Goal: Information Seeking & Learning: Learn about a topic

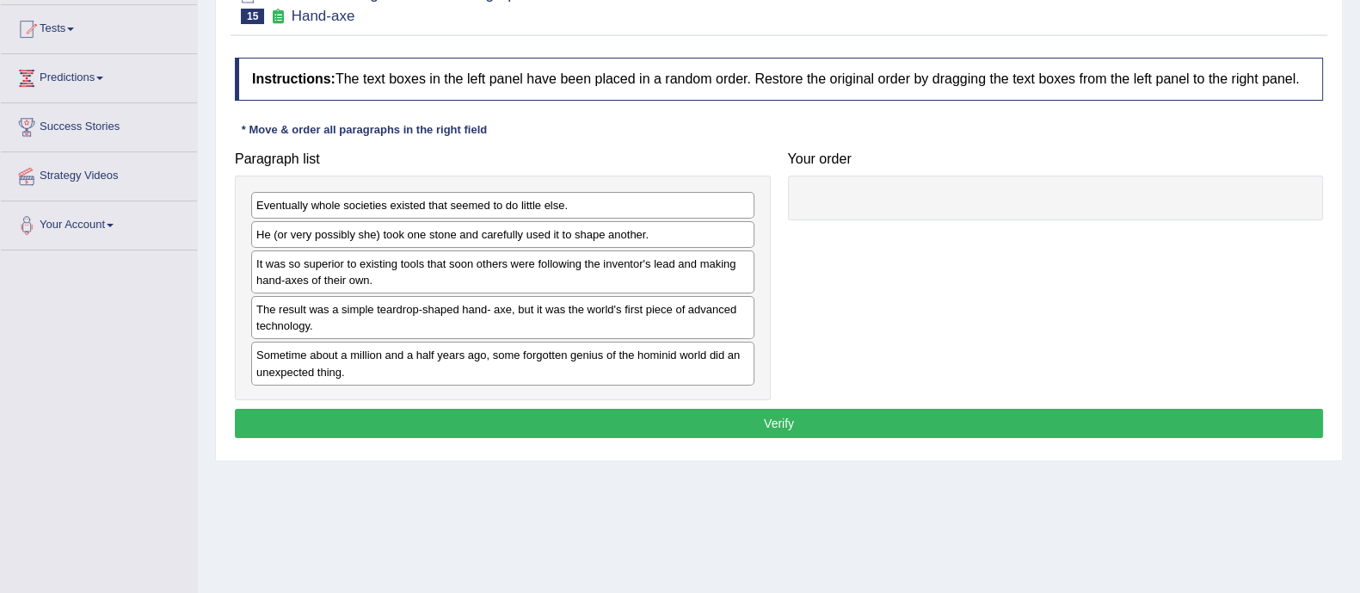
scroll to position [182, 0]
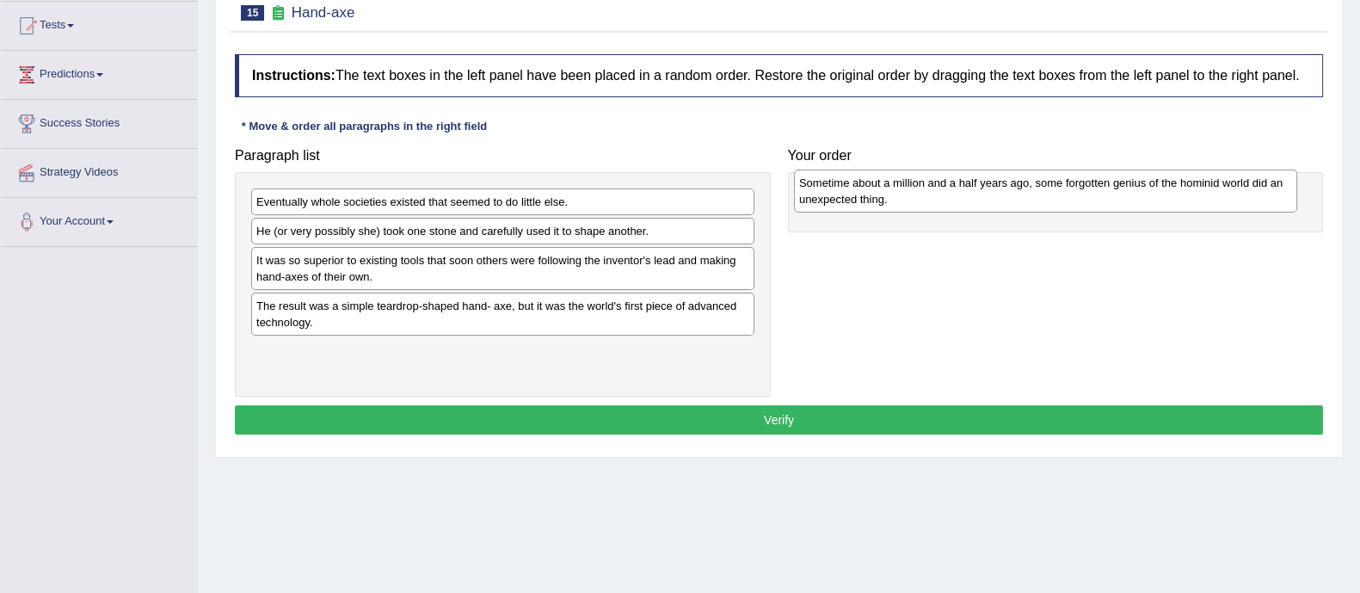
drag, startPoint x: 647, startPoint y: 369, endPoint x: 1191, endPoint y: 201, distance: 569.8
click at [1191, 201] on div "Sometime about a million and a half years ago, some forgotten genius of the hom…" at bounding box center [1045, 190] width 503 height 43
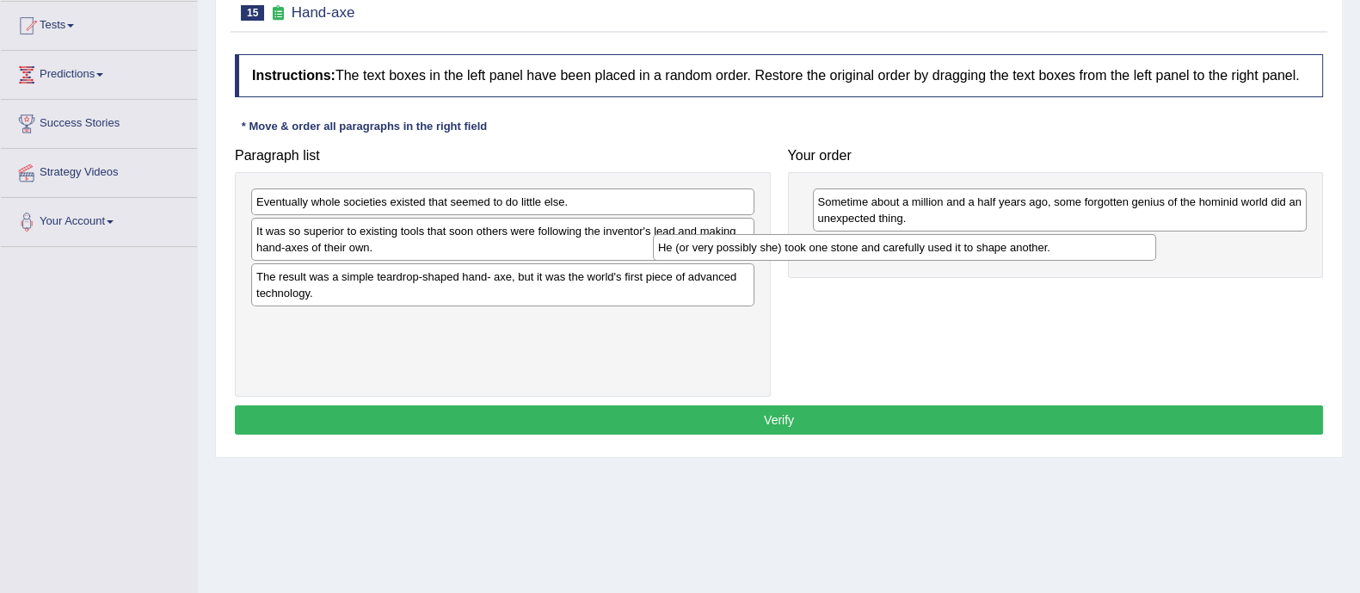
drag, startPoint x: 641, startPoint y: 232, endPoint x: 1043, endPoint y: 249, distance: 402.1
click at [1043, 249] on div "He (or very possibly she) took one stone and carefully used it to shape another." at bounding box center [904, 247] width 503 height 27
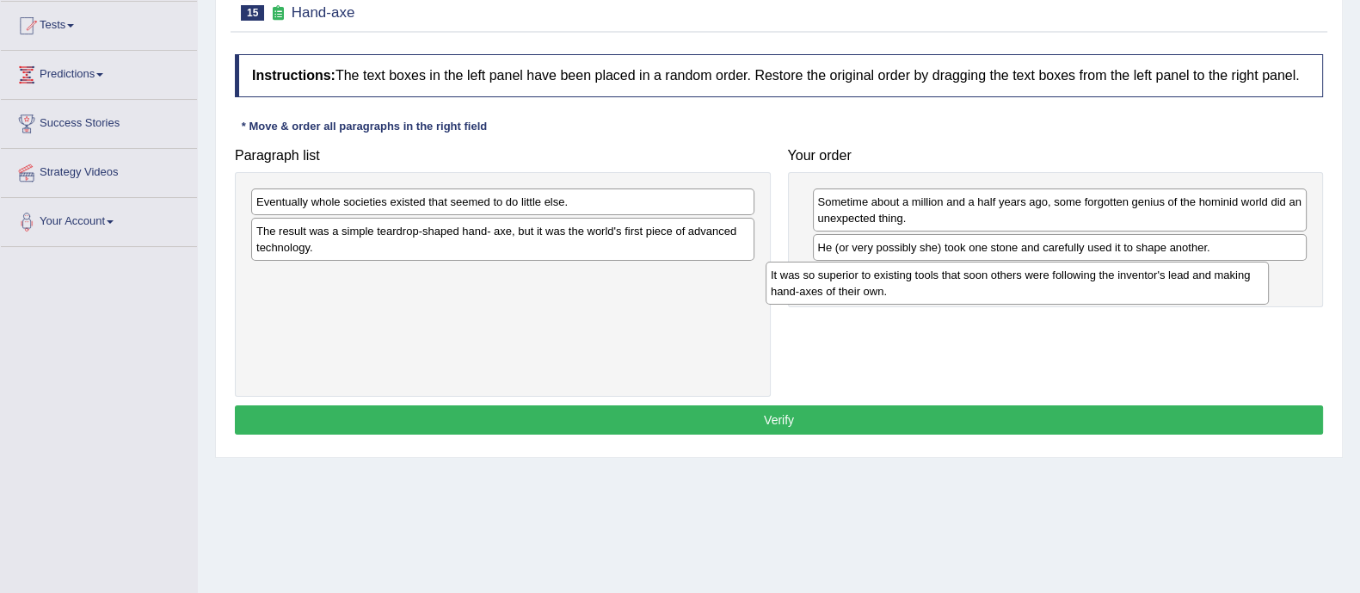
drag, startPoint x: 637, startPoint y: 234, endPoint x: 1161, endPoint y: 271, distance: 526.0
click at [1161, 271] on div "It was so superior to existing tools that soon others were following the invent…" at bounding box center [1017, 283] width 503 height 43
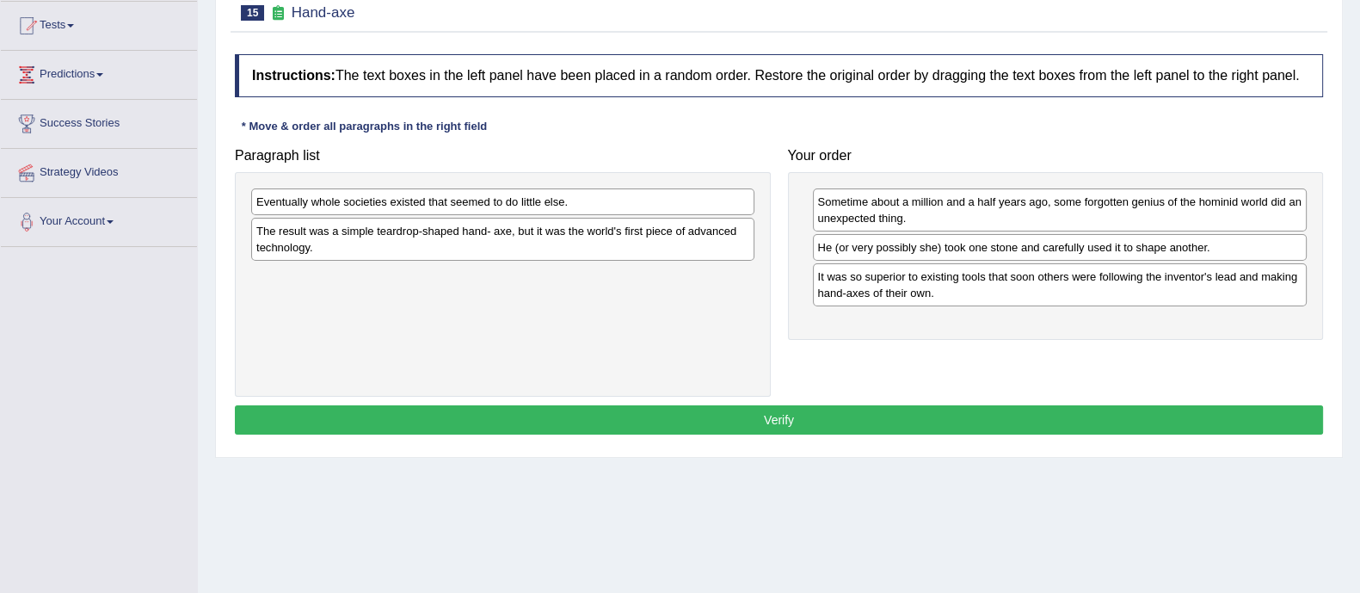
click at [895, 298] on div "It was so superior to existing tools that soon others were following the invent…" at bounding box center [1060, 284] width 495 height 43
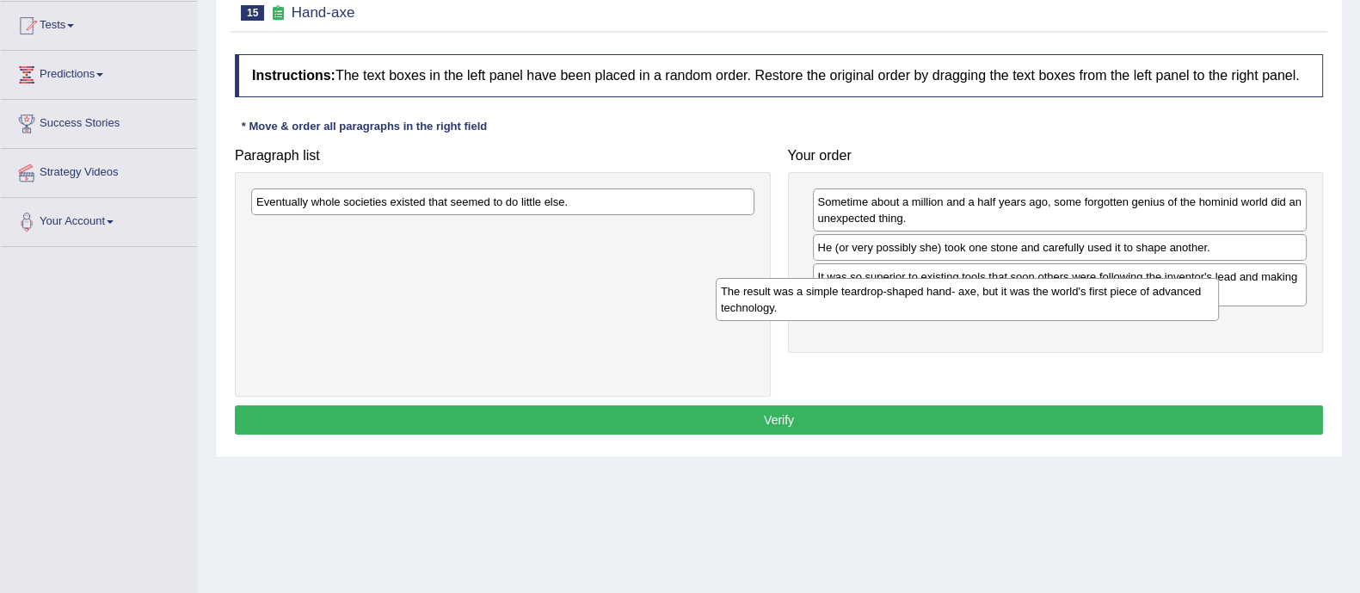
drag, startPoint x: 682, startPoint y: 247, endPoint x: 1147, endPoint y: 308, distance: 468.5
click at [1147, 308] on div "The result was a simple teardrop-shaped hand- axe, but it was the world's first…" at bounding box center [967, 299] width 503 height 43
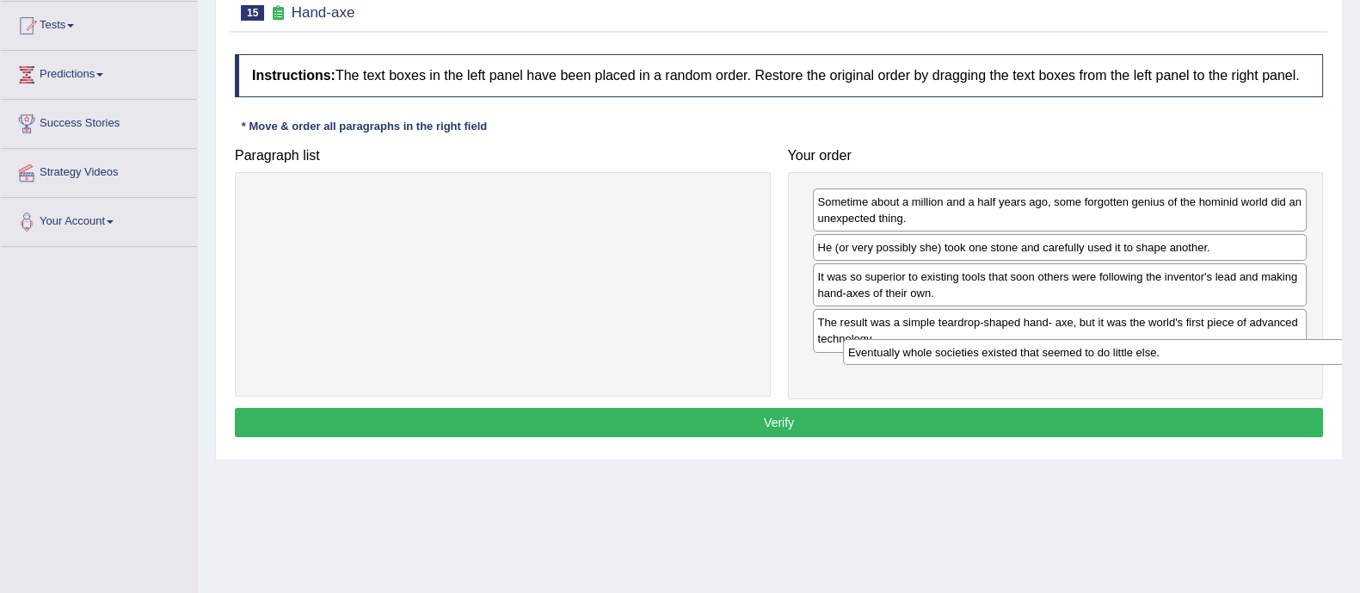
drag, startPoint x: 599, startPoint y: 199, endPoint x: 1204, endPoint y: 354, distance: 625.1
click at [1204, 354] on div "Eventually whole societies existed that seemed to do little else." at bounding box center [1094, 352] width 503 height 27
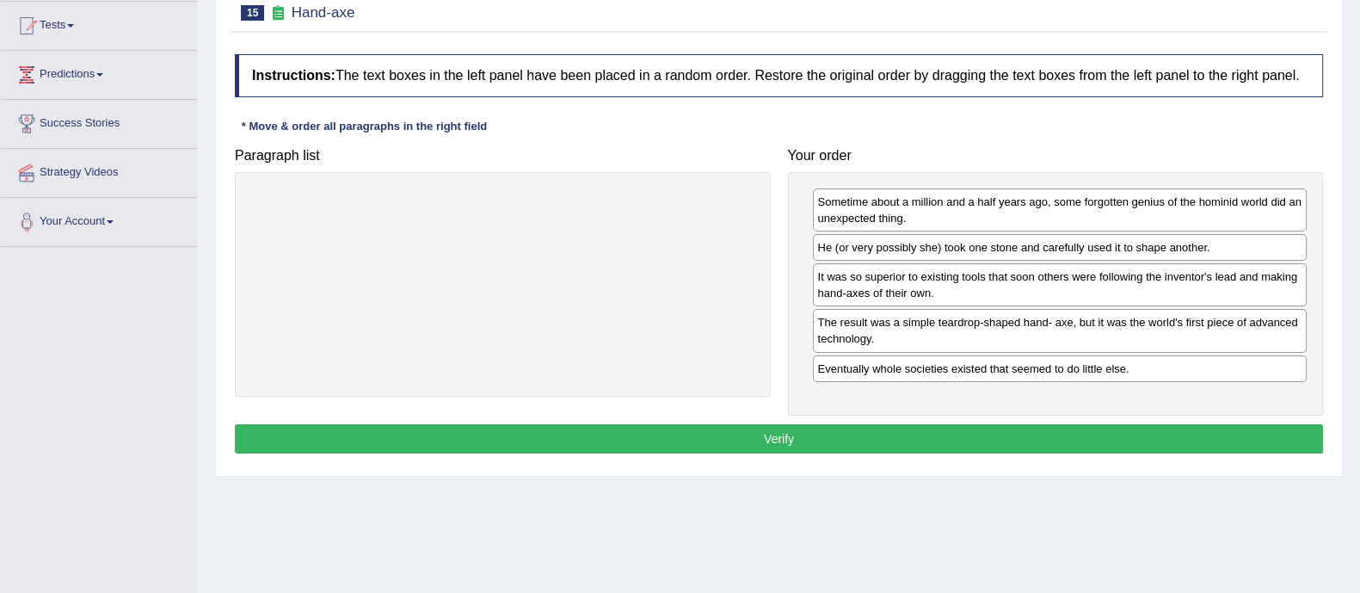
click at [1002, 428] on button "Verify" at bounding box center [779, 438] width 1088 height 29
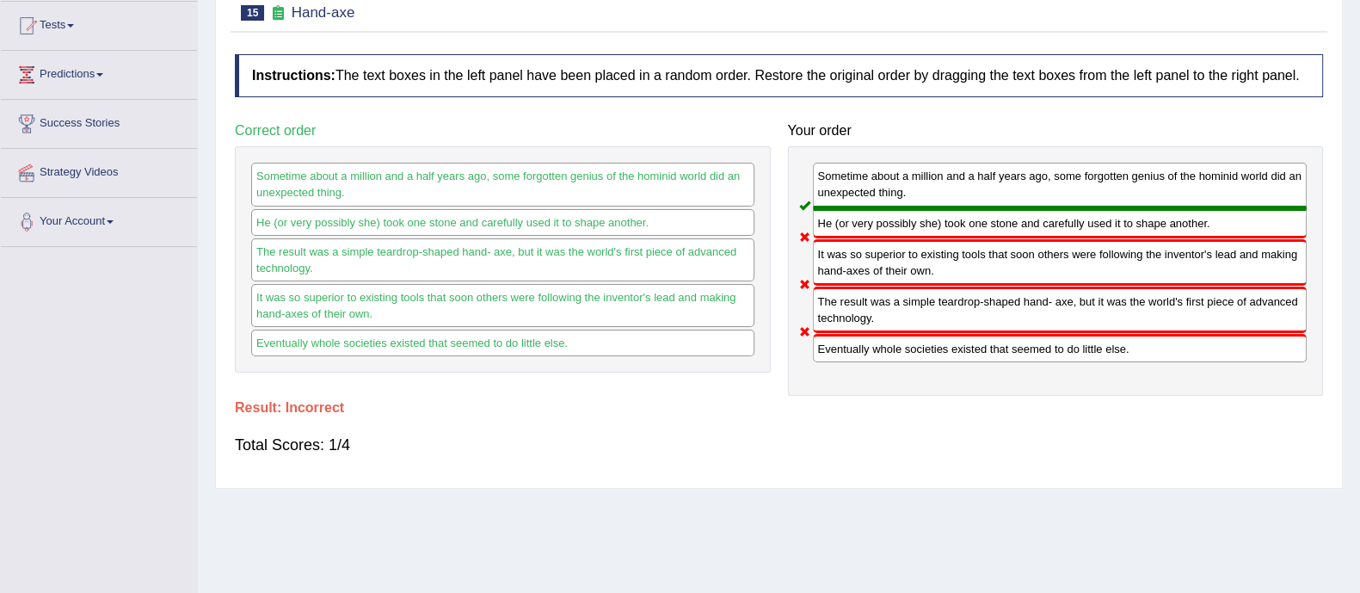
scroll to position [0, 0]
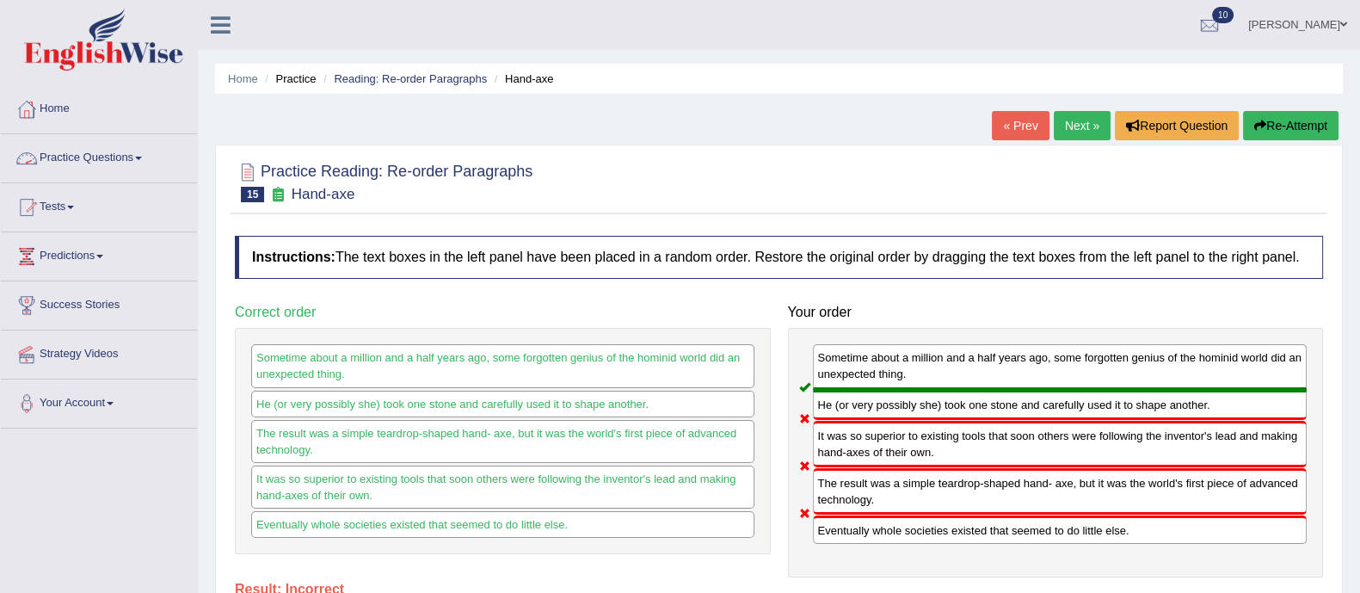
click at [82, 151] on link "Practice Questions" at bounding box center [99, 155] width 196 height 43
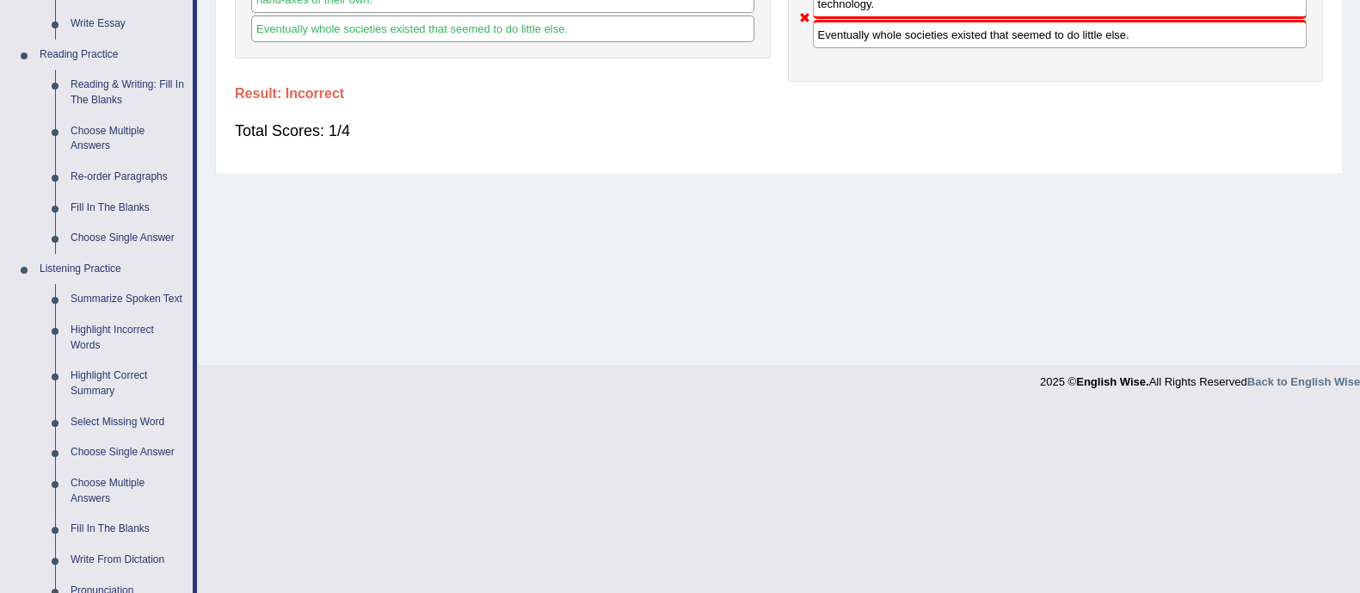
scroll to position [496, 0]
click at [116, 168] on link "Re-order Paragraphs" at bounding box center [128, 176] width 130 height 31
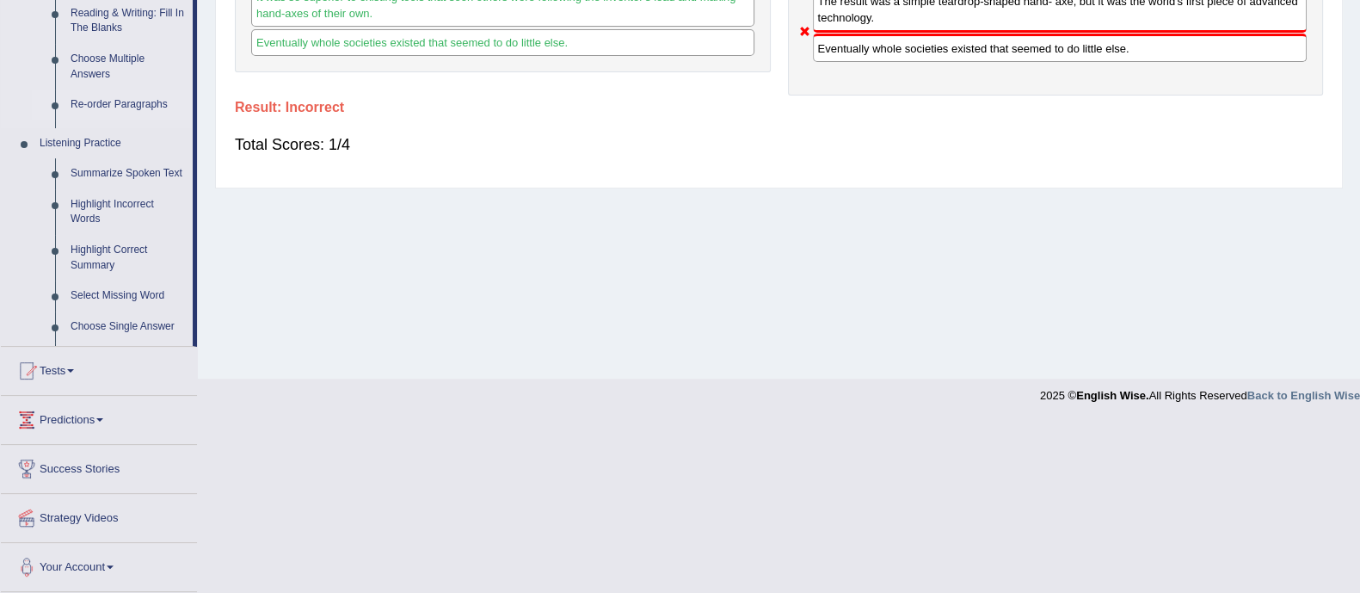
scroll to position [310, 0]
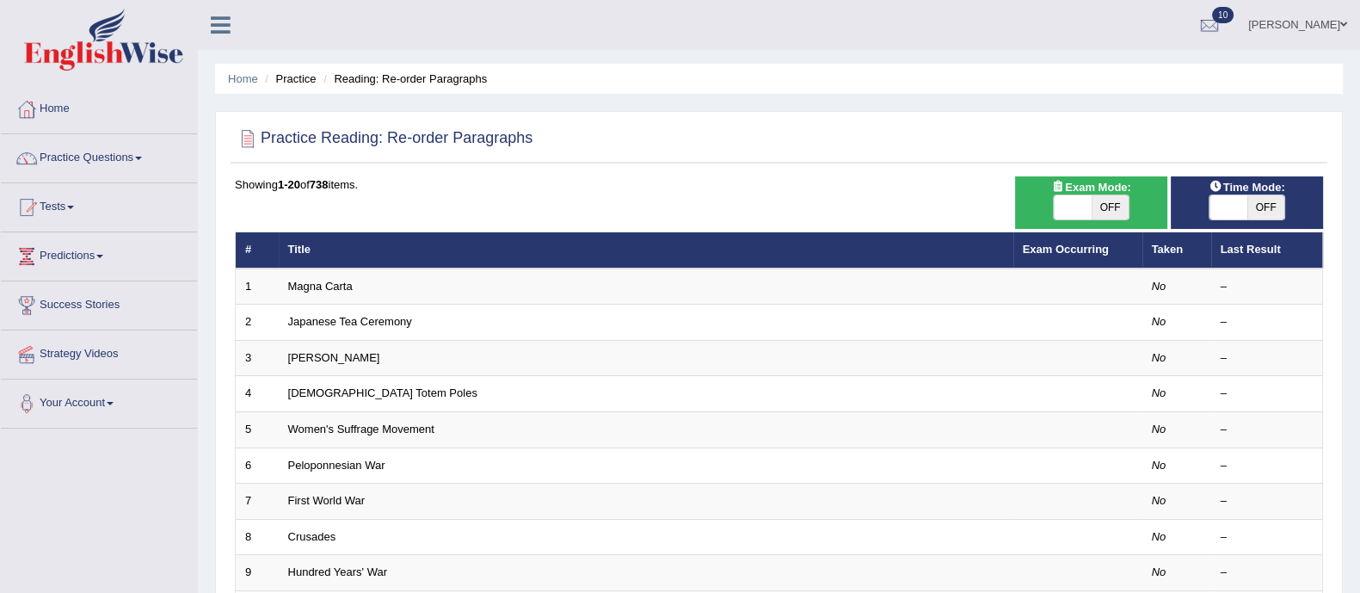
click at [1110, 208] on span "OFF" at bounding box center [1111, 207] width 38 height 24
checkbox input "true"
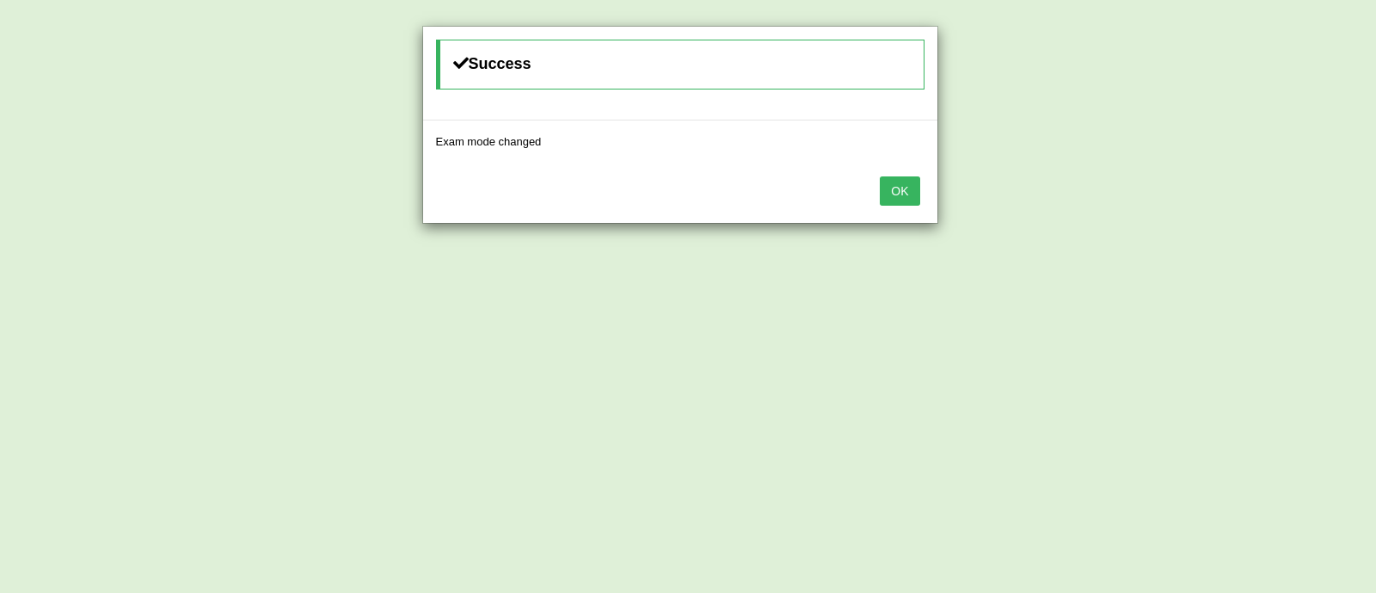
click at [904, 199] on button "OK" at bounding box center [900, 190] width 40 height 29
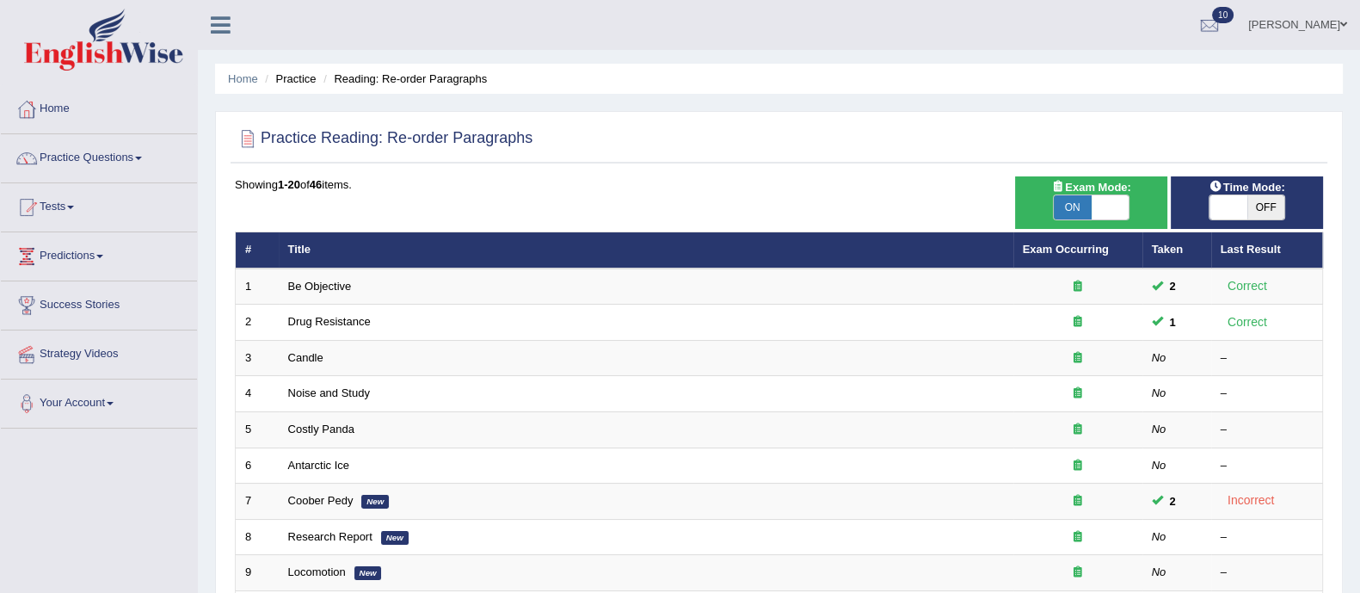
click at [1256, 205] on span "OFF" at bounding box center [1266, 207] width 38 height 24
checkbox input "true"
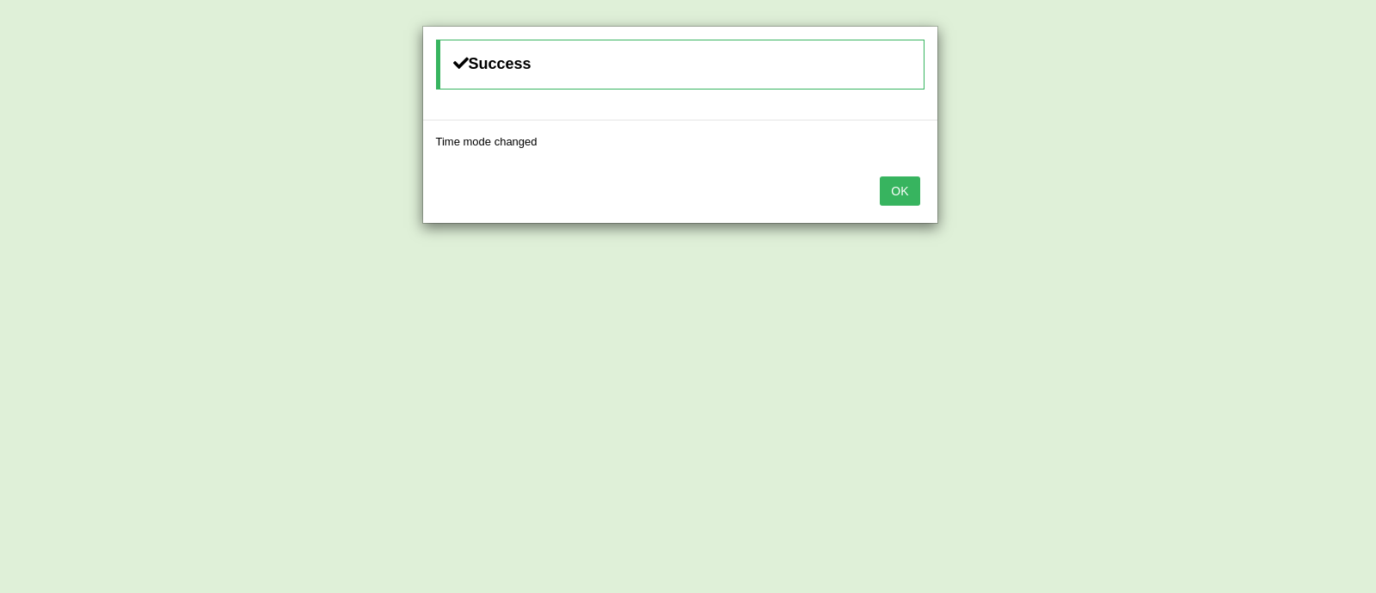
click at [900, 196] on button "OK" at bounding box center [900, 190] width 40 height 29
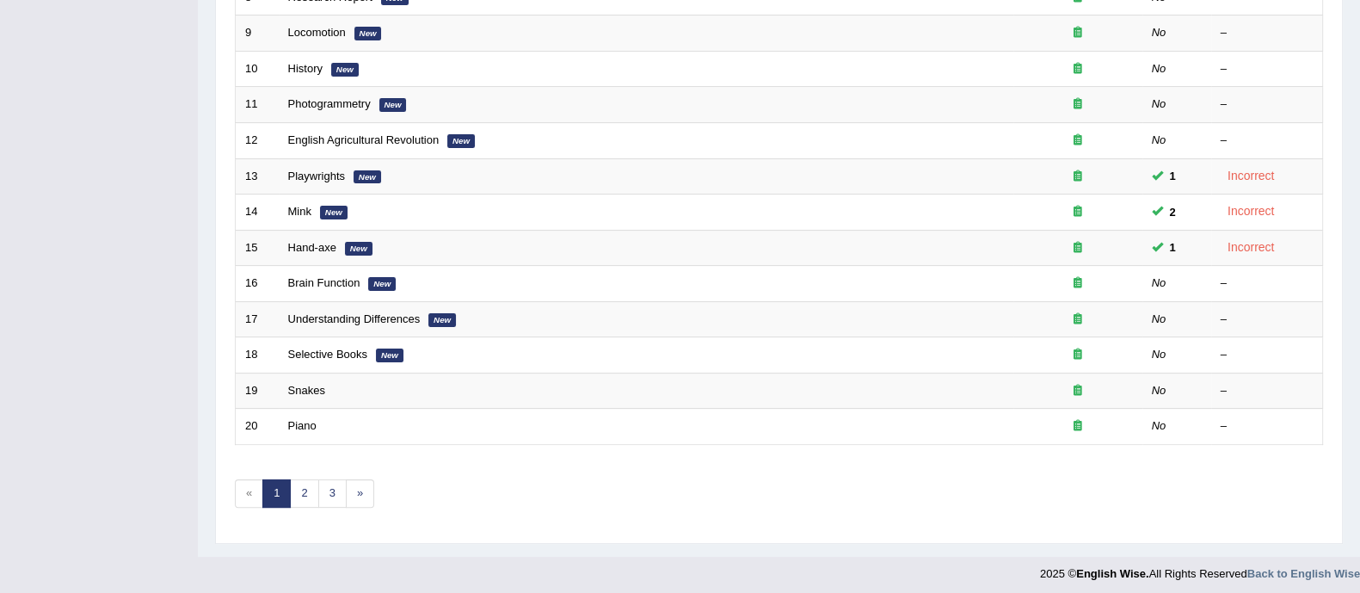
scroll to position [542, 0]
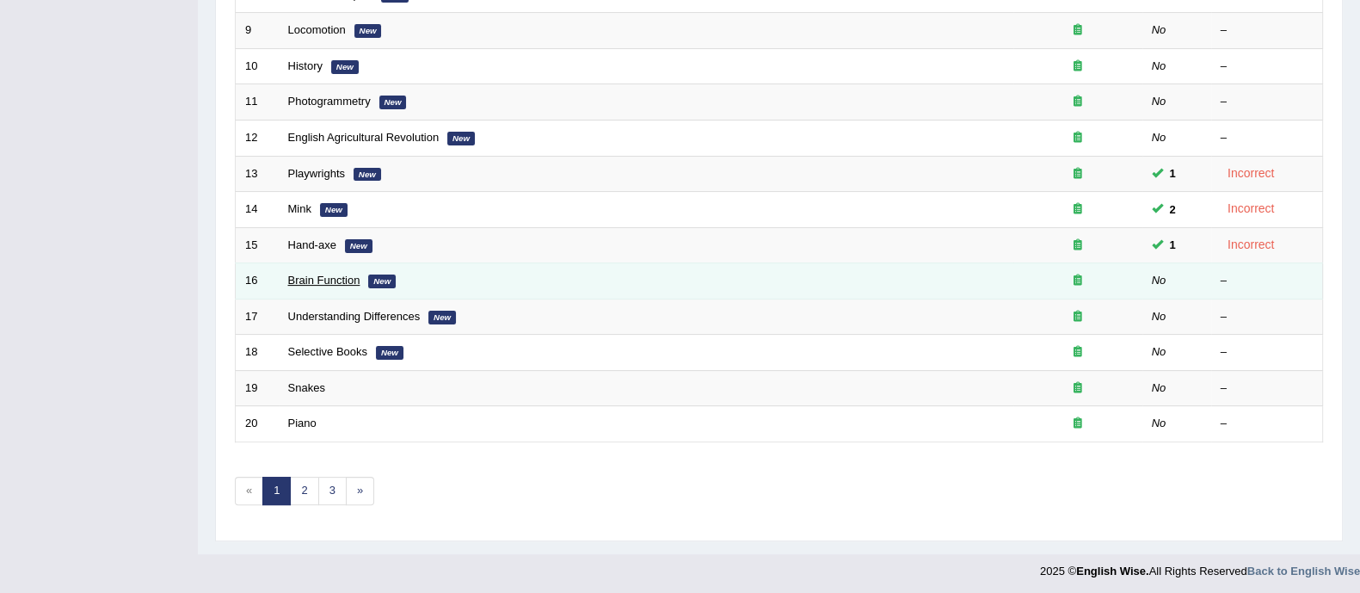
click at [313, 274] on link "Brain Function" at bounding box center [324, 280] width 72 height 13
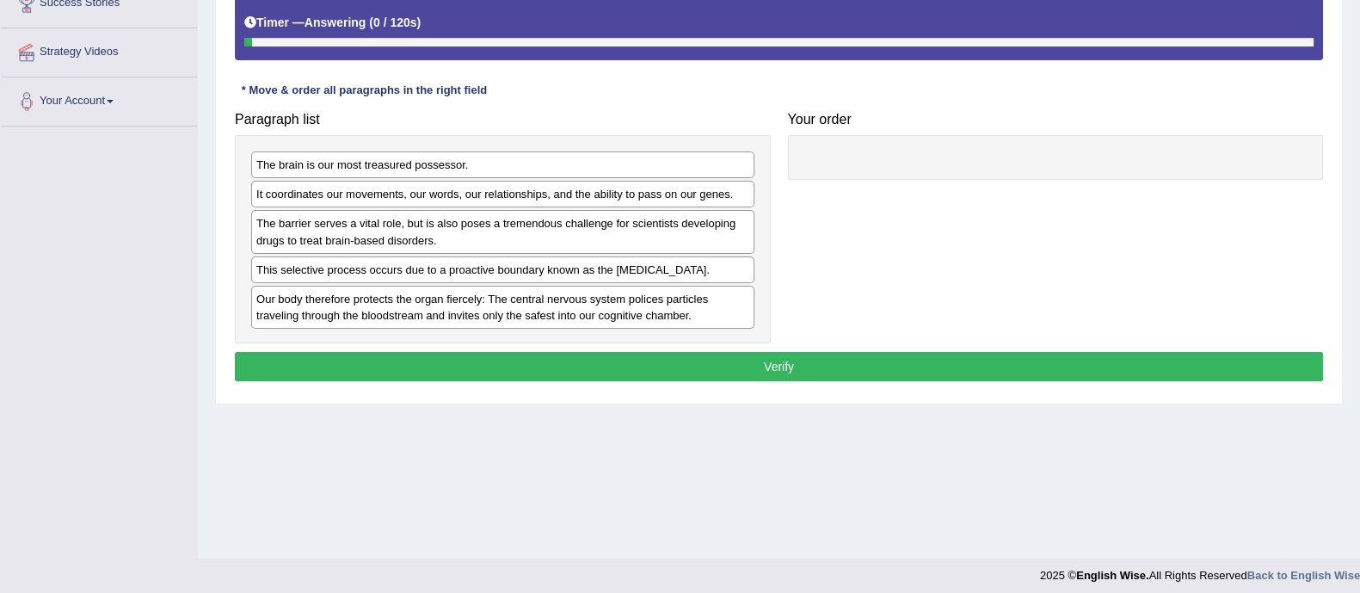
scroll to position [306, 0]
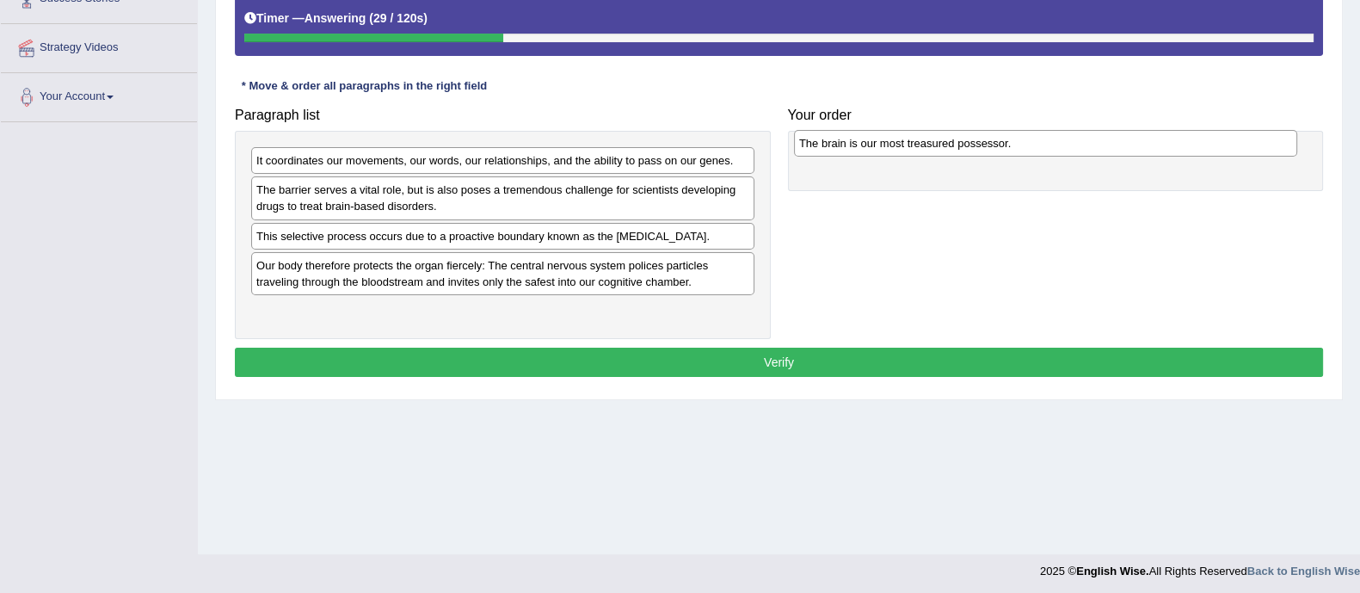
drag, startPoint x: 385, startPoint y: 168, endPoint x: 928, endPoint y: 151, distance: 543.9
click at [928, 151] on div "The brain is our most treasured possessor." at bounding box center [1045, 143] width 503 height 27
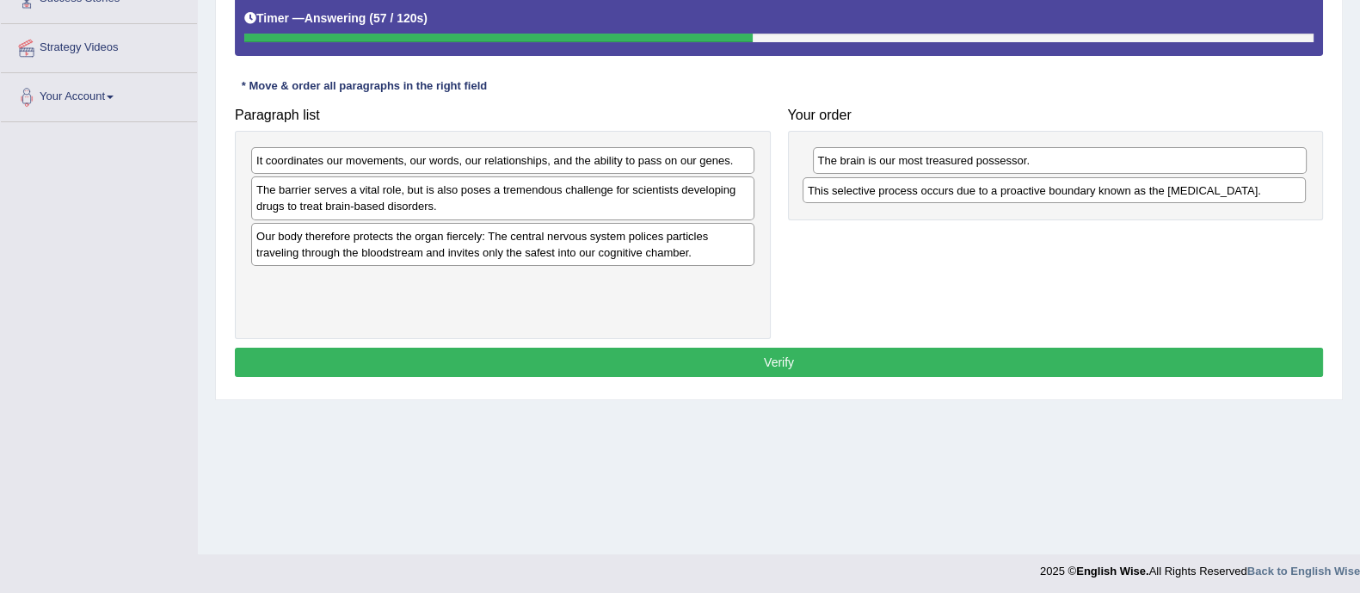
drag, startPoint x: 383, startPoint y: 243, endPoint x: 942, endPoint y: 195, distance: 561.1
click at [942, 195] on div "This selective process occurs due to a proactive boundary known as the [MEDICAL…" at bounding box center [1054, 190] width 503 height 27
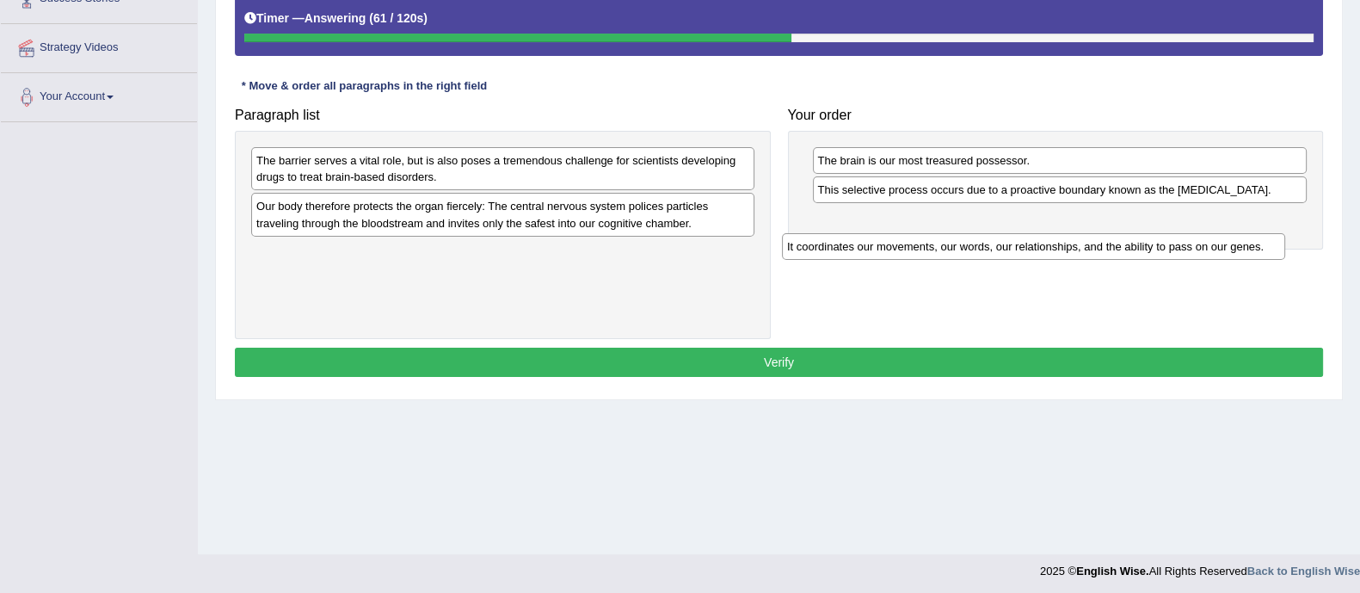
drag, startPoint x: 431, startPoint y: 146, endPoint x: 966, endPoint y: 233, distance: 542.1
click at [966, 233] on div "It coordinates our movements, our words, our relationships, and the ability to …" at bounding box center [1033, 246] width 503 height 27
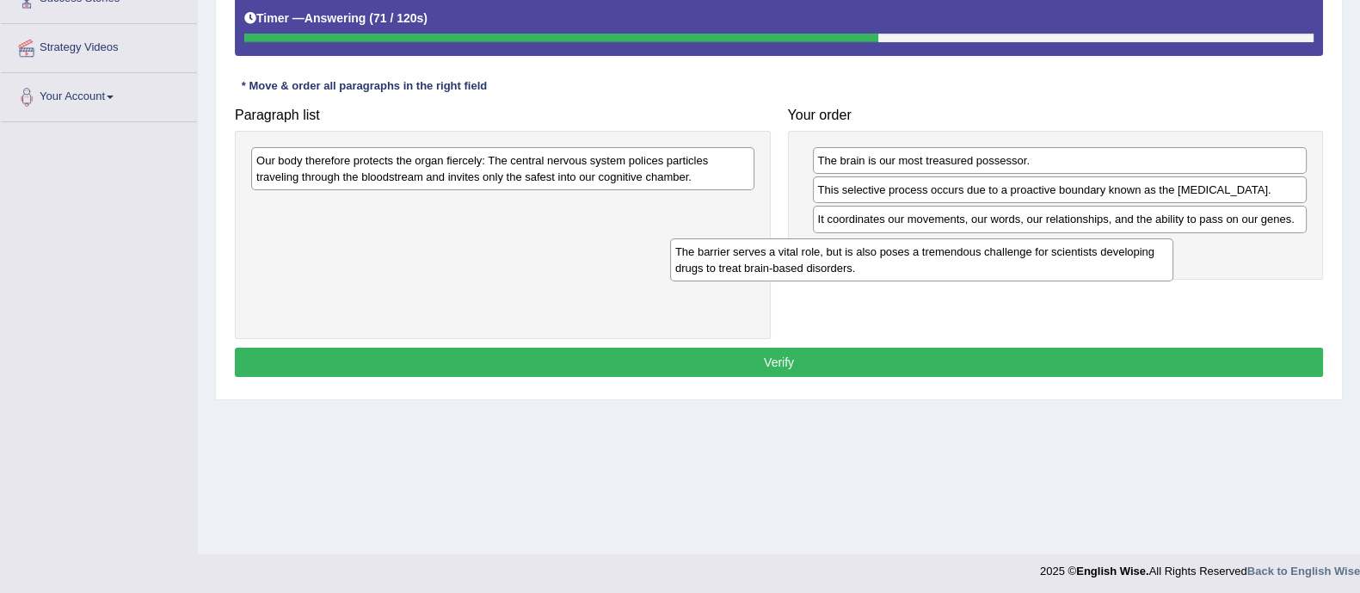
drag, startPoint x: 495, startPoint y: 171, endPoint x: 914, endPoint y: 262, distance: 428.5
click at [914, 262] on div "The barrier serves a vital role, but is also poses a tremendous challenge for s…" at bounding box center [921, 259] width 503 height 43
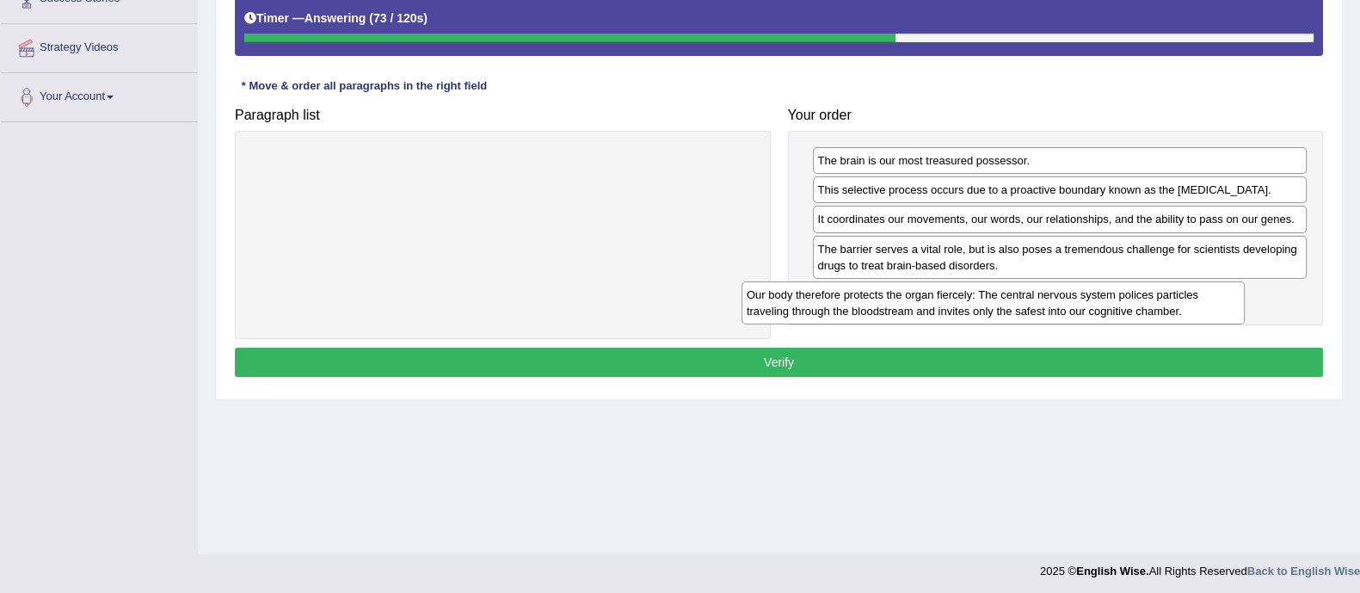
drag, startPoint x: 624, startPoint y: 182, endPoint x: 1115, endPoint y: 317, distance: 509.2
click at [1115, 317] on div "Our body therefore protects the organ fiercely: The central nervous system poli…" at bounding box center [992, 302] width 503 height 43
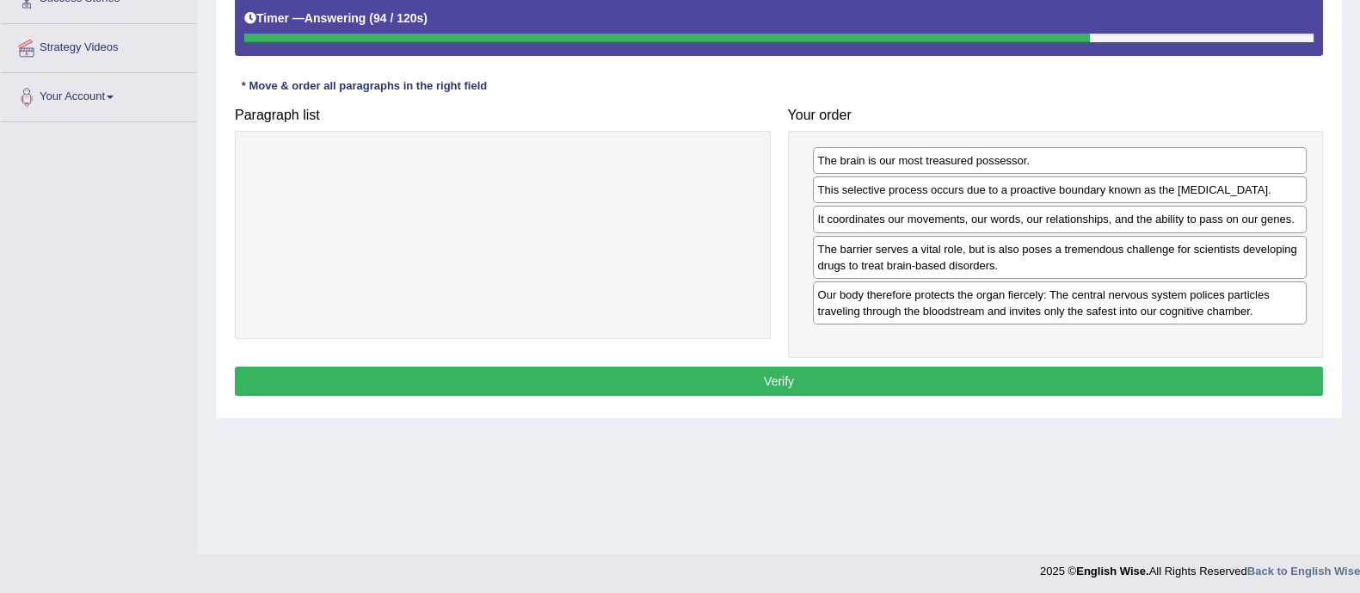
click at [860, 372] on button "Verify" at bounding box center [779, 380] width 1088 height 29
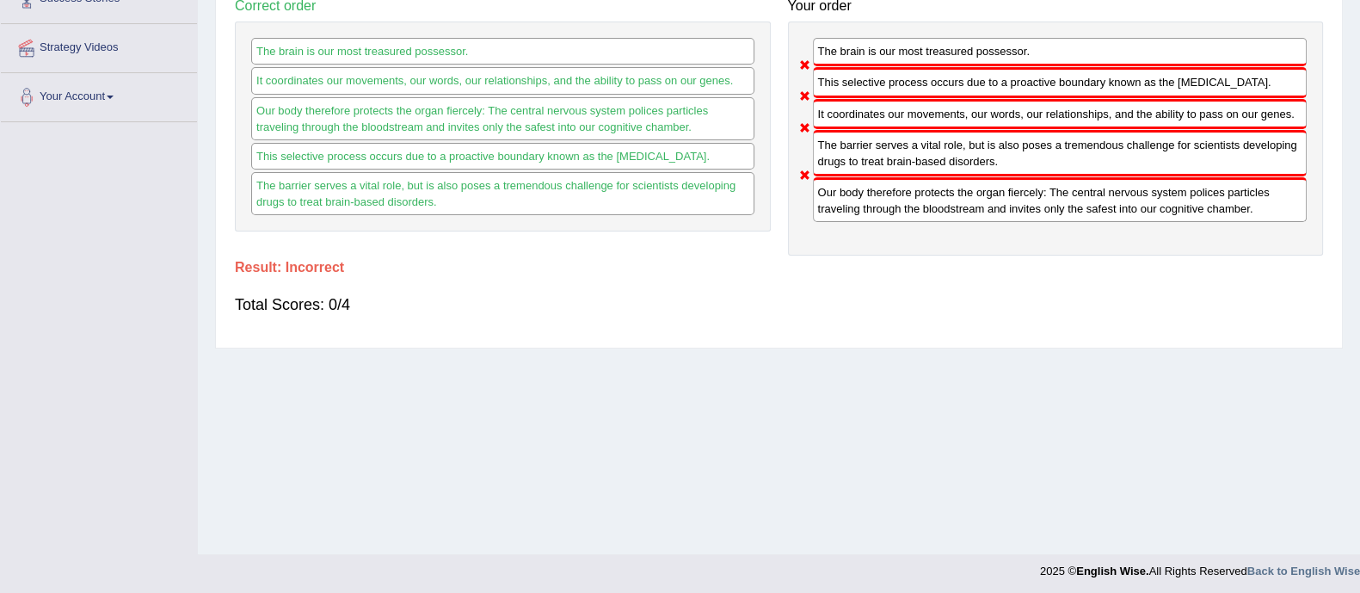
click at [860, 372] on div "Home Practice Reading: Re-order Paragraphs Brain Function « Prev Next » Report …" at bounding box center [779, 124] width 1162 height 860
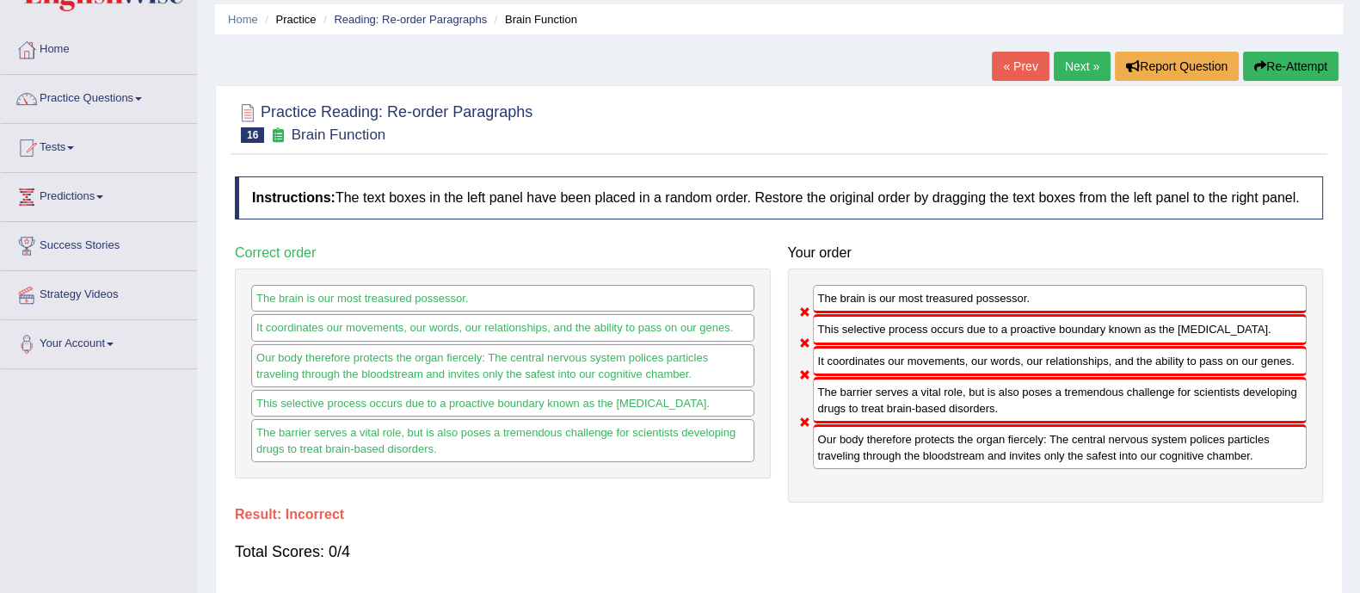
scroll to position [57, 0]
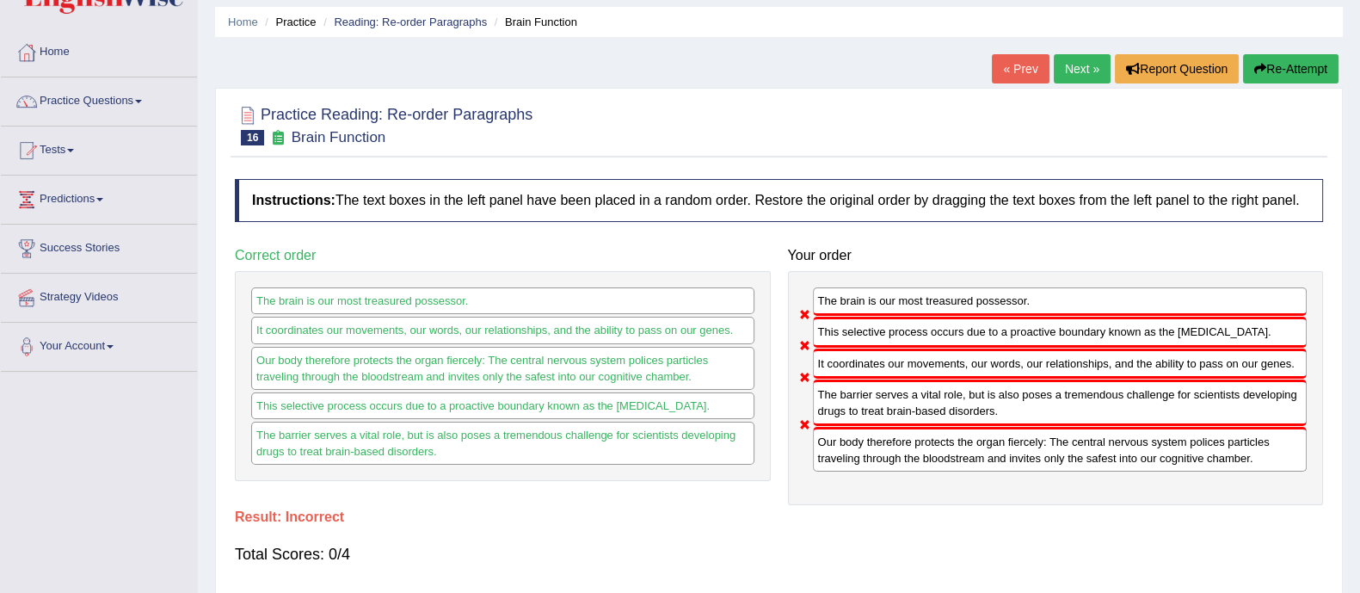
click at [1081, 60] on link "Next »" at bounding box center [1082, 68] width 57 height 29
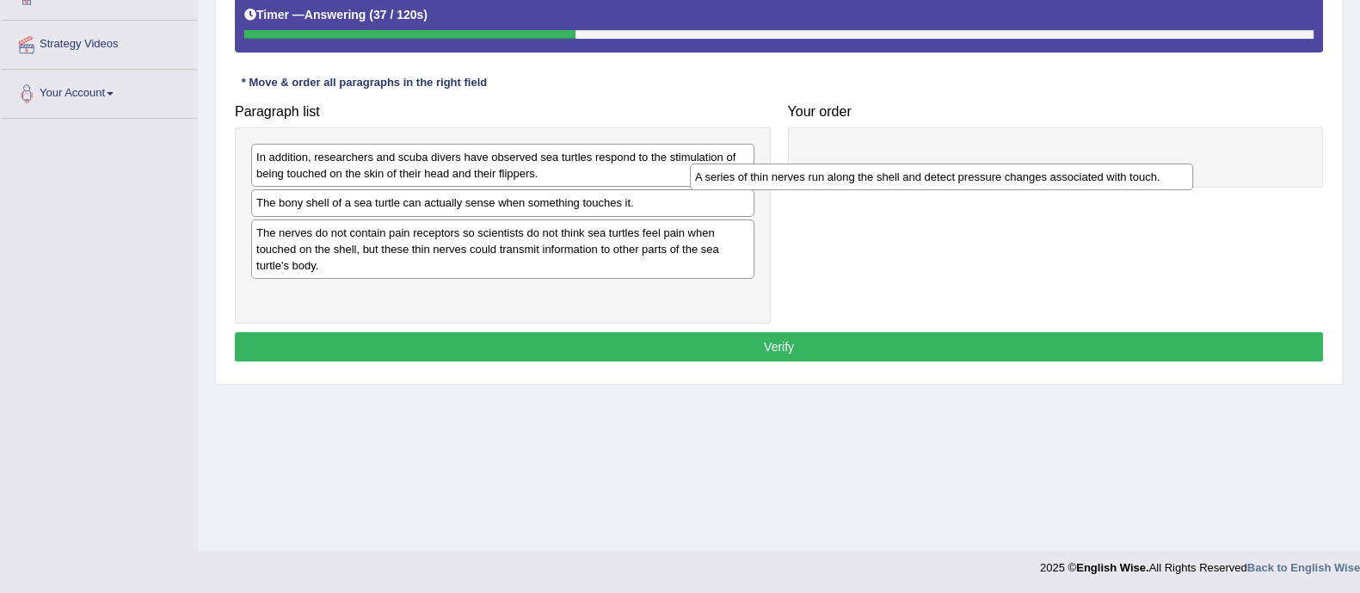
drag, startPoint x: 544, startPoint y: 212, endPoint x: 1041, endPoint y: 163, distance: 499.6
click at [1041, 163] on div "A series of thin nerves run along the shell and detect pressure changes associa…" at bounding box center [941, 176] width 503 height 27
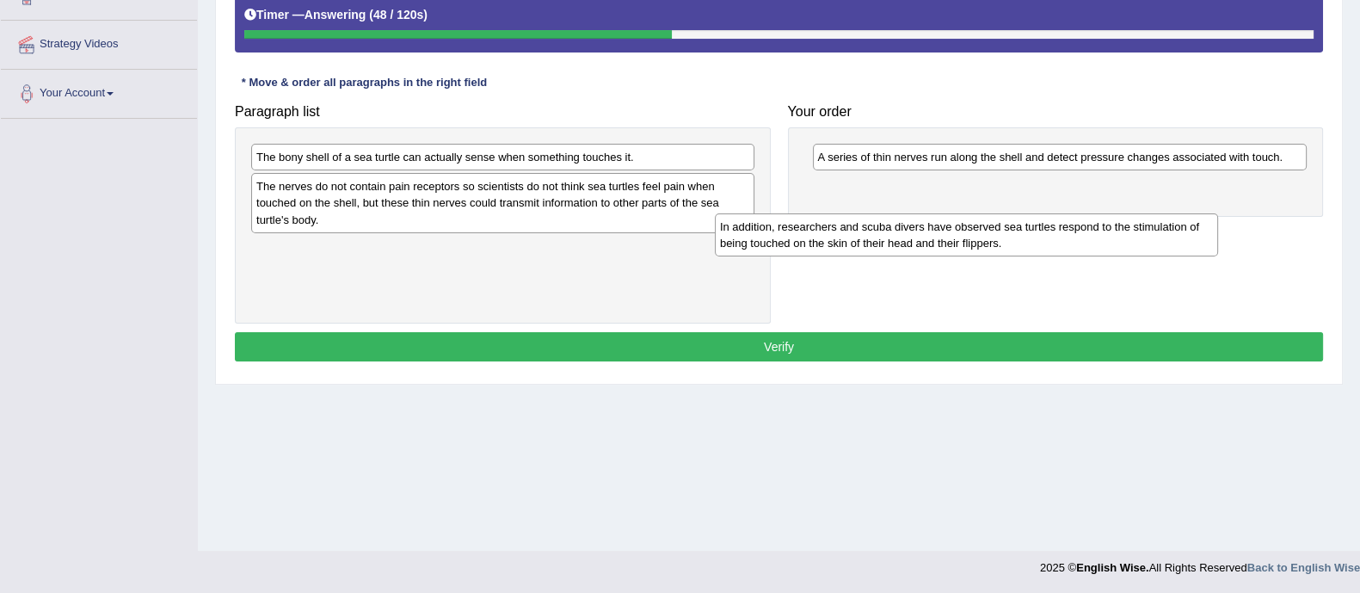
drag, startPoint x: 422, startPoint y: 175, endPoint x: 898, endPoint y: 242, distance: 481.1
click at [898, 242] on div "In addition, researchers and scuba divers have observed sea turtles respond to …" at bounding box center [966, 234] width 503 height 43
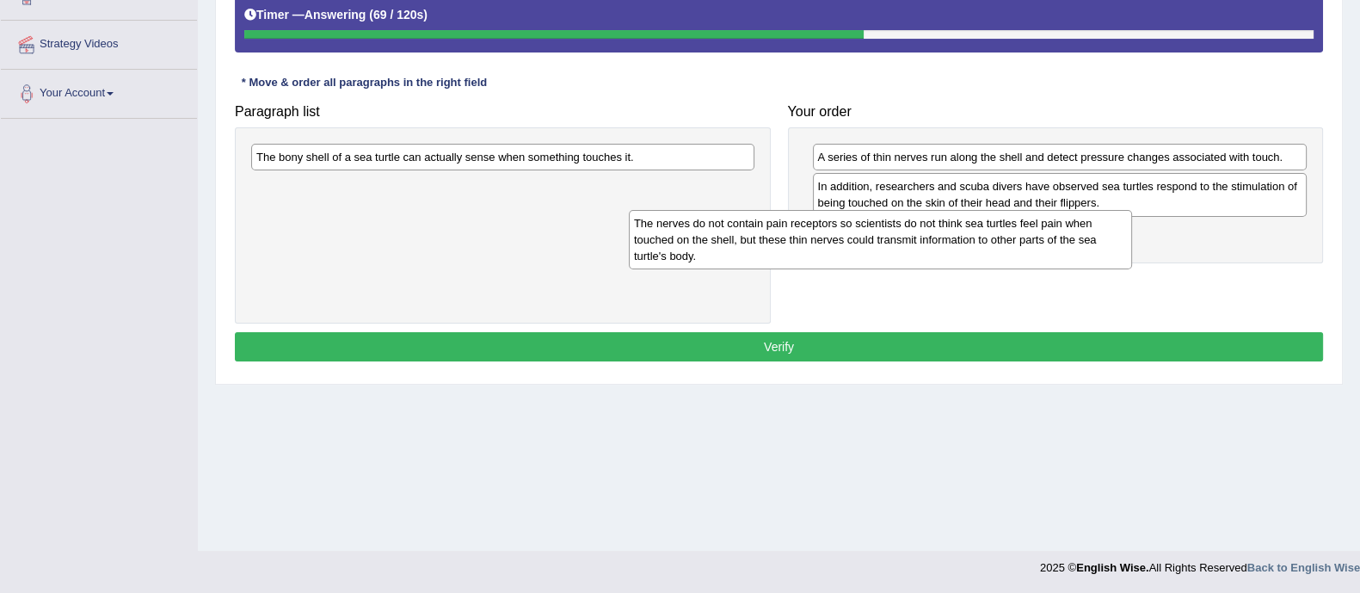
drag, startPoint x: 659, startPoint y: 215, endPoint x: 1080, endPoint y: 259, distance: 422.9
click at [1080, 259] on div "The nerves do not contain pain receptors so scientists do not think sea turtles…" at bounding box center [880, 239] width 503 height 59
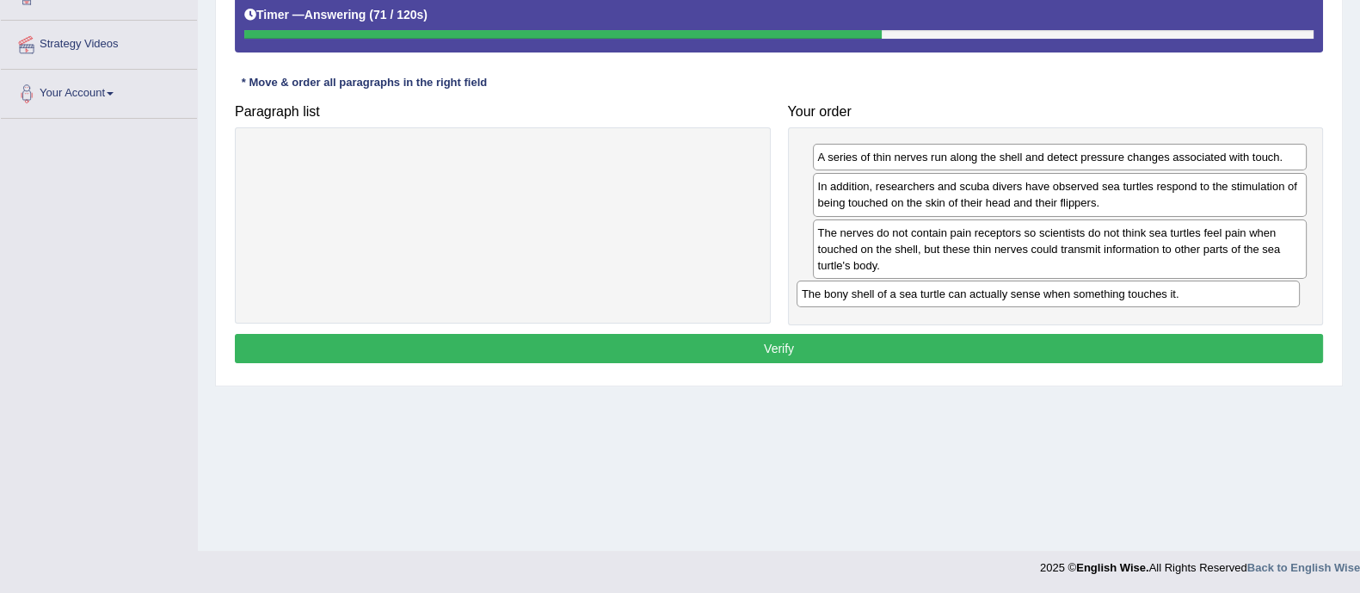
drag, startPoint x: 607, startPoint y: 157, endPoint x: 1153, endPoint y: 294, distance: 562.3
click at [1153, 294] on div "The bony shell of a sea turtle can actually sense when something touches it." at bounding box center [1048, 293] width 503 height 27
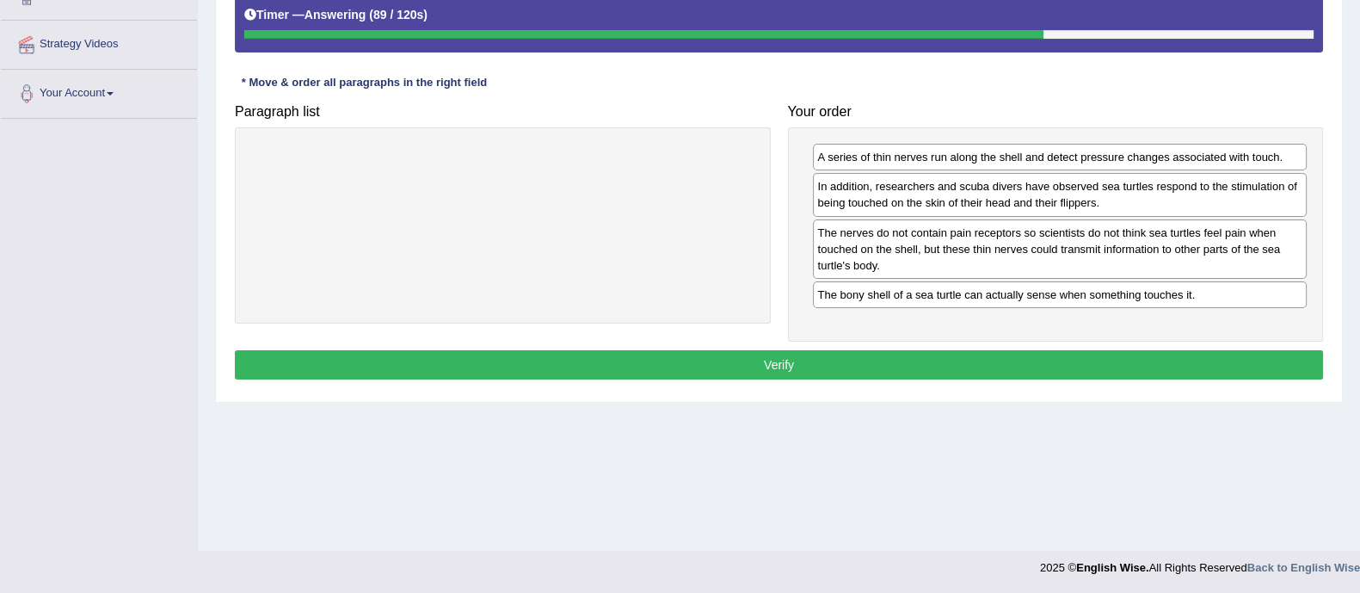
click at [814, 354] on button "Verify" at bounding box center [779, 364] width 1088 height 29
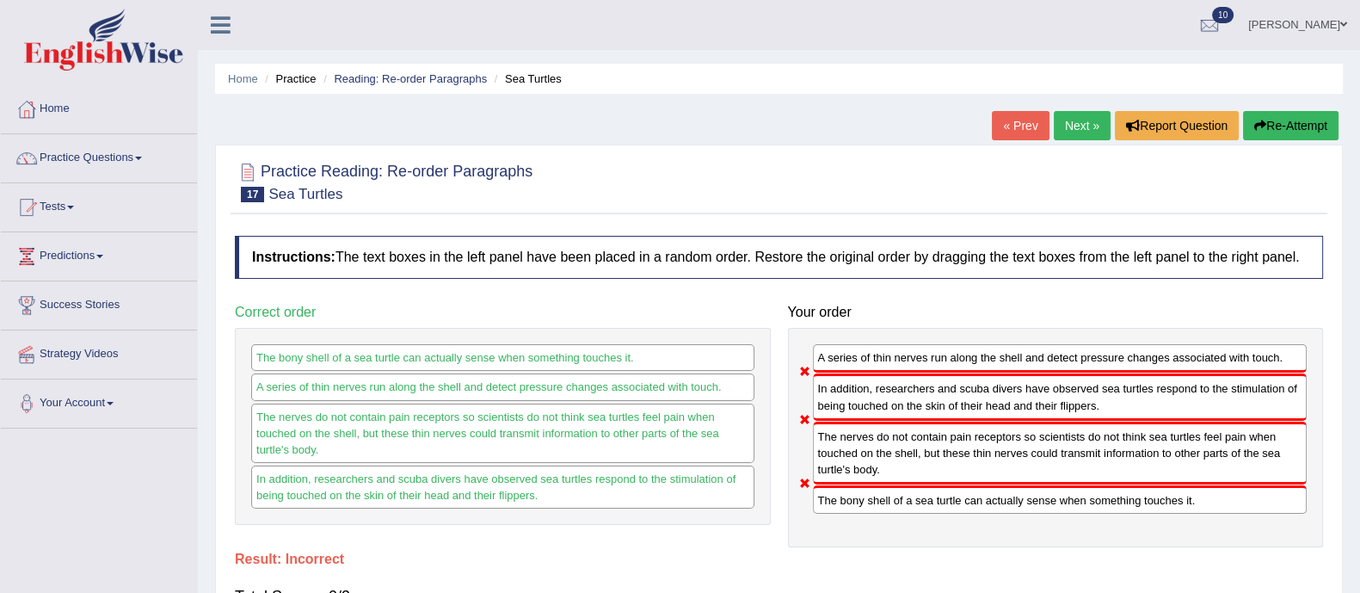
click at [1286, 117] on button "Re-Attempt" at bounding box center [1290, 125] width 95 height 29
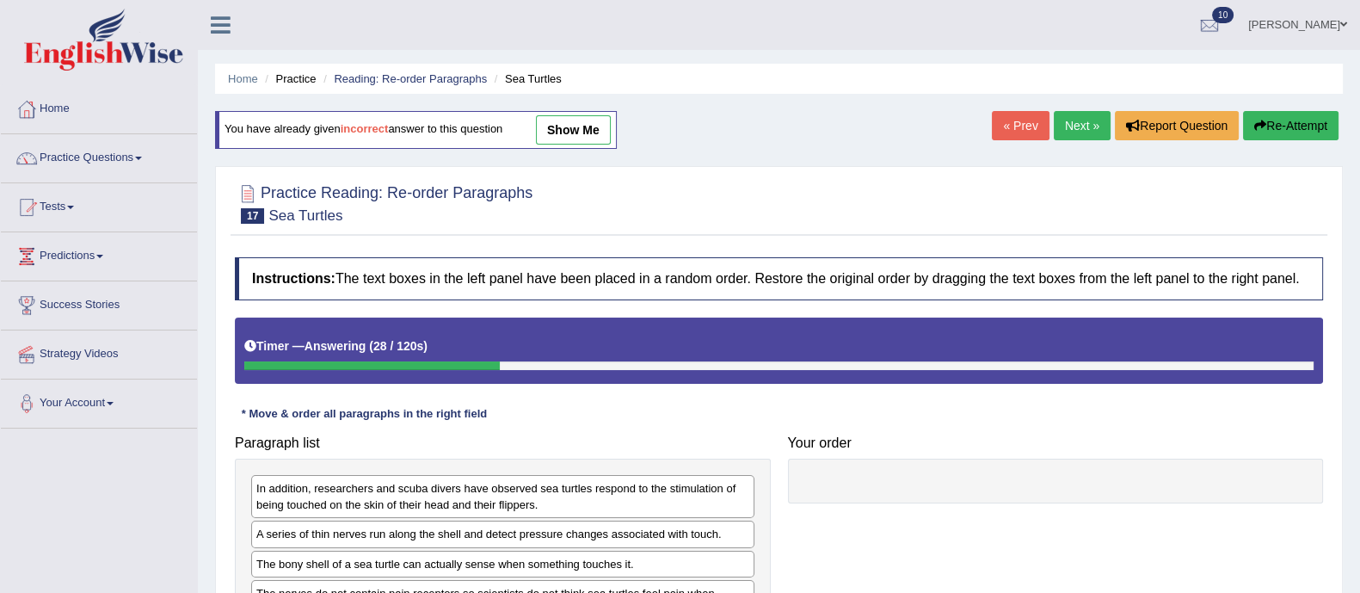
click at [1308, 116] on button "Re-Attempt" at bounding box center [1290, 125] width 95 height 29
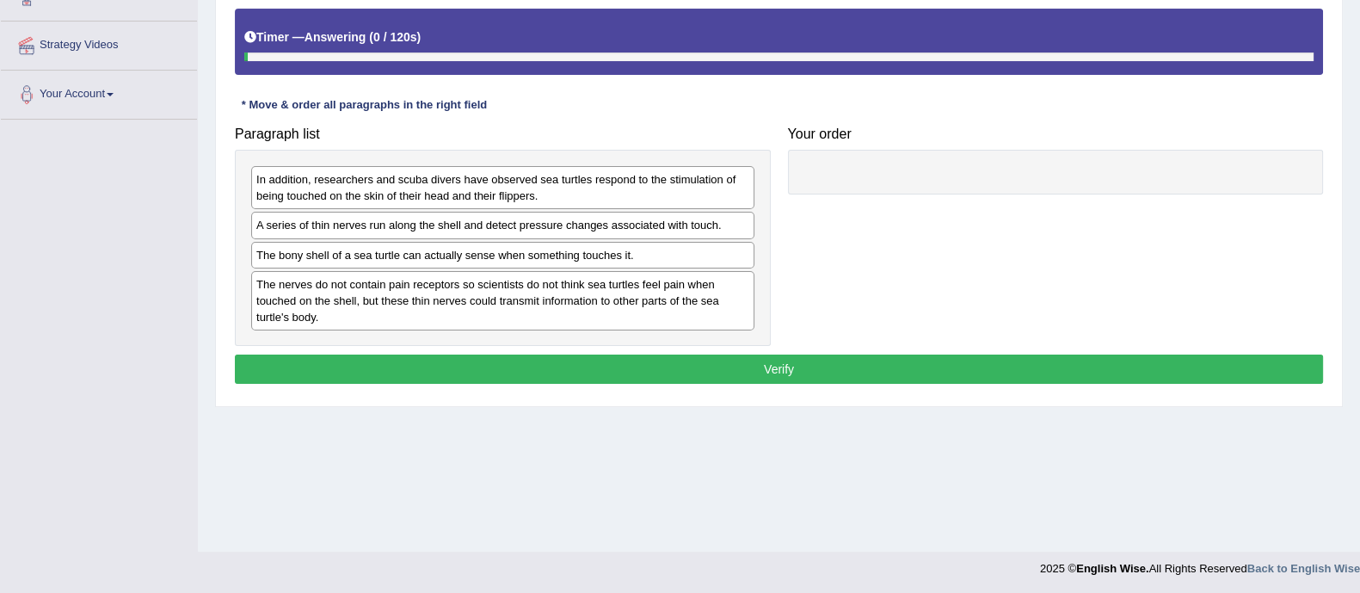
scroll to position [310, 0]
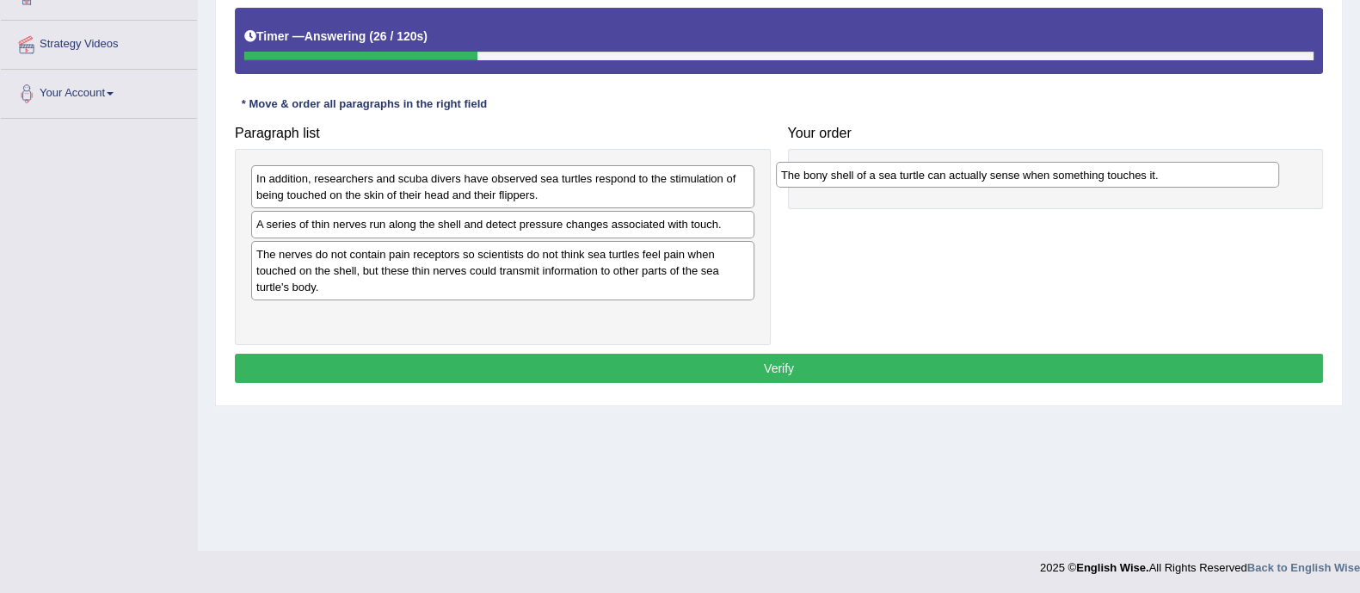
drag, startPoint x: 478, startPoint y: 255, endPoint x: 1003, endPoint y: 177, distance: 530.5
click at [1003, 177] on div "The bony shell of a sea turtle can actually sense when something touches it." at bounding box center [1027, 175] width 503 height 27
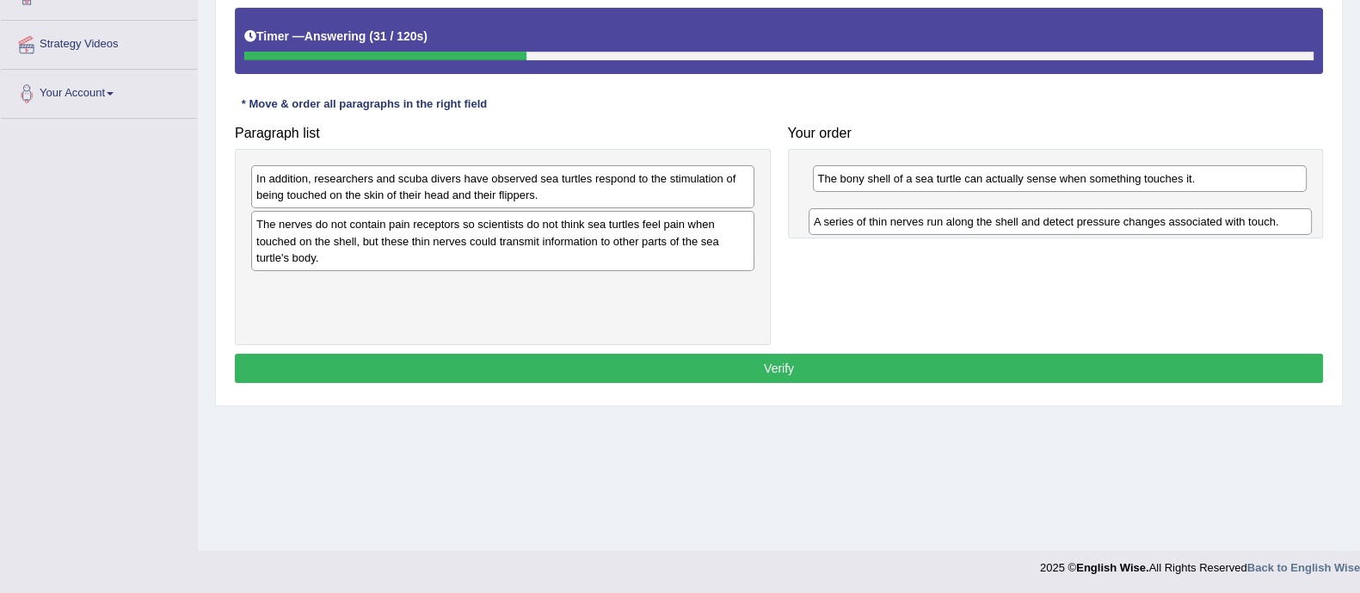
drag, startPoint x: 372, startPoint y: 221, endPoint x: 929, endPoint y: 217, distance: 557.4
click at [929, 217] on div "A series of thin nerves run along the shell and detect pressure changes associa…" at bounding box center [1060, 221] width 503 height 27
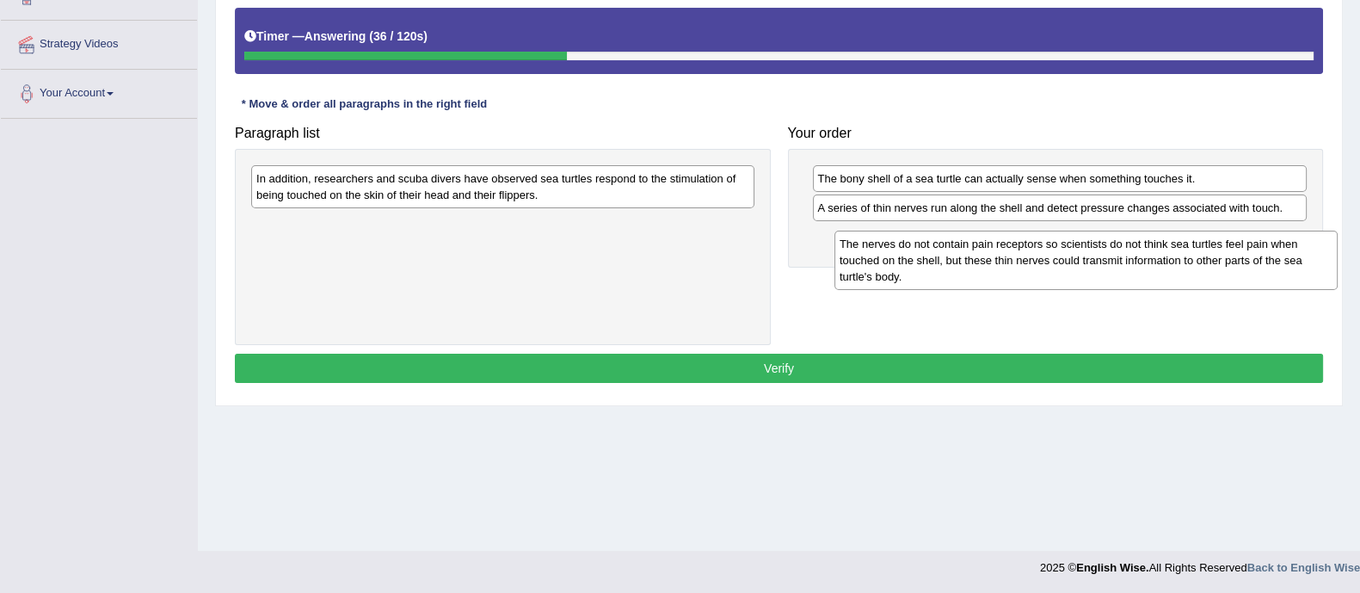
drag, startPoint x: 501, startPoint y: 242, endPoint x: 1084, endPoint y: 261, distance: 583.5
click at [1084, 261] on div "The nerves do not contain pain receptors so scientists do not think sea turtles…" at bounding box center [1085, 260] width 503 height 59
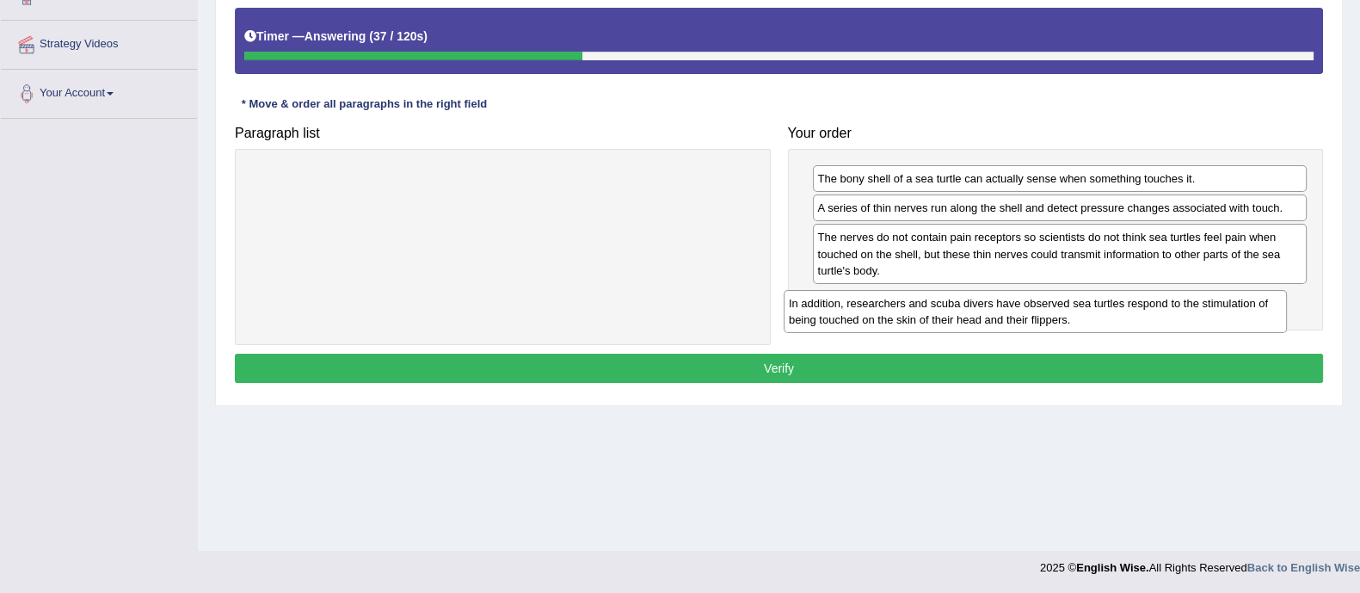
drag, startPoint x: 495, startPoint y: 191, endPoint x: 1054, endPoint y: 321, distance: 573.2
click at [1054, 321] on div "In addition, researchers and scuba divers have observed sea turtles respond to …" at bounding box center [1035, 311] width 503 height 43
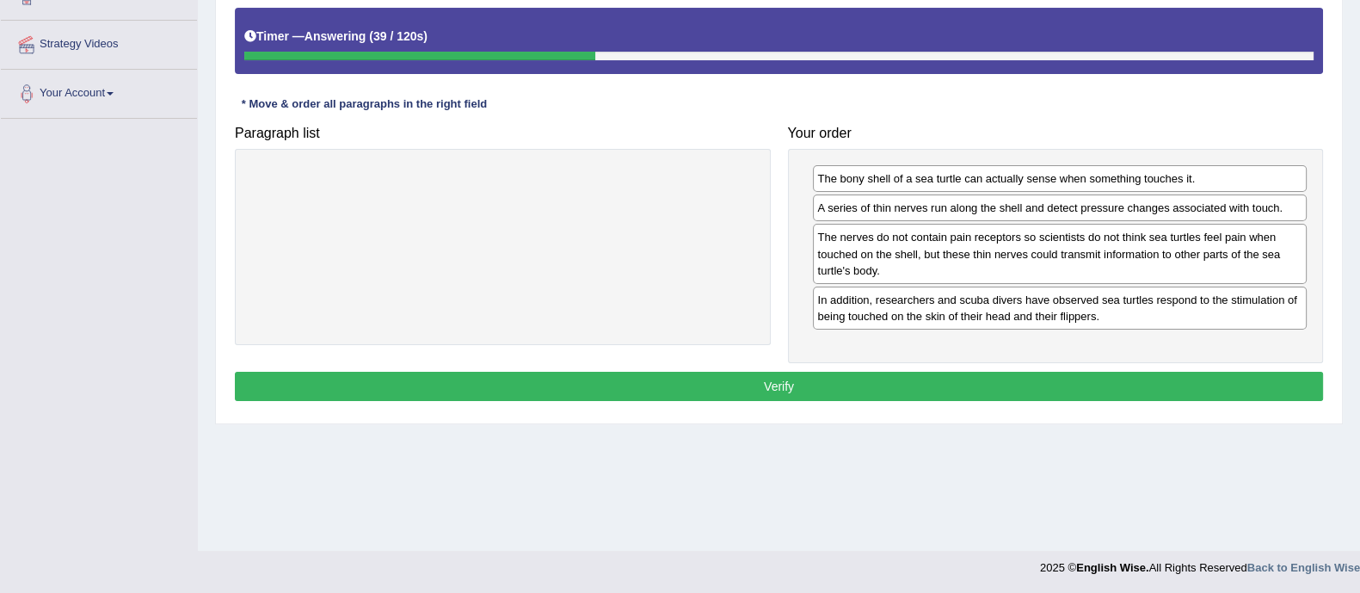
click at [857, 380] on button "Verify" at bounding box center [779, 386] width 1088 height 29
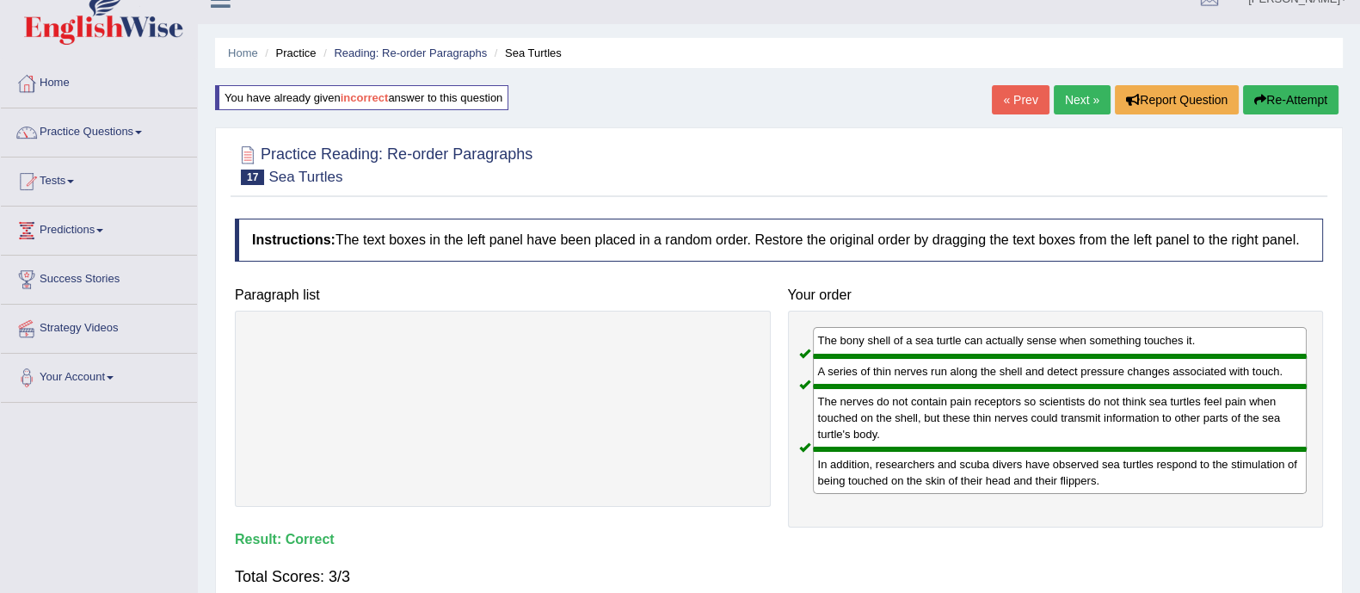
scroll to position [22, 0]
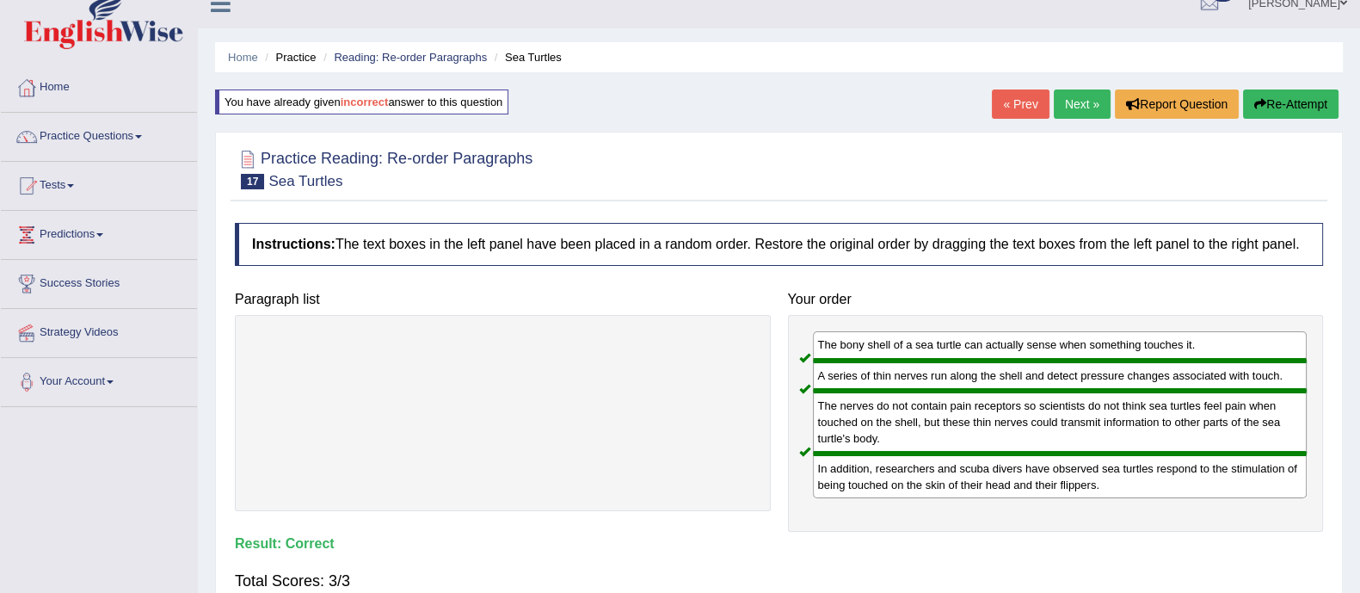
click at [1295, 110] on button "Re-Attempt" at bounding box center [1290, 103] width 95 height 29
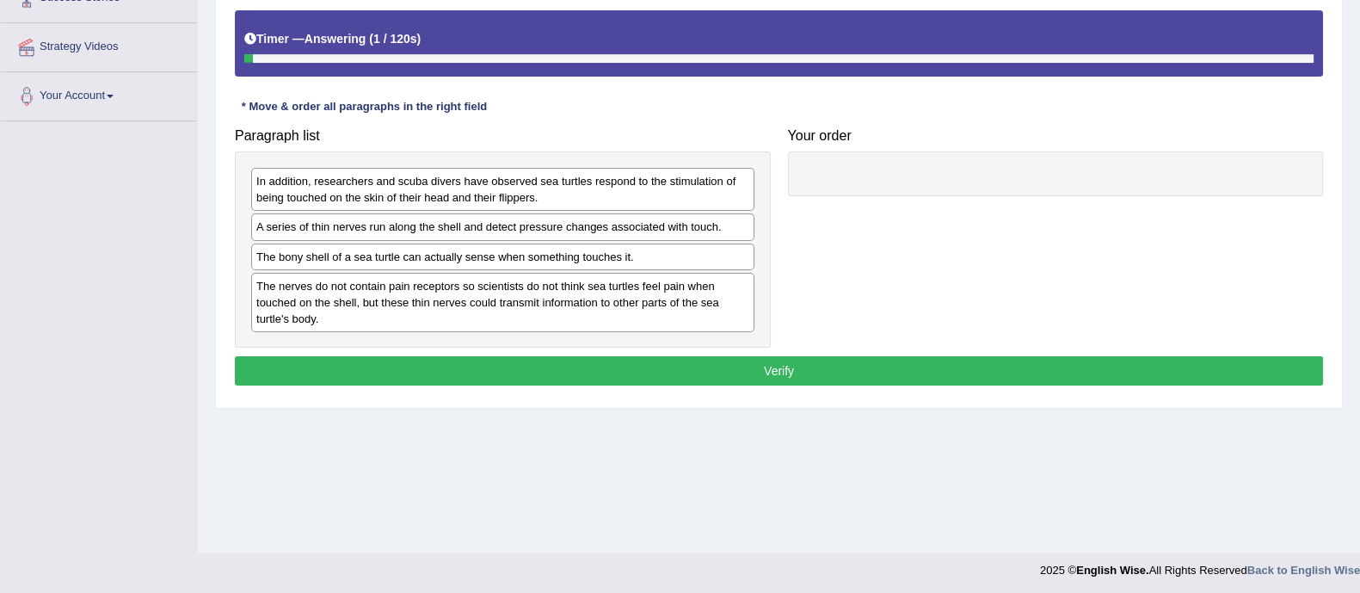
scroll to position [310, 0]
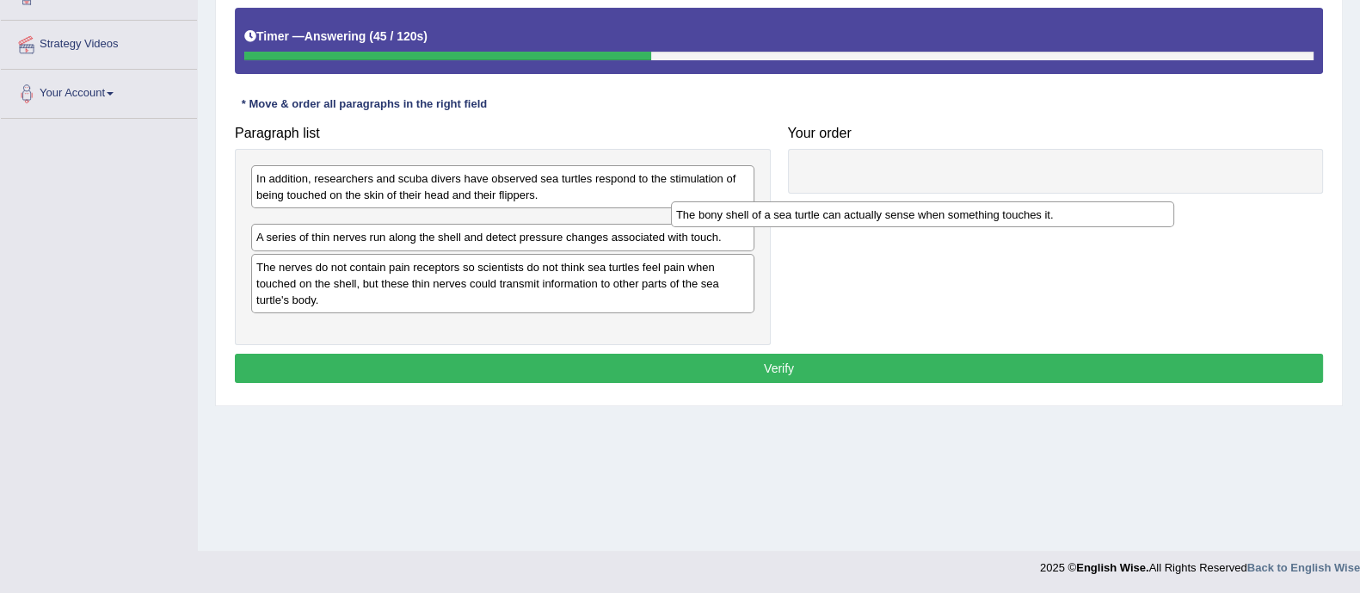
drag, startPoint x: 410, startPoint y: 255, endPoint x: 890, endPoint y: 208, distance: 482.2
click at [890, 208] on div "The bony shell of a sea turtle can actually sense when something touches it." at bounding box center [922, 214] width 503 height 27
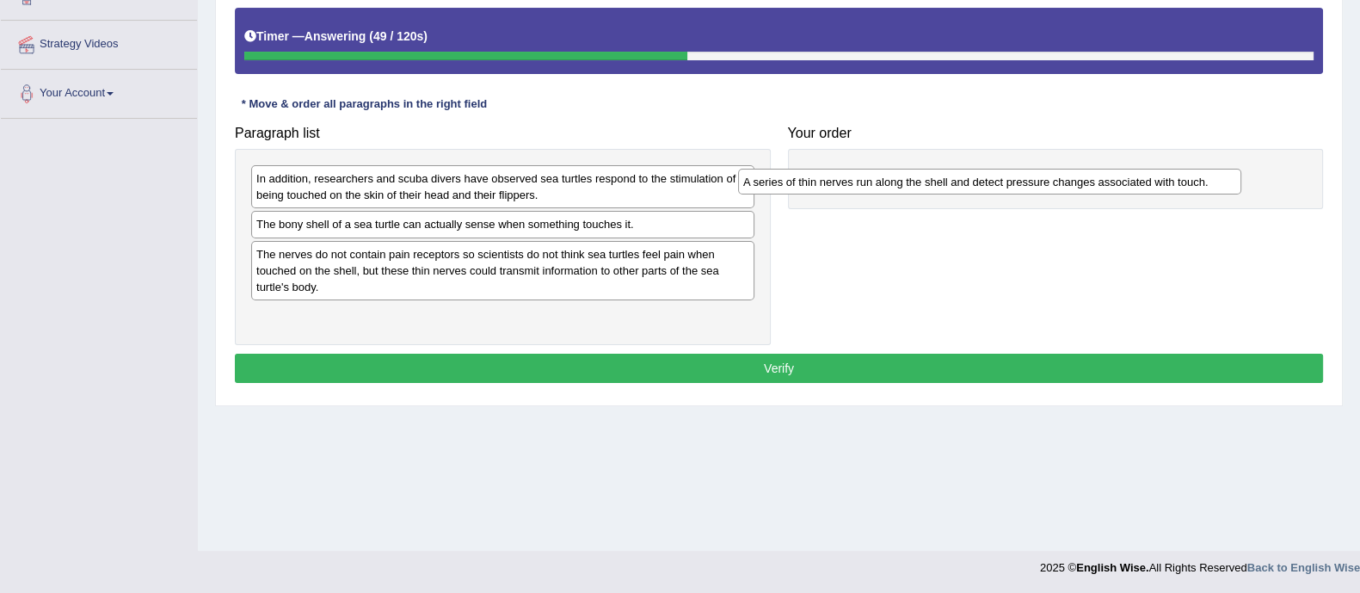
drag, startPoint x: 452, startPoint y: 259, endPoint x: 939, endPoint y: 188, distance: 492.1
click at [939, 188] on div "A series of thin nerves run along the shell and detect pressure changes associa…" at bounding box center [989, 182] width 503 height 27
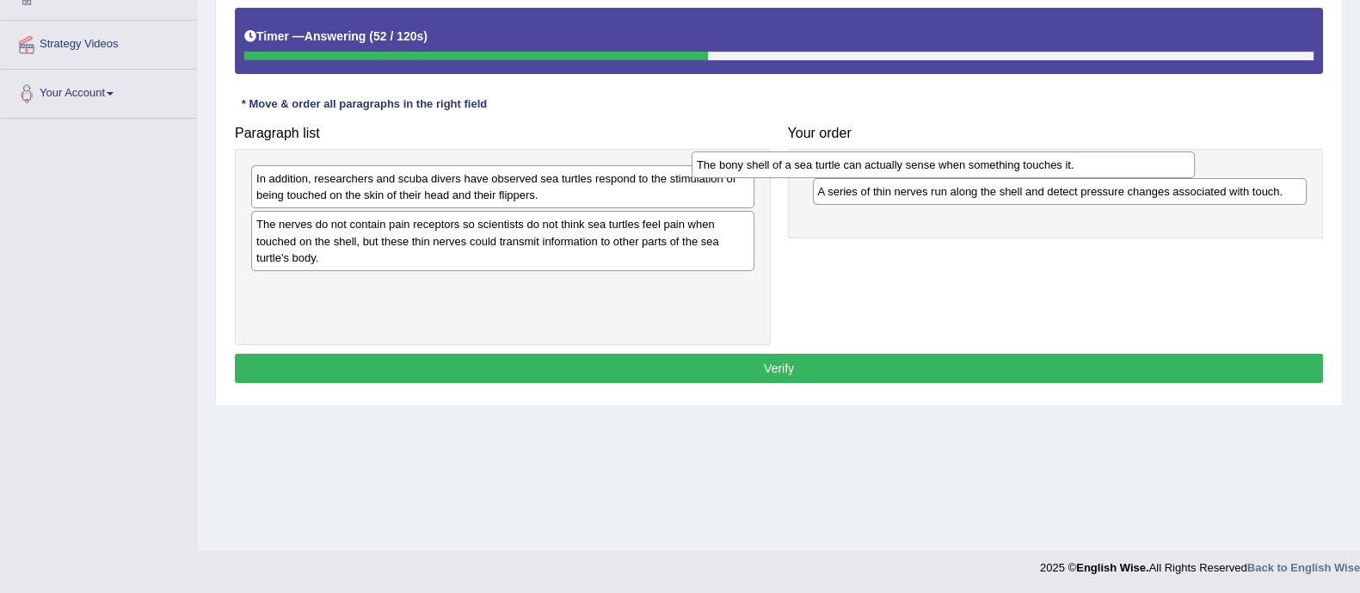
drag, startPoint x: 503, startPoint y: 230, endPoint x: 952, endPoint y: 172, distance: 452.7
click at [952, 172] on div "The bony shell of a sea turtle can actually sense when something touches it." at bounding box center [943, 164] width 503 height 27
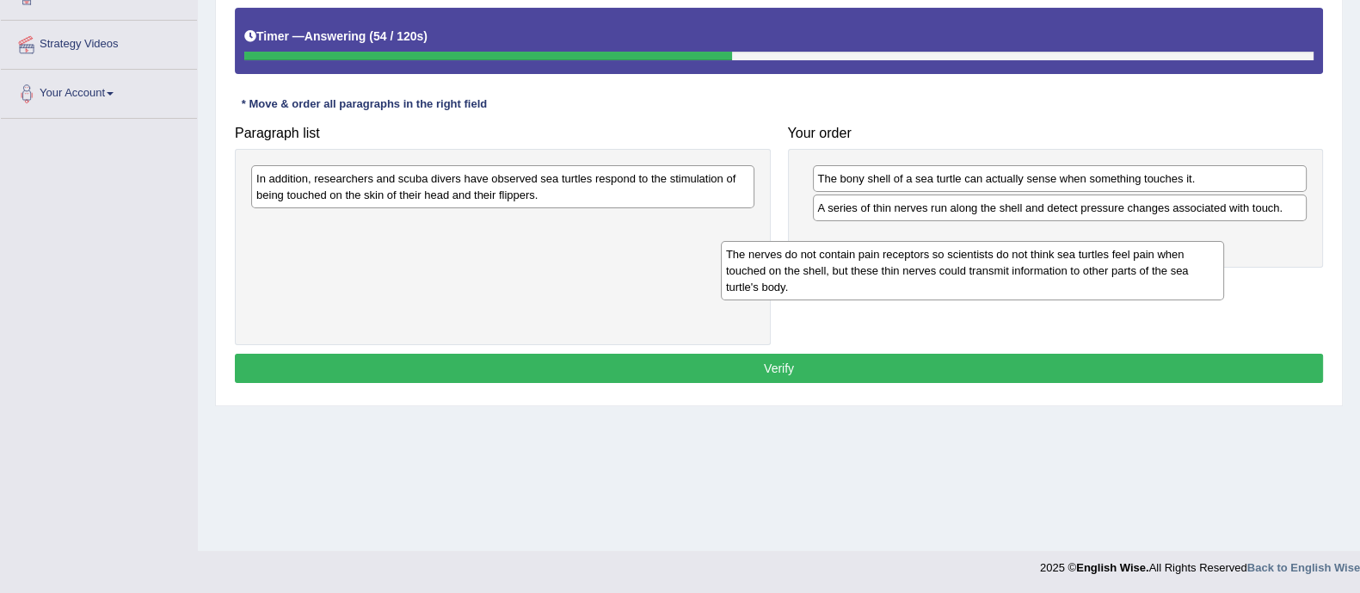
drag, startPoint x: 502, startPoint y: 250, endPoint x: 1015, endPoint y: 286, distance: 513.9
click at [1015, 286] on div "The nerves do not contain pain receptors so scientists do not think sea turtles…" at bounding box center [972, 270] width 503 height 59
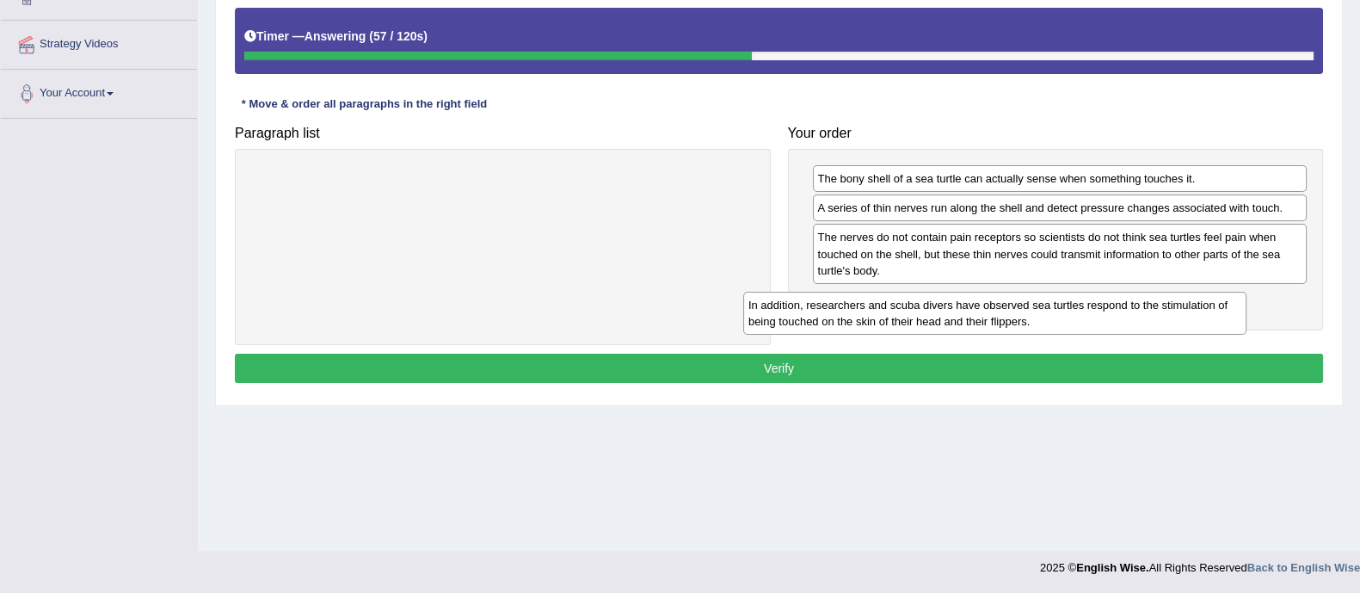
drag, startPoint x: 723, startPoint y: 187, endPoint x: 1215, endPoint y: 313, distance: 508.9
click at [1215, 313] on div "In addition, researchers and scuba divers have observed sea turtles respond to …" at bounding box center [994, 313] width 503 height 43
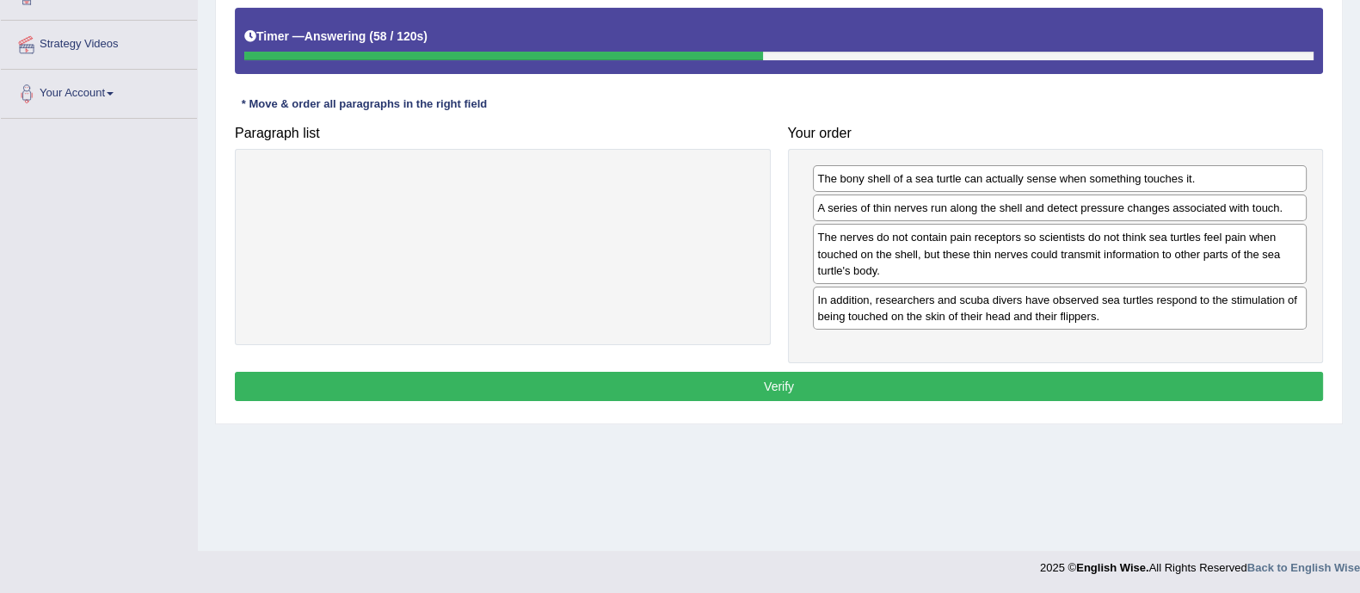
click at [1066, 384] on button "Verify" at bounding box center [779, 386] width 1088 height 29
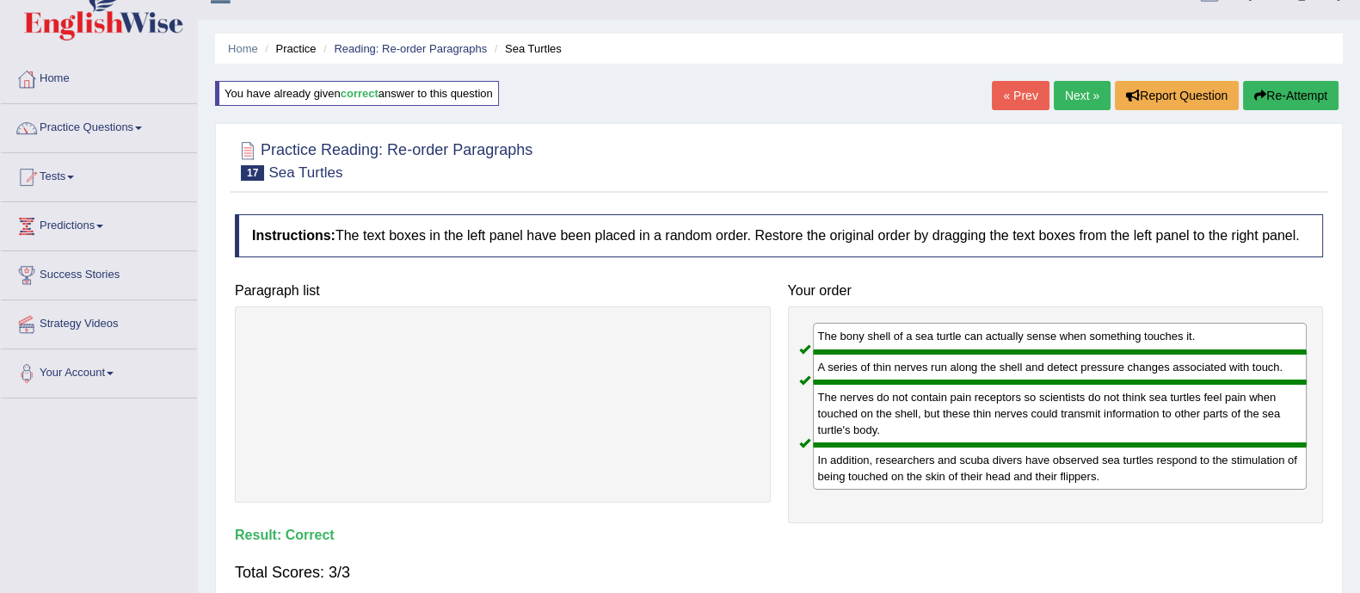
scroll to position [28, 0]
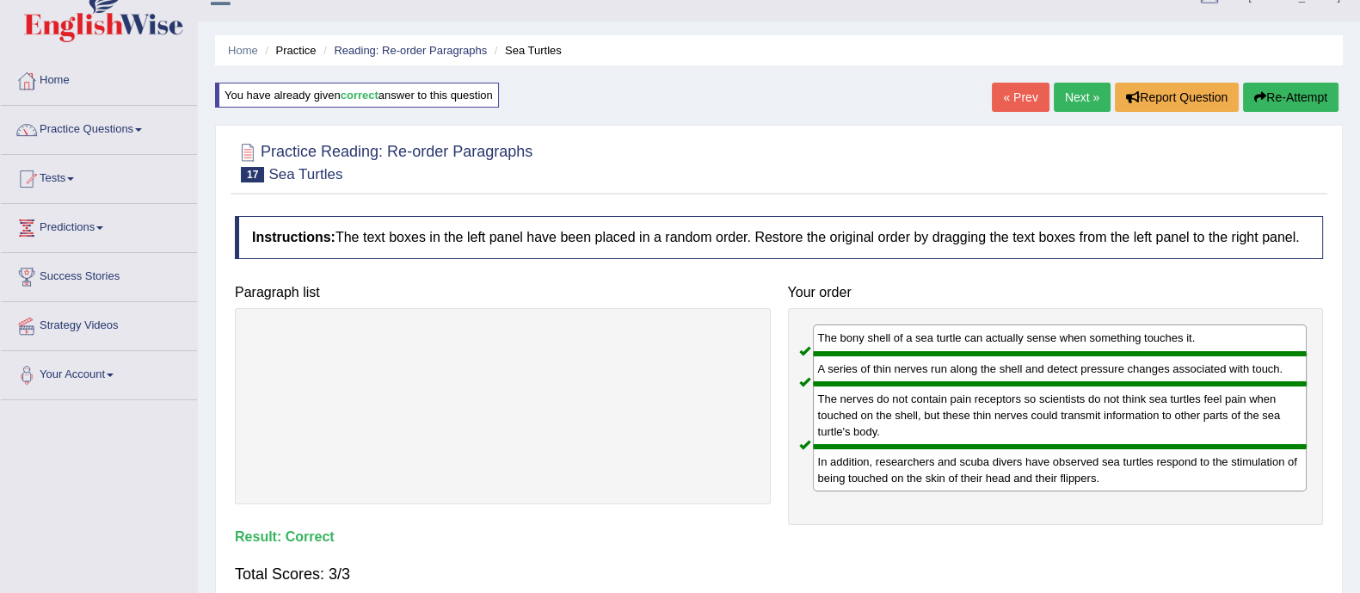
click at [1062, 148] on div at bounding box center [779, 161] width 1088 height 52
click at [1067, 89] on link "Next »" at bounding box center [1082, 97] width 57 height 29
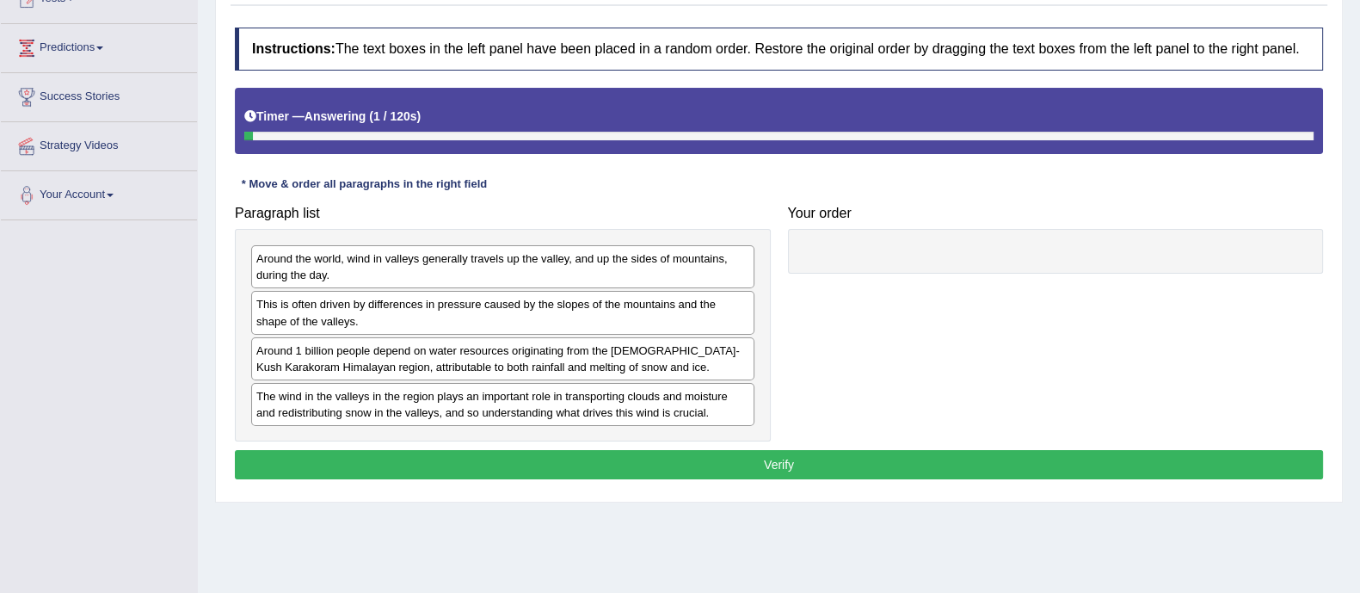
scroll to position [224, 0]
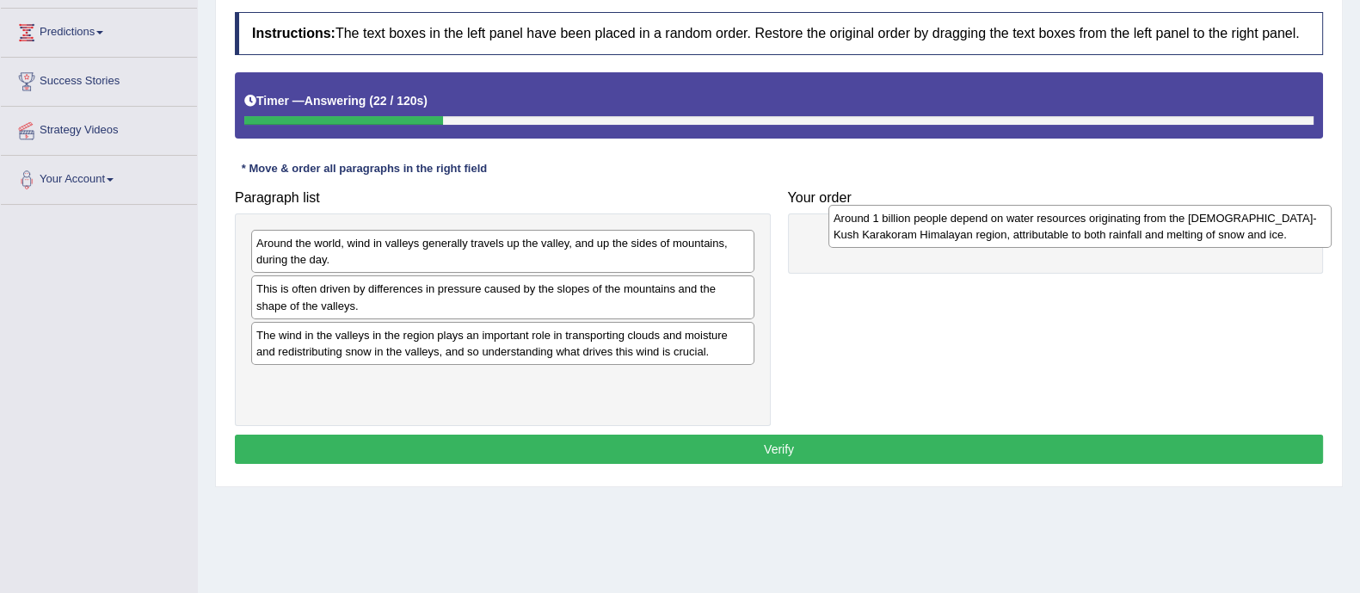
drag, startPoint x: 395, startPoint y: 329, endPoint x: 971, endPoint y: 212, distance: 587.9
click at [971, 212] on div "Around 1 billion people depend on water resources originating from the [DEMOGRA…" at bounding box center [1079, 226] width 503 height 43
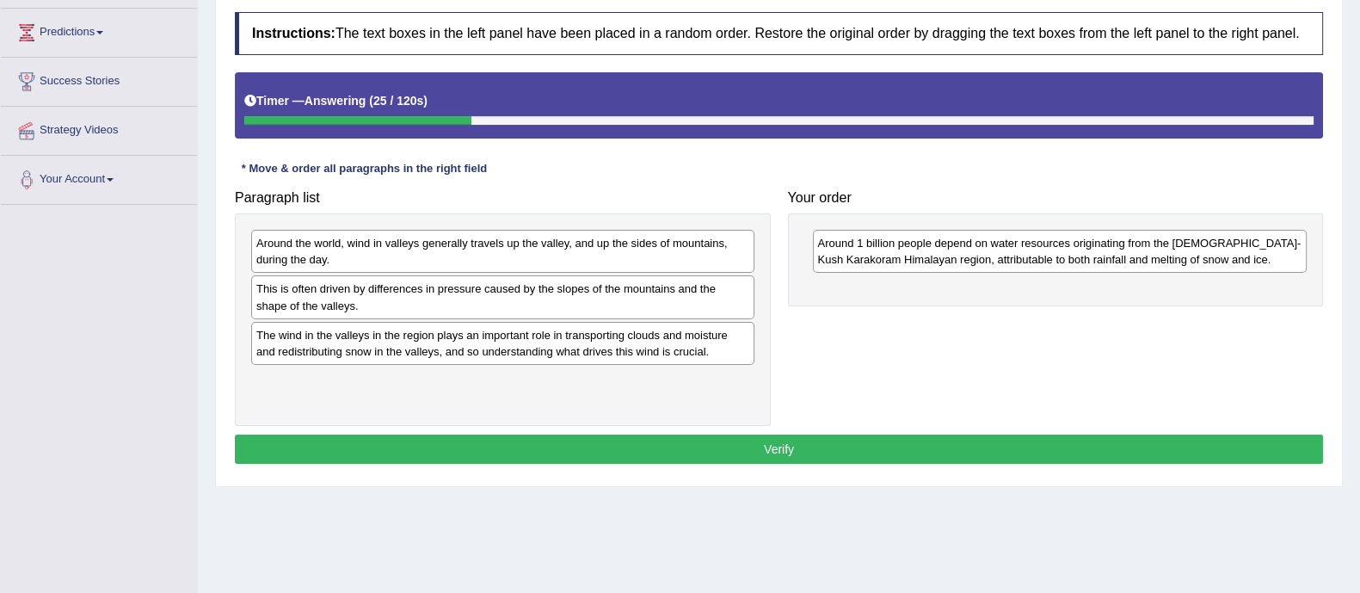
click at [486, 255] on div "Around the world, wind in valleys generally travels up the valley, and up the s…" at bounding box center [502, 251] width 503 height 43
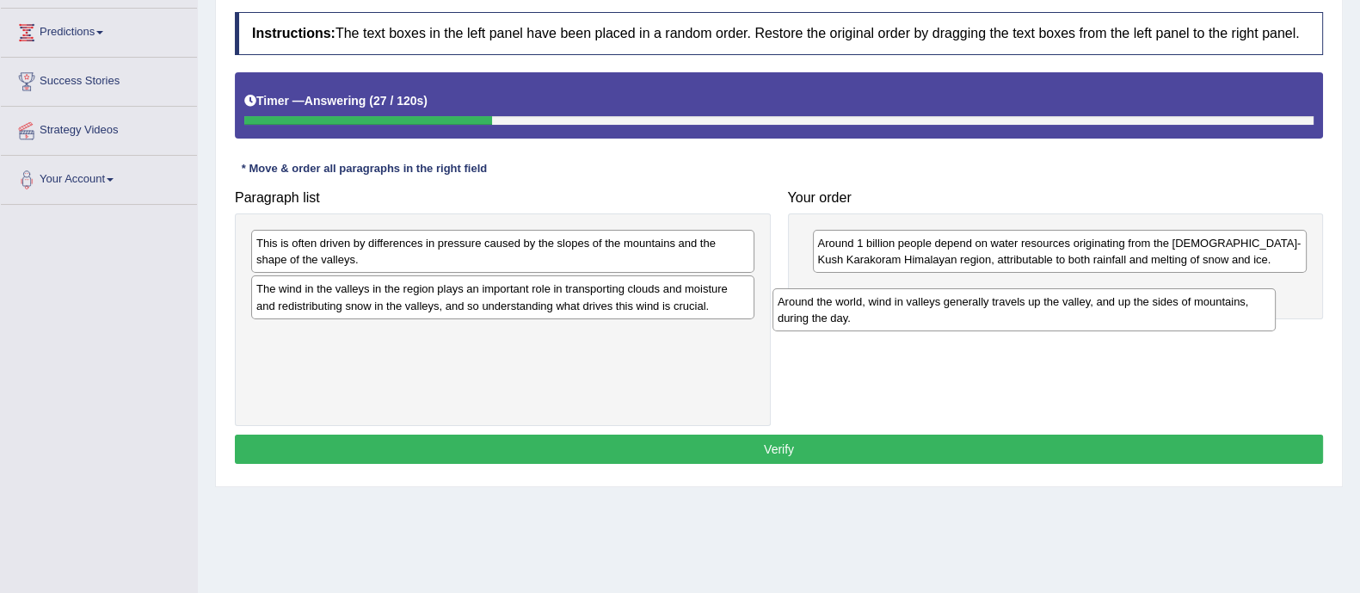
drag, startPoint x: 489, startPoint y: 259, endPoint x: 1010, endPoint y: 317, distance: 524.6
click at [1010, 317] on div "Around the world, wind in valleys generally travels up the valley, and up the s…" at bounding box center [1023, 309] width 503 height 43
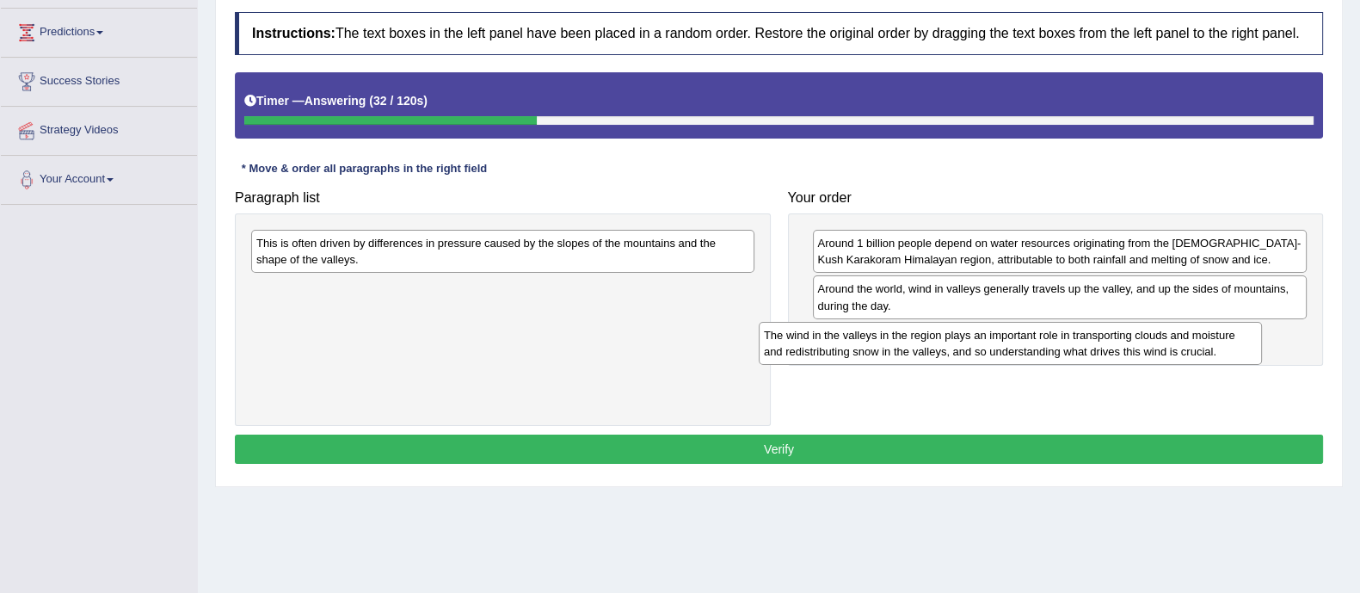
drag, startPoint x: 582, startPoint y: 293, endPoint x: 1080, endPoint y: 342, distance: 499.5
click at [1080, 342] on div "The wind in the valleys in the region plays an important role in transporting c…" at bounding box center [1010, 343] width 503 height 43
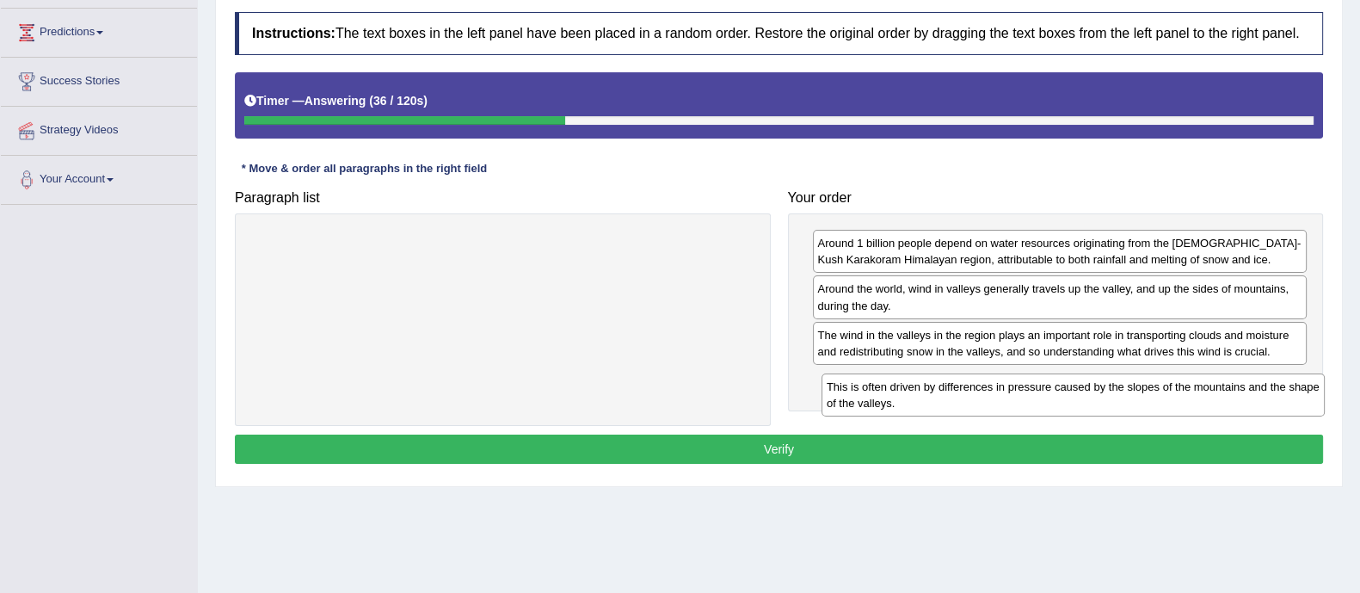
drag, startPoint x: 619, startPoint y: 241, endPoint x: 1190, endPoint y: 385, distance: 588.1
click at [1190, 385] on div "This is often driven by differences in pressure caused by the slopes of the mou…" at bounding box center [1072, 394] width 503 height 43
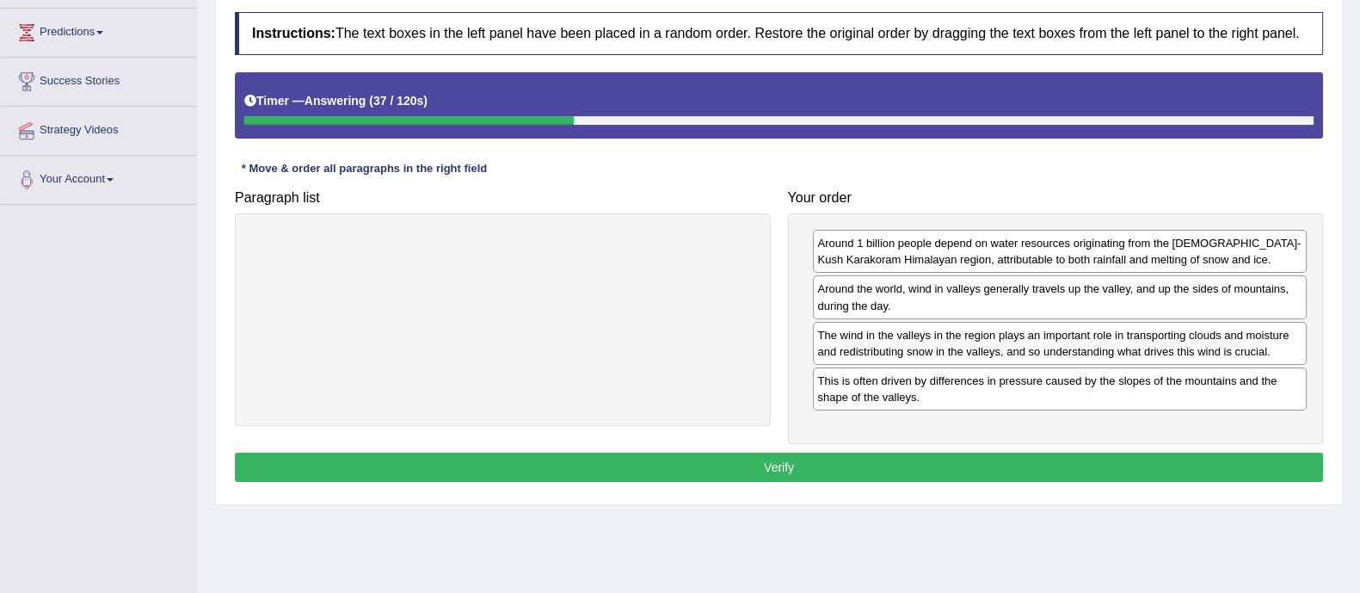
click at [808, 476] on button "Verify" at bounding box center [779, 466] width 1088 height 29
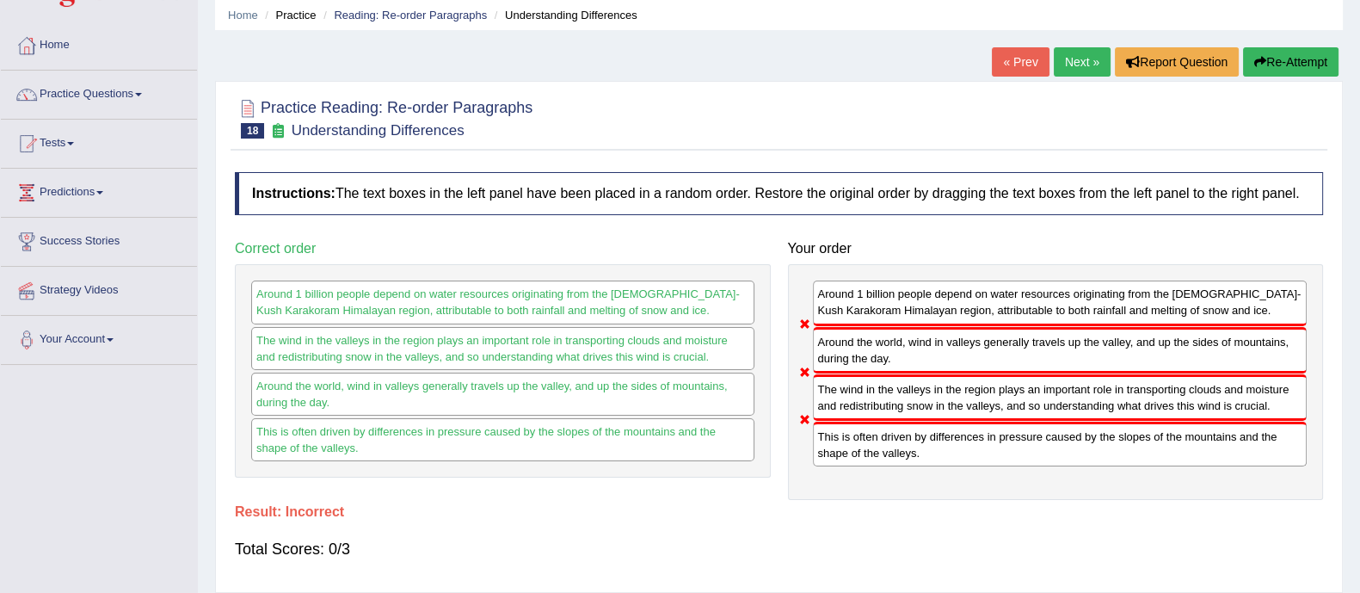
scroll to position [62, 0]
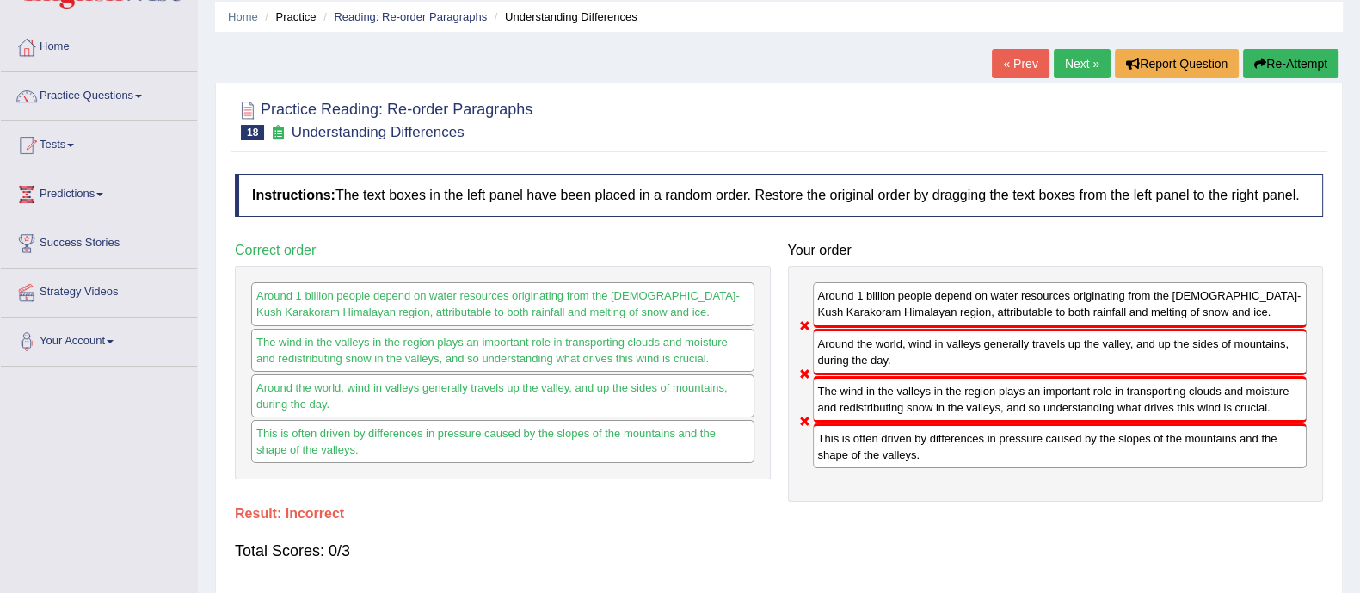
click at [1290, 74] on button "Re-Attempt" at bounding box center [1290, 63] width 95 height 29
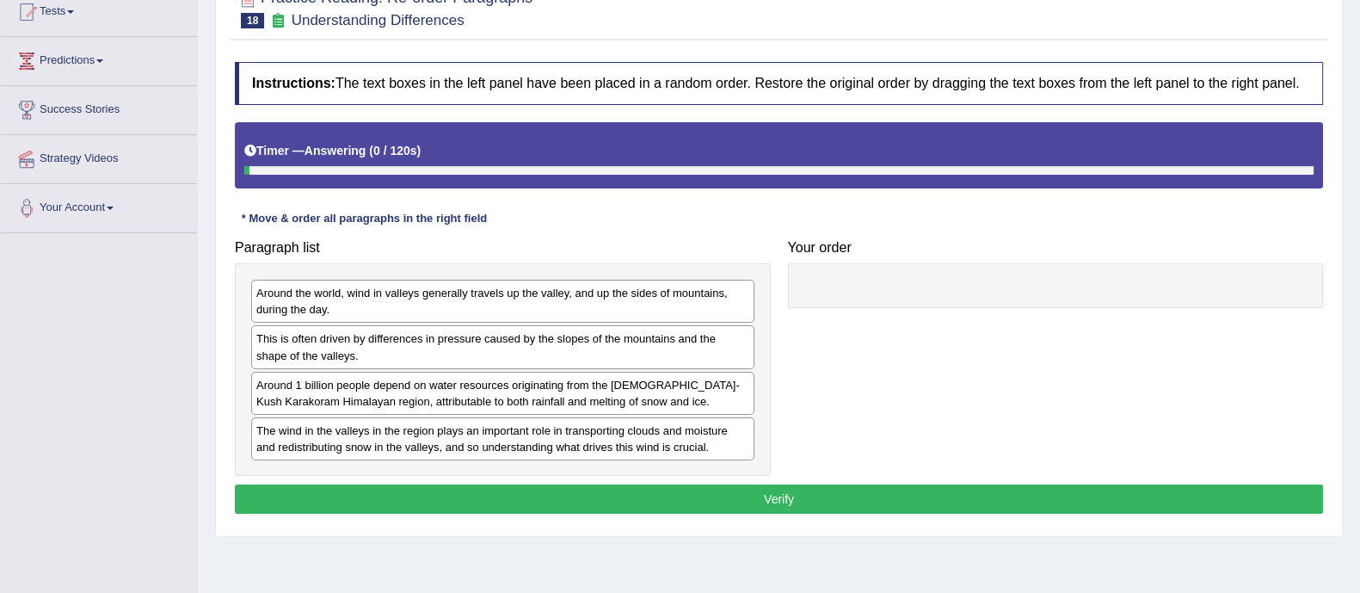
scroll to position [197, 0]
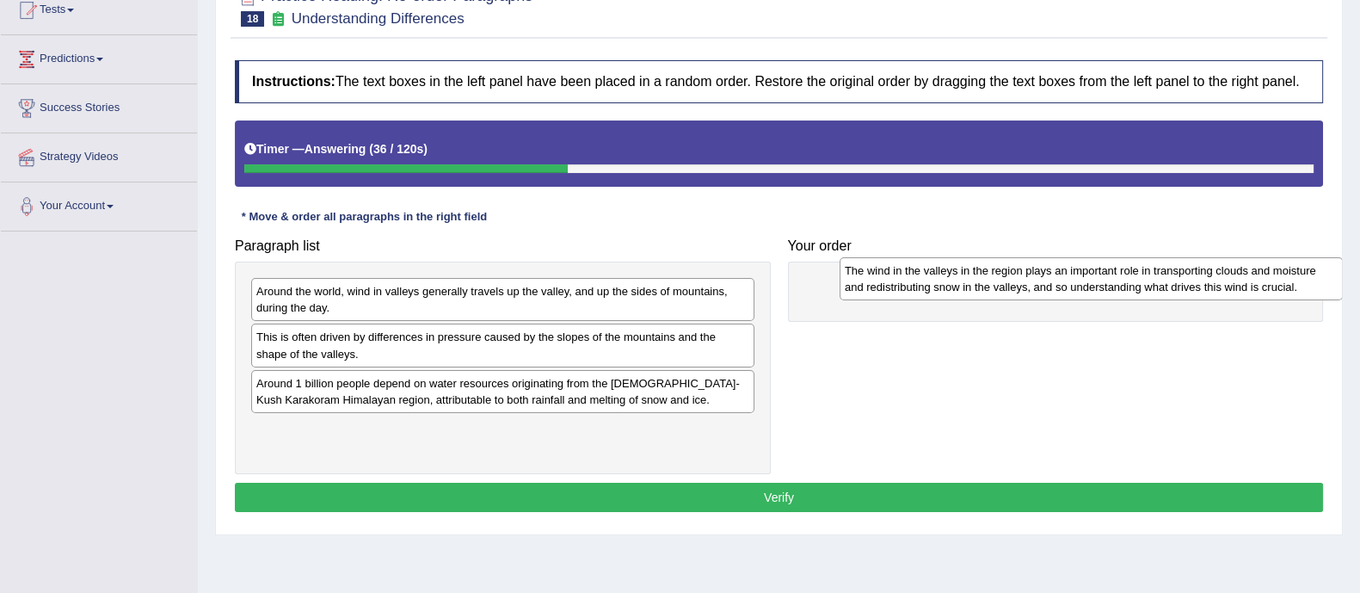
drag, startPoint x: 508, startPoint y: 444, endPoint x: 1077, endPoint y: 288, distance: 589.5
click at [1077, 288] on div "The wind in the valleys in the region plays an important role in transporting c…" at bounding box center [1091, 278] width 503 height 43
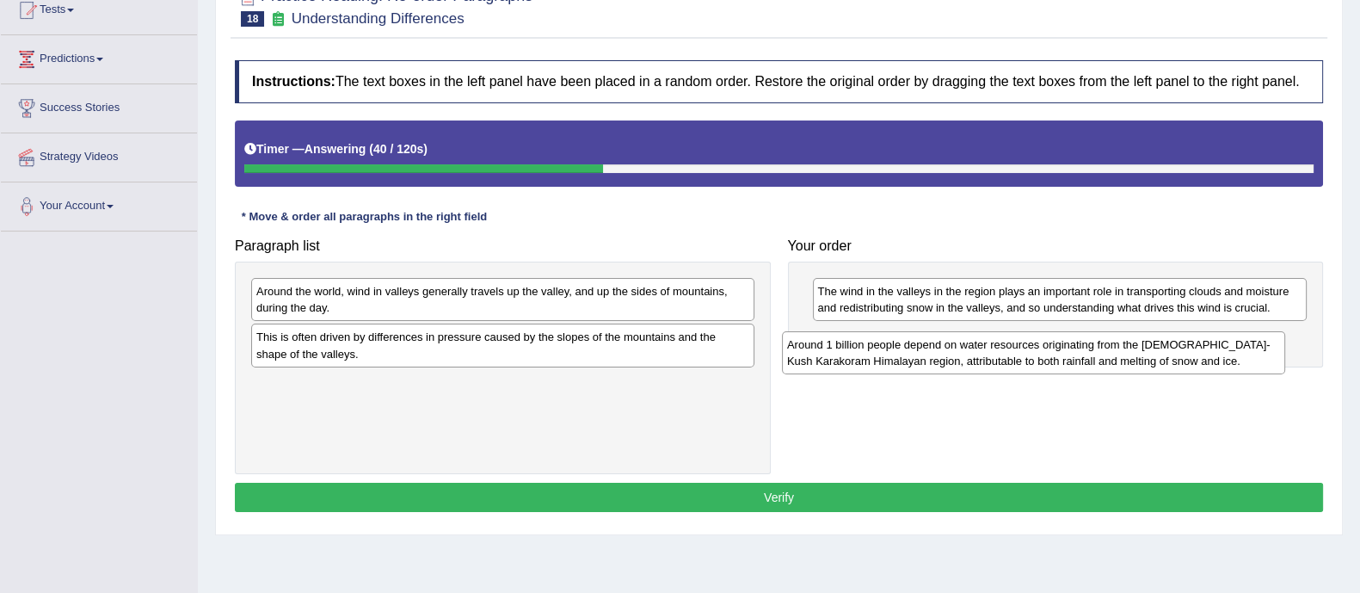
drag, startPoint x: 699, startPoint y: 380, endPoint x: 1226, endPoint y: 339, distance: 528.1
click at [1226, 339] on div "Around 1 billion people depend on water resources originating from the [DEMOGRA…" at bounding box center [1033, 352] width 503 height 43
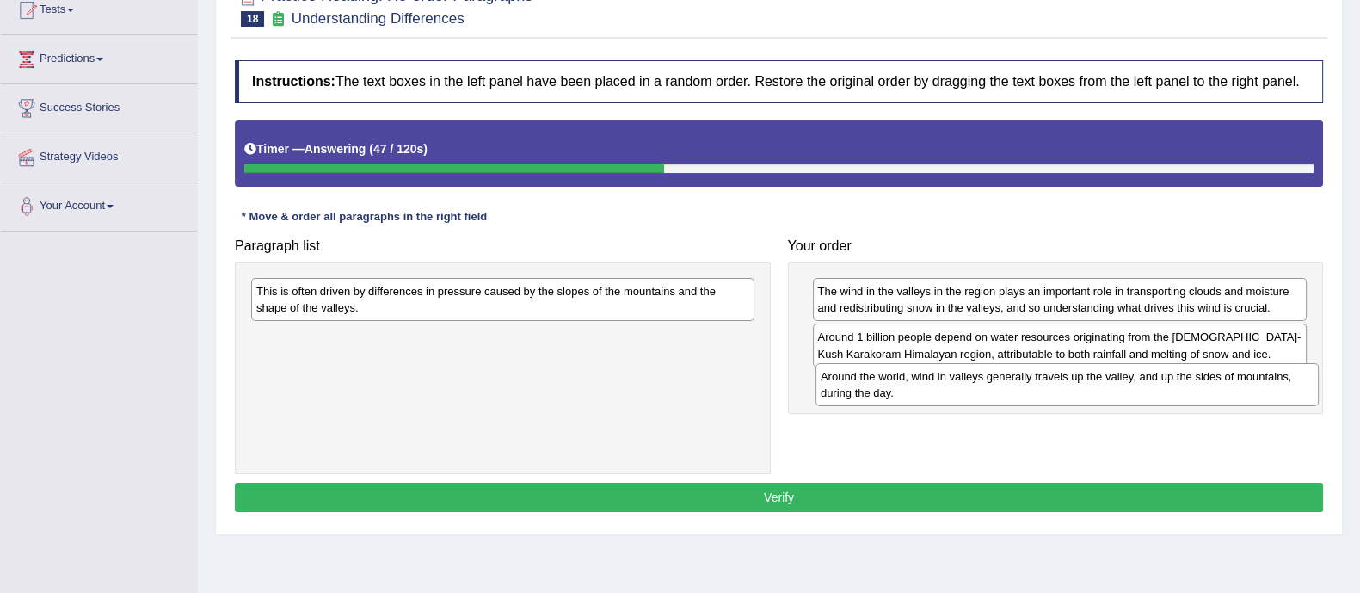
drag, startPoint x: 585, startPoint y: 294, endPoint x: 1153, endPoint y: 380, distance: 574.2
click at [1153, 380] on div "Around the world, wind in valleys generally travels up the valley, and up the s…" at bounding box center [1066, 384] width 503 height 43
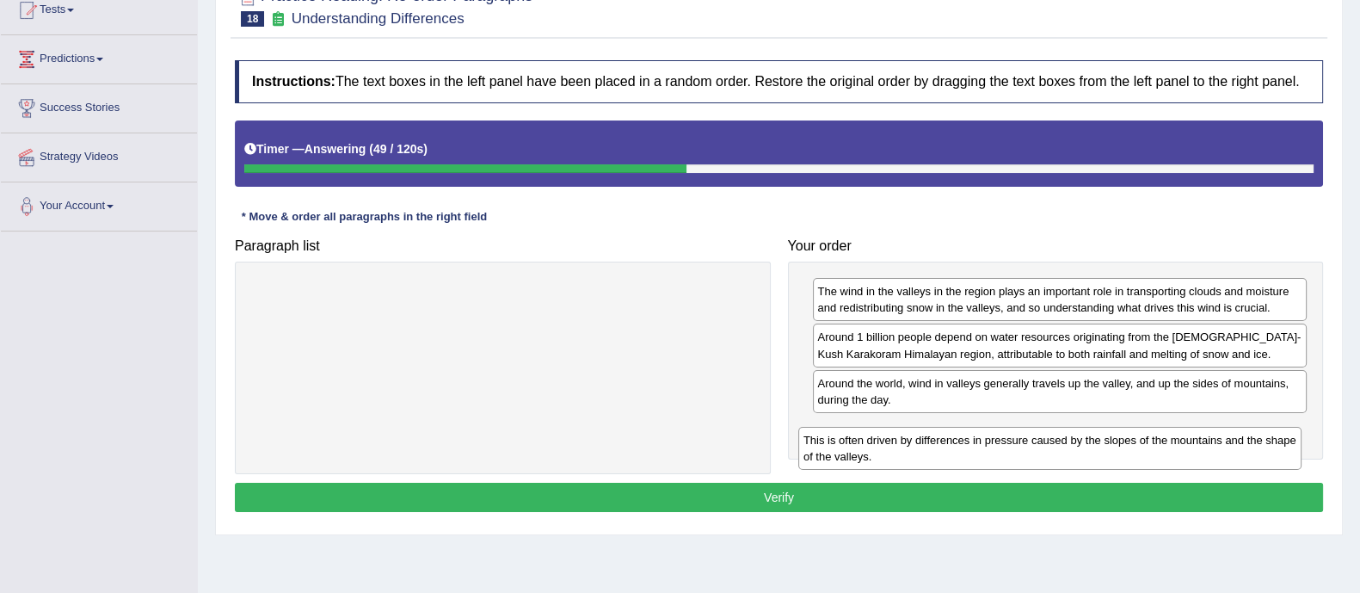
drag, startPoint x: 646, startPoint y: 299, endPoint x: 1199, endPoint y: 443, distance: 571.5
click at [1199, 443] on div "This is often driven by differences in pressure caused by the slopes of the mou…" at bounding box center [1049, 448] width 503 height 43
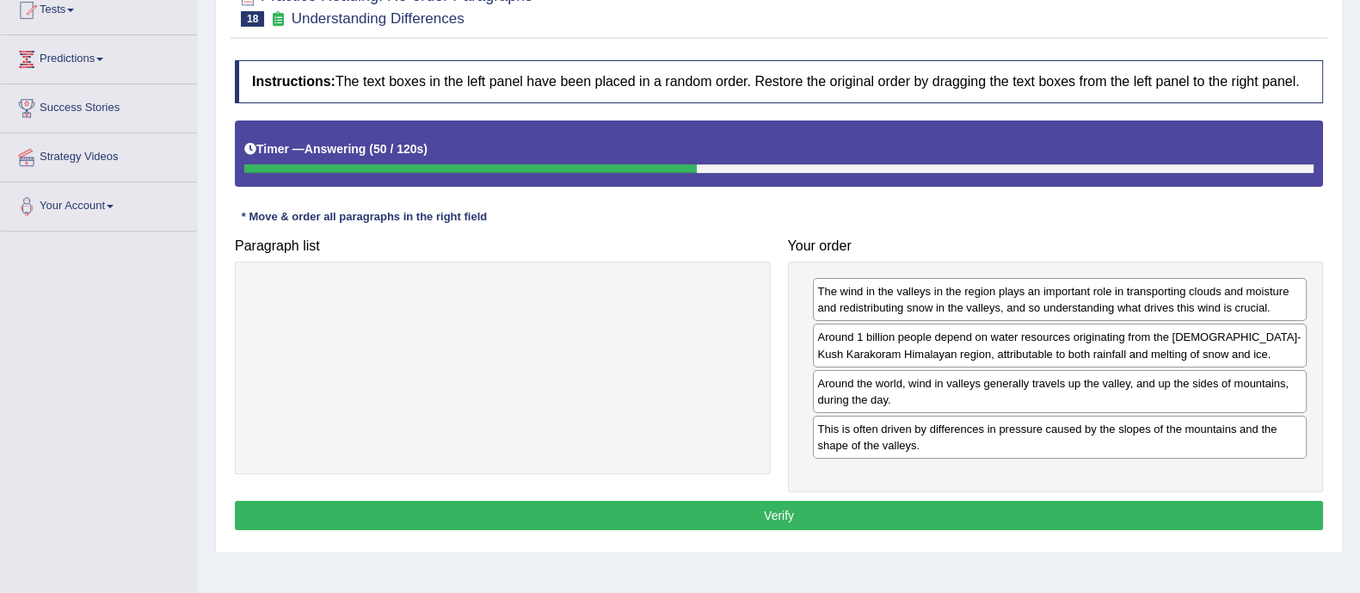
click at [659, 513] on button "Verify" at bounding box center [779, 515] width 1088 height 29
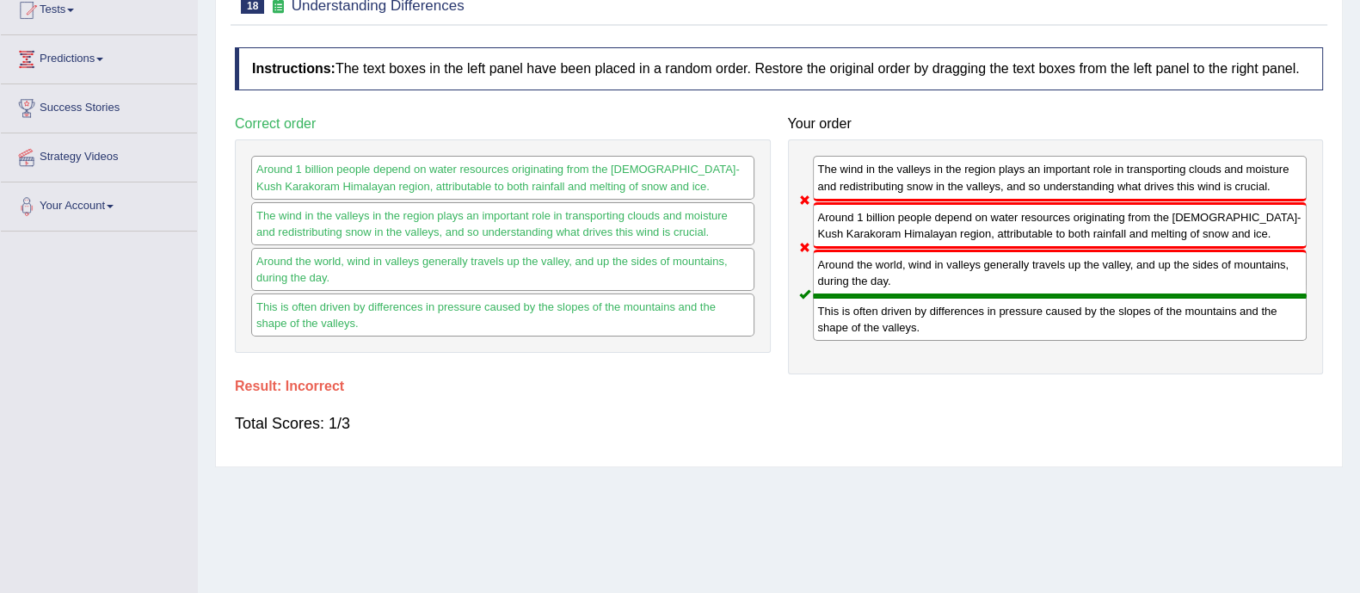
scroll to position [0, 0]
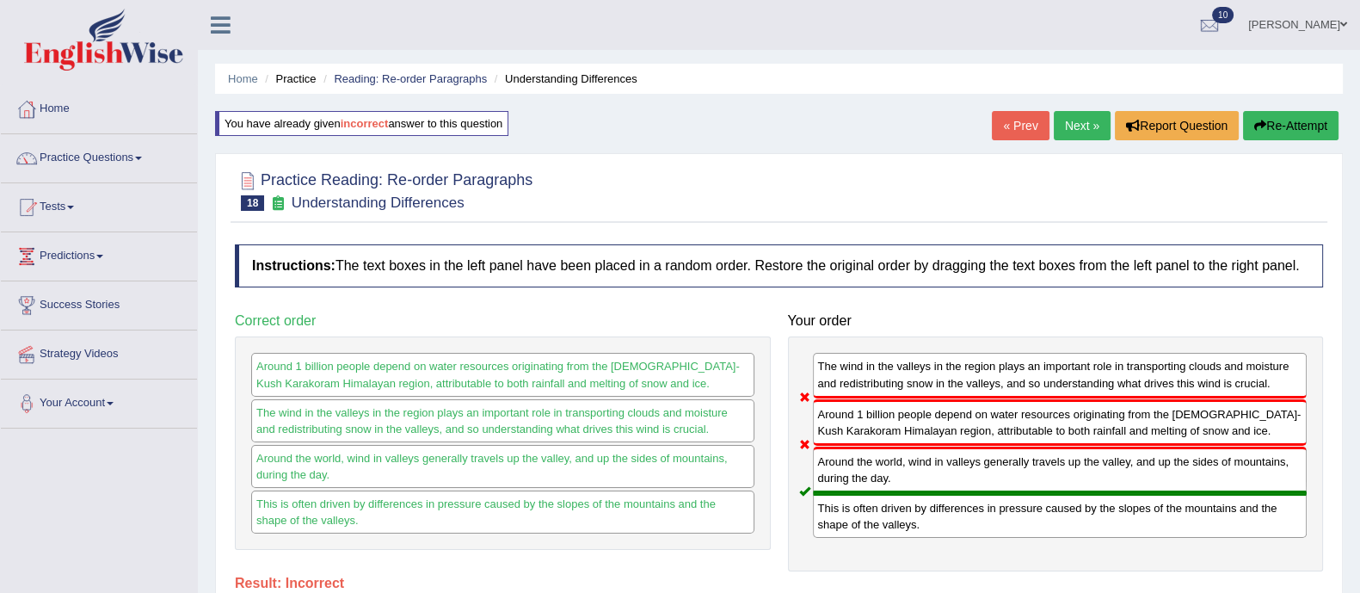
click at [1089, 133] on link "Next »" at bounding box center [1082, 125] width 57 height 29
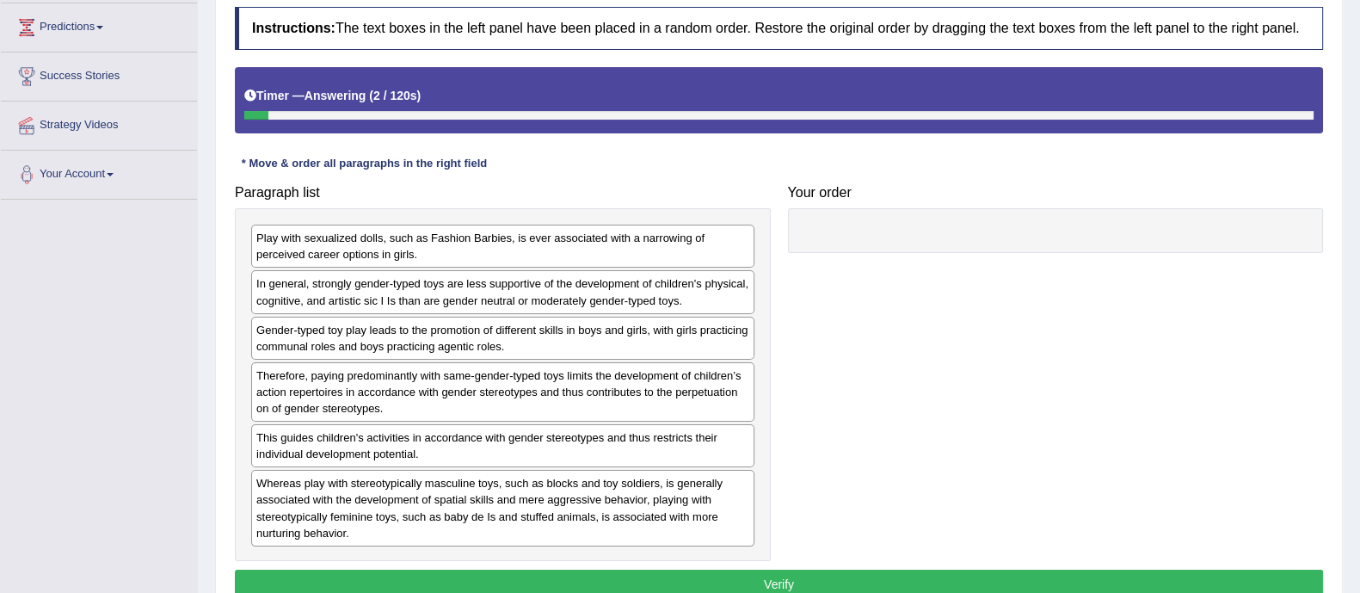
scroll to position [228, 0]
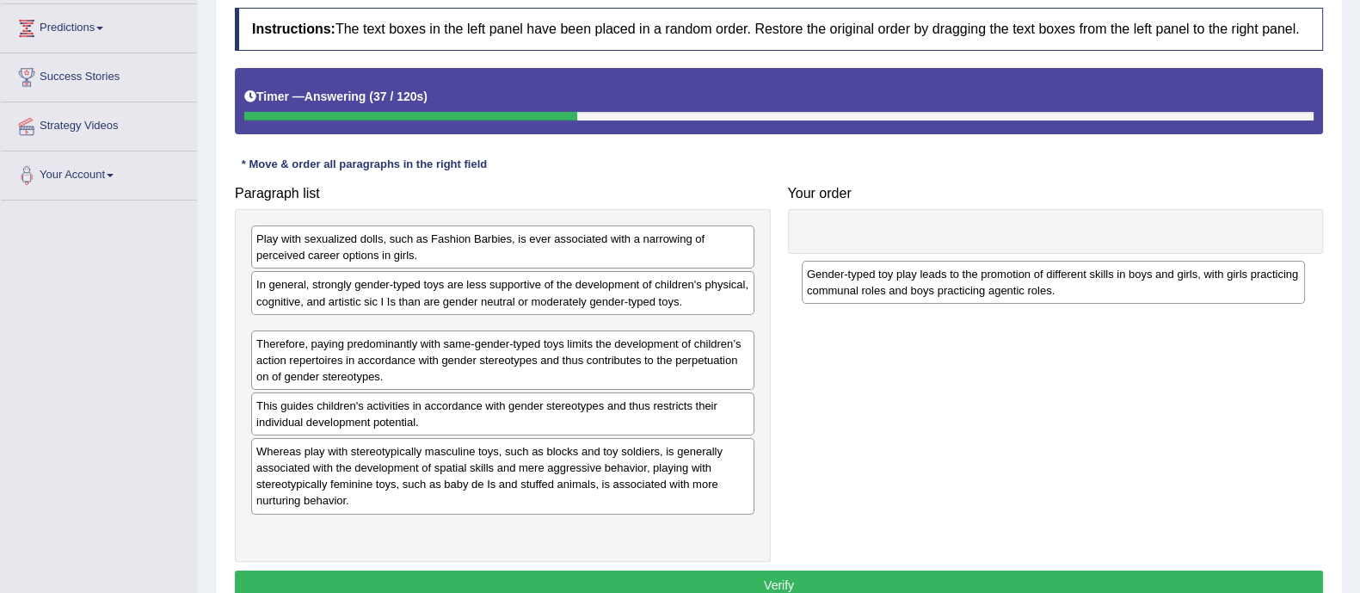
drag, startPoint x: 460, startPoint y: 332, endPoint x: 1019, endPoint y: 276, distance: 561.9
click at [1019, 276] on div "Gender-typed toy play leads to the promotion of different skills in boys and gi…" at bounding box center [1053, 282] width 503 height 43
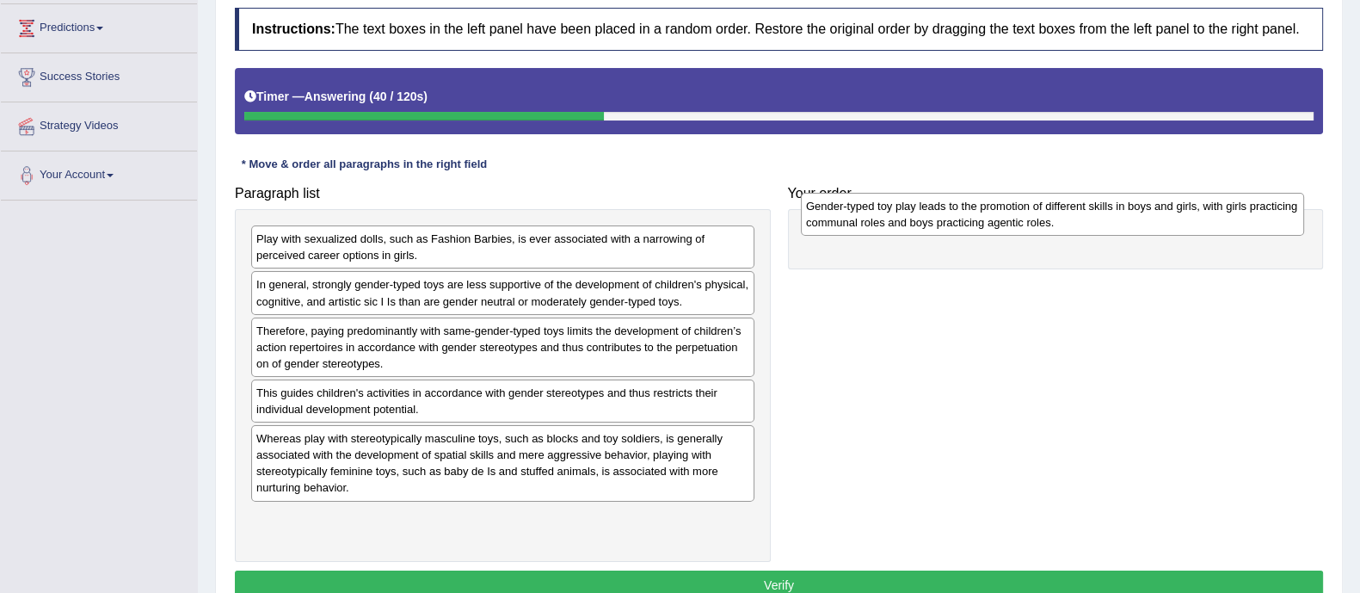
drag, startPoint x: 650, startPoint y: 332, endPoint x: 1203, endPoint y: 212, distance: 566.1
click at [1203, 212] on div "Gender-typed toy play leads to the promotion of different skills in boys and gi…" at bounding box center [1052, 214] width 503 height 43
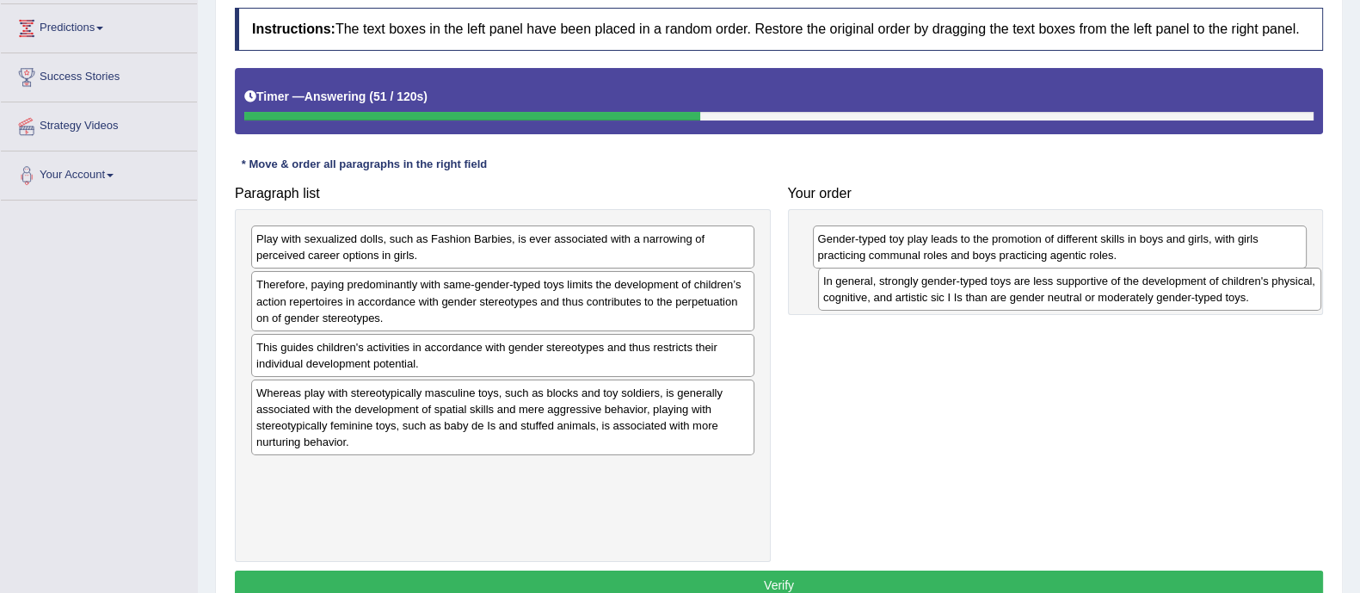
drag, startPoint x: 603, startPoint y: 292, endPoint x: 1168, endPoint y: 289, distance: 565.2
click at [1168, 289] on div "In general, strongly gender-typed toys are less supportive of the development o…" at bounding box center [1069, 289] width 503 height 43
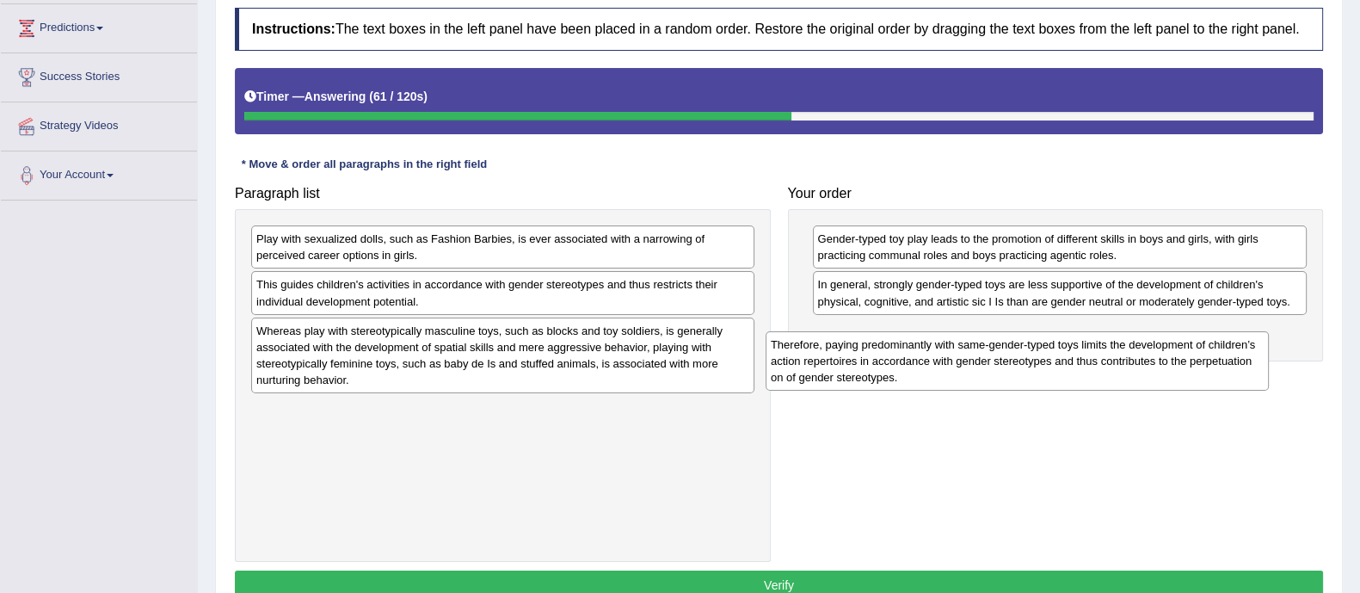
drag, startPoint x: 566, startPoint y: 292, endPoint x: 1080, endPoint y: 353, distance: 517.9
click at [1080, 353] on div "Therefore, paying predominantly with same-gender-typed toys limits the developm…" at bounding box center [1017, 360] width 503 height 59
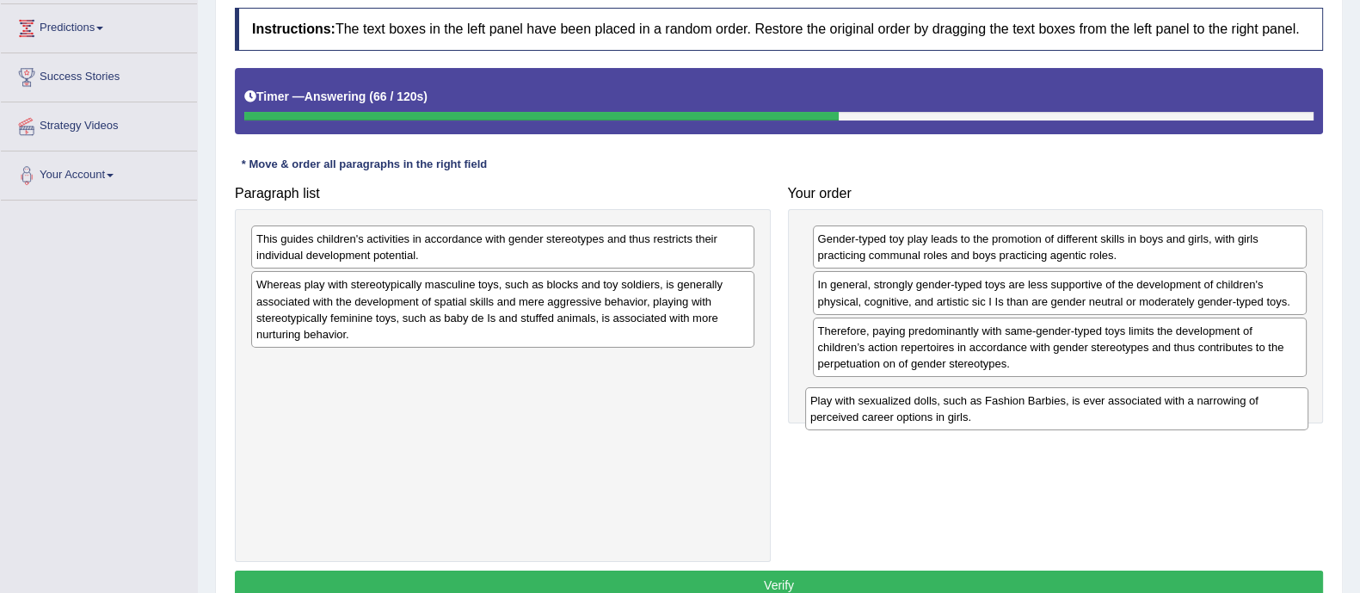
drag, startPoint x: 680, startPoint y: 243, endPoint x: 1234, endPoint y: 396, distance: 575.6
click at [1234, 396] on div "Play with sexualized dolls, such as Fashion Barbies, is ever associated with a …" at bounding box center [1056, 408] width 503 height 43
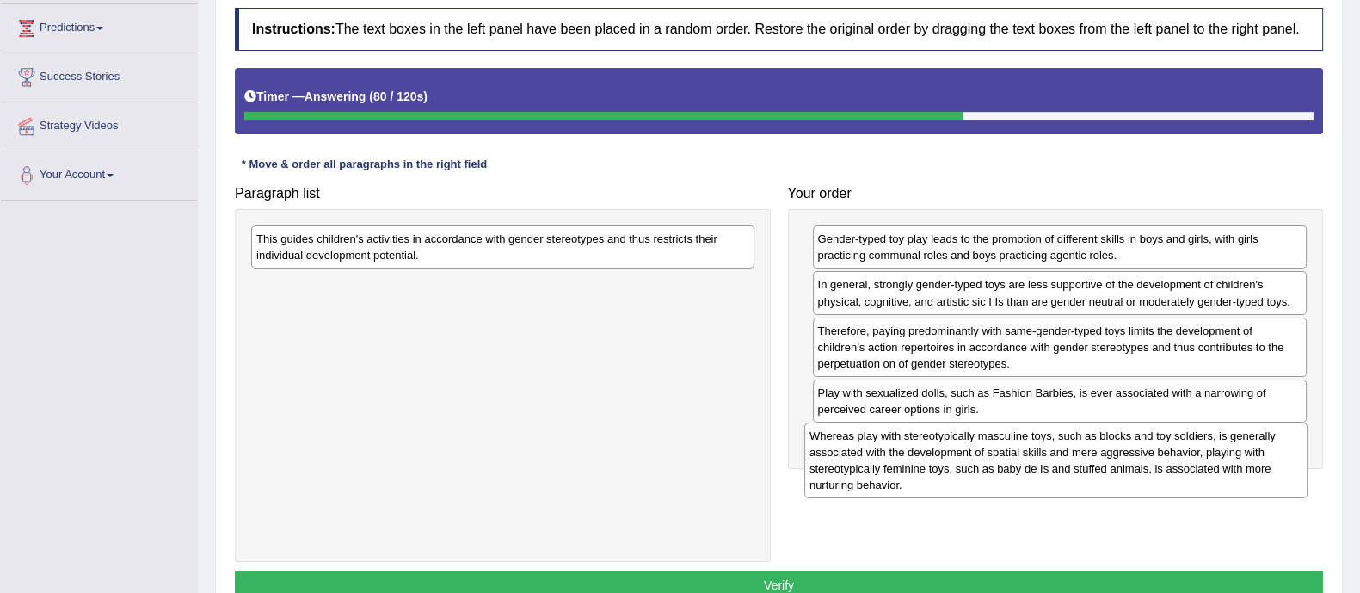
drag, startPoint x: 581, startPoint y: 314, endPoint x: 1134, endPoint y: 465, distance: 573.5
click at [1134, 465] on div "Whereas play with stereotypically masculine toys, such as blocks and toy soldie…" at bounding box center [1055, 460] width 503 height 76
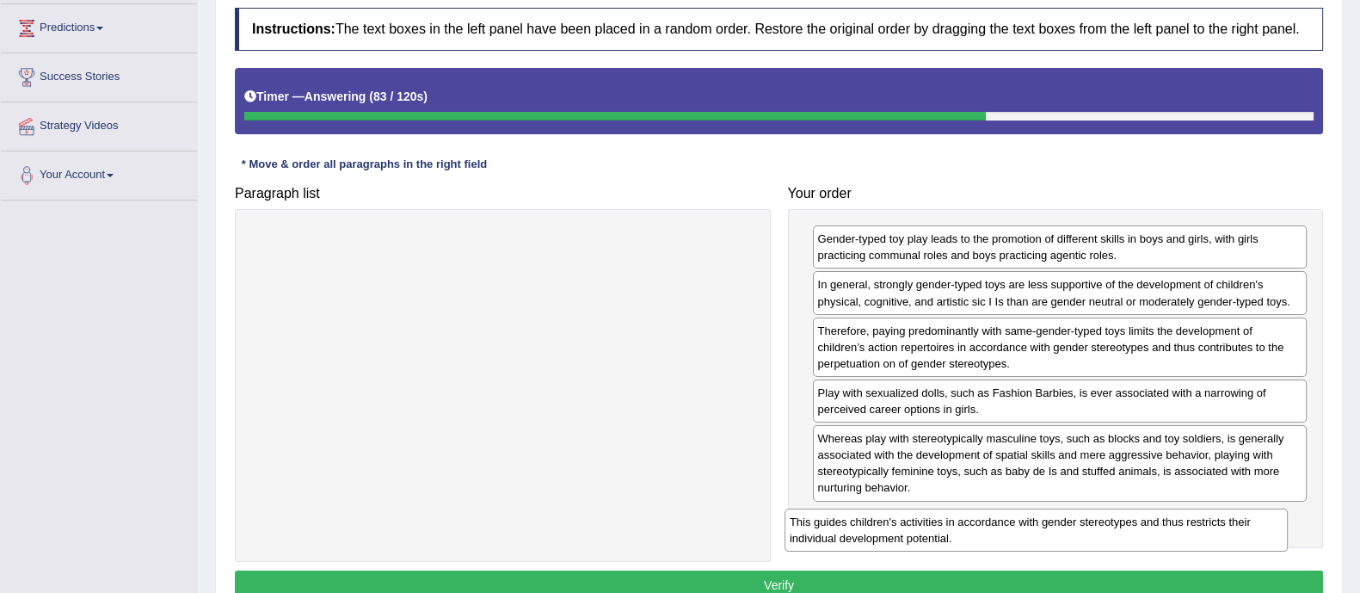
drag, startPoint x: 681, startPoint y: 257, endPoint x: 1228, endPoint y: 532, distance: 612.1
click at [1228, 532] on div "This guides children's activities in accordance with gender stereotypes and thu…" at bounding box center [1036, 529] width 503 height 43
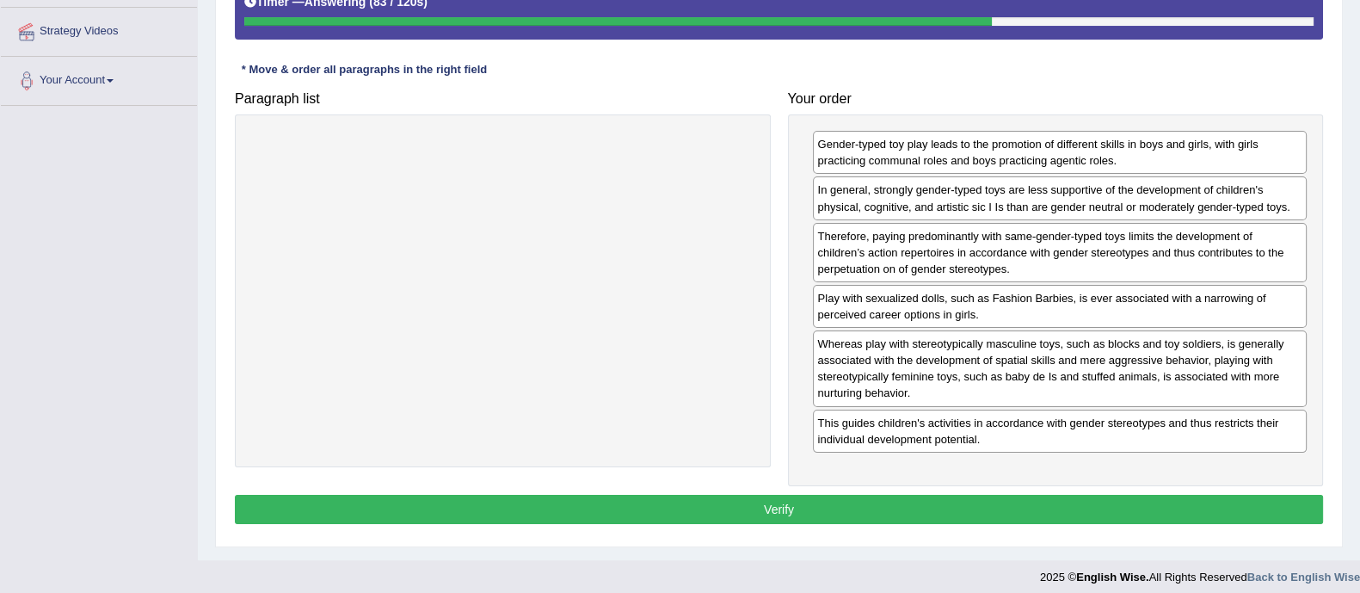
scroll to position [330, 0]
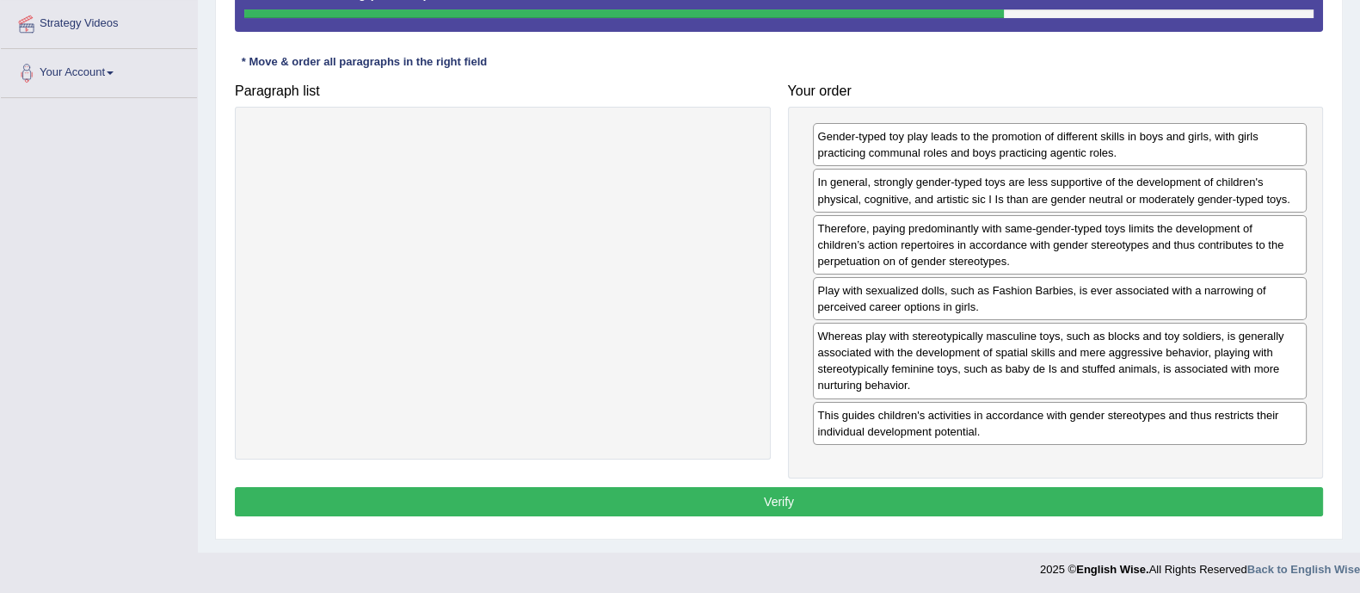
click at [1115, 491] on button "Verify" at bounding box center [779, 501] width 1088 height 29
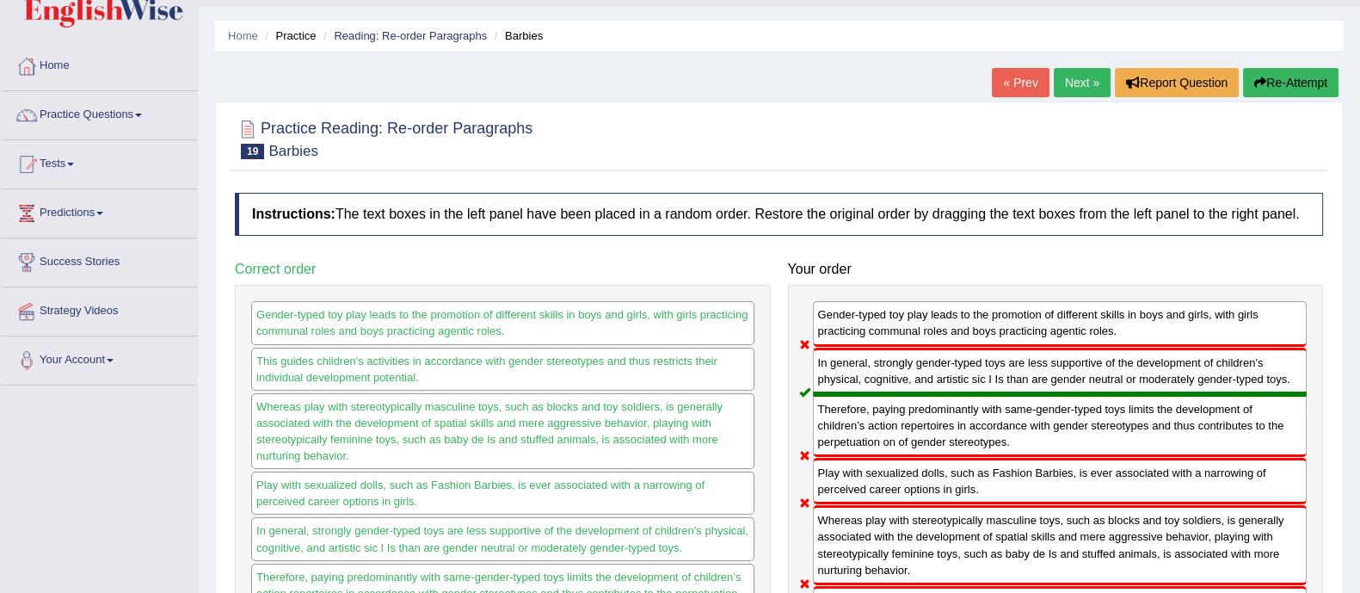
scroll to position [41, 0]
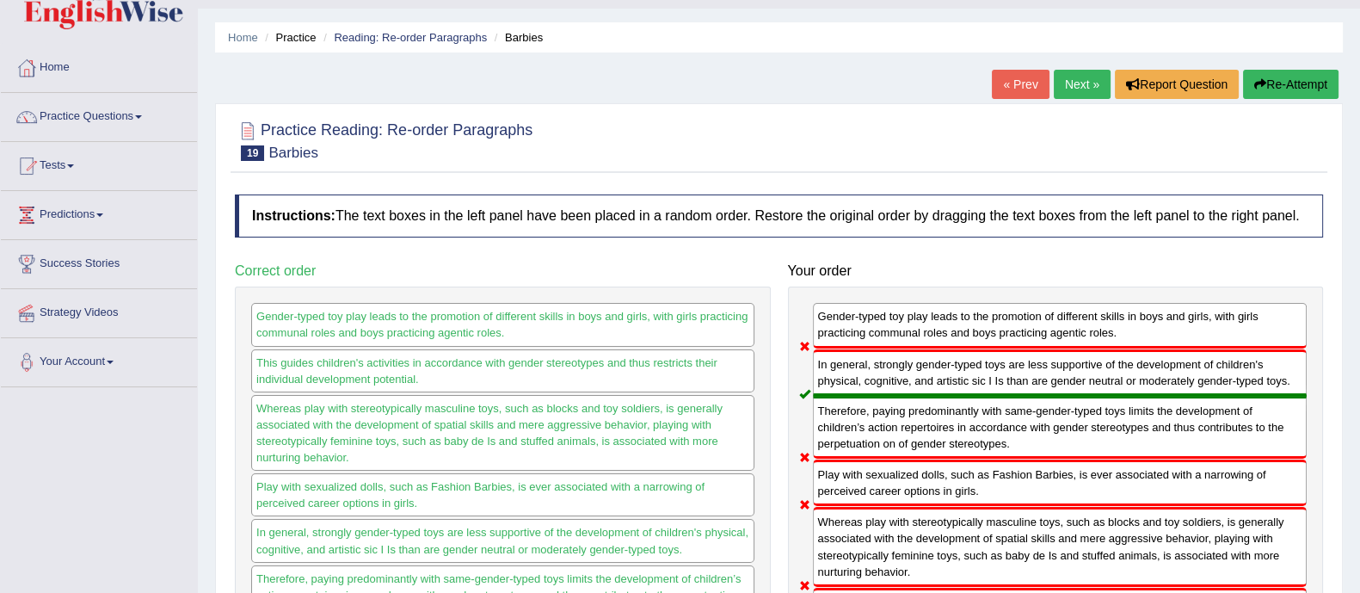
click at [1299, 93] on button "Re-Attempt" at bounding box center [1290, 84] width 95 height 29
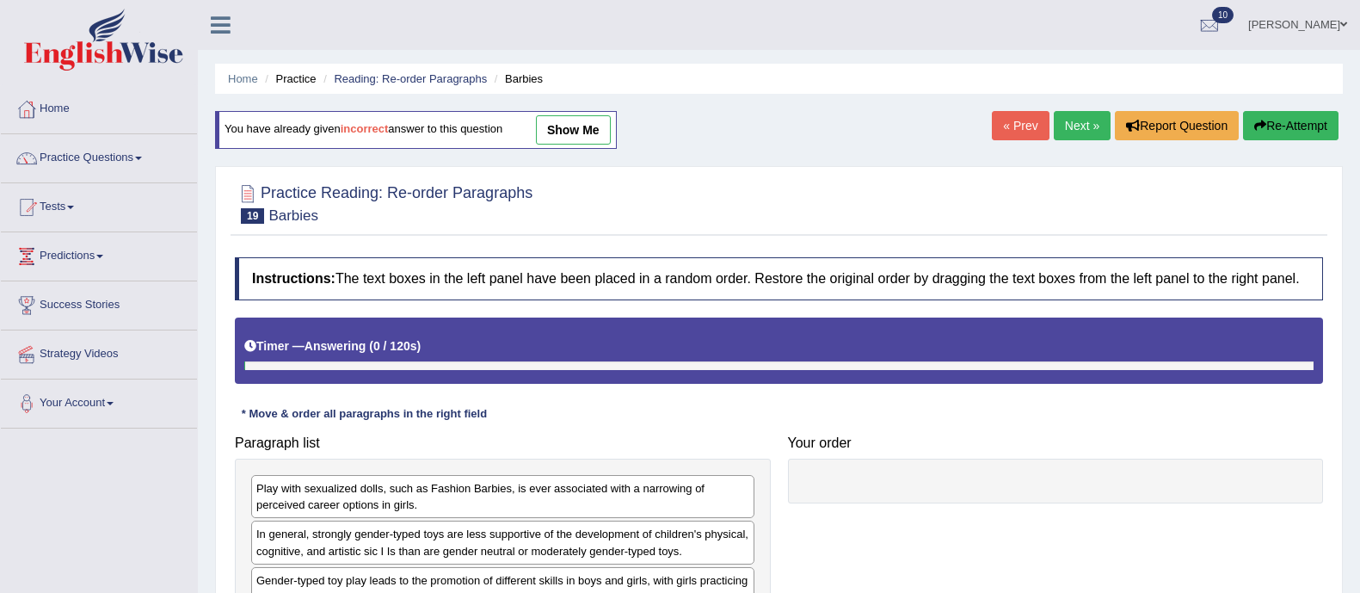
click at [1299, 111] on button "Re-Attempt" at bounding box center [1290, 125] width 95 height 29
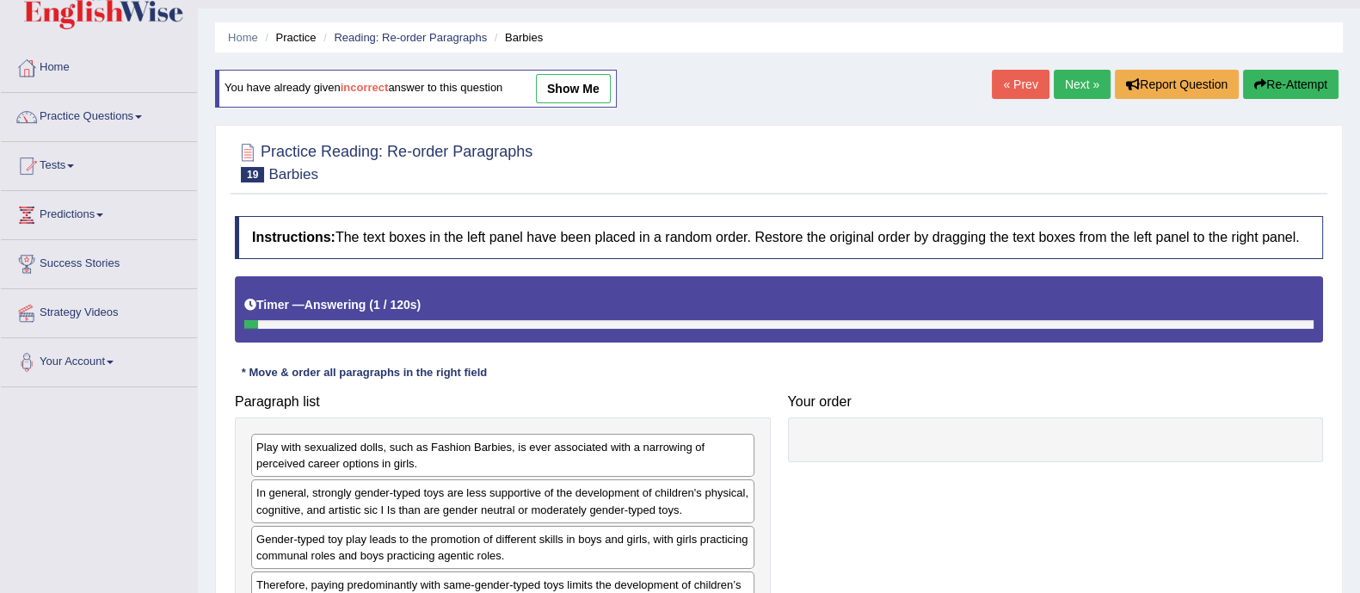
scroll to position [334, 0]
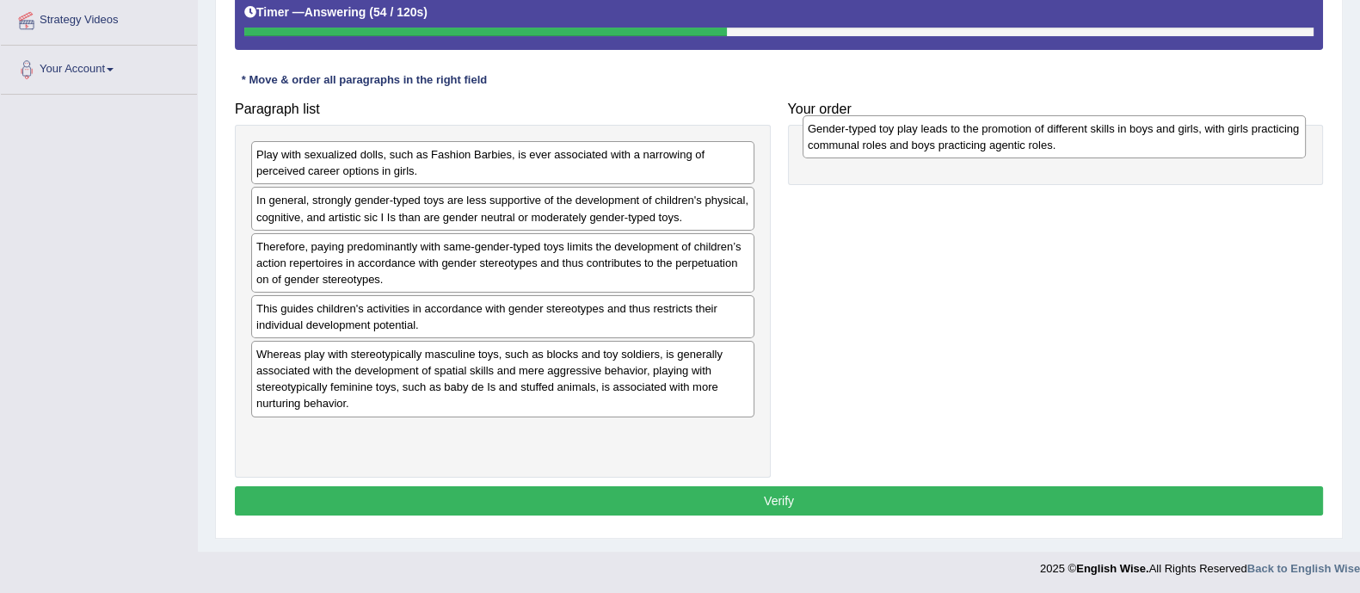
drag, startPoint x: 435, startPoint y: 267, endPoint x: 996, endPoint y: 146, distance: 573.6
click at [996, 146] on div "Gender-typed toy play leads to the promotion of different skills in boys and gi…" at bounding box center [1054, 136] width 503 height 43
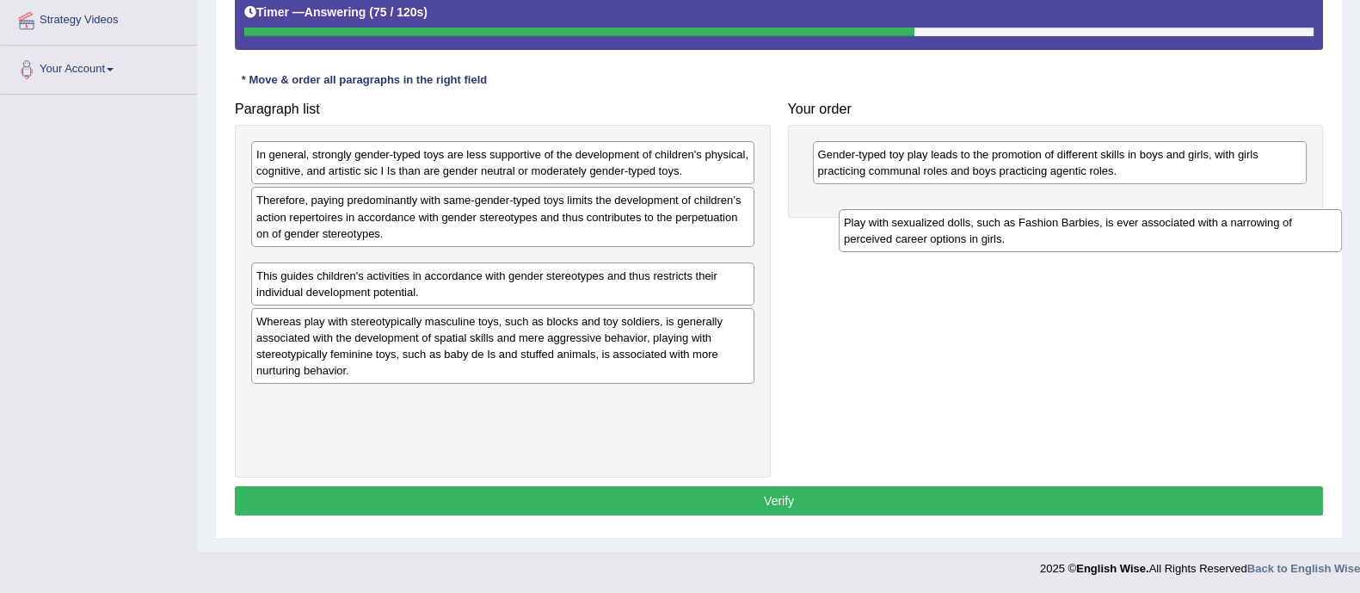
drag, startPoint x: 532, startPoint y: 168, endPoint x: 1128, endPoint y: 231, distance: 598.6
click at [1128, 231] on div "Play with sexualized dolls, such as Fashion Barbies, is ever associated with a …" at bounding box center [1090, 230] width 503 height 43
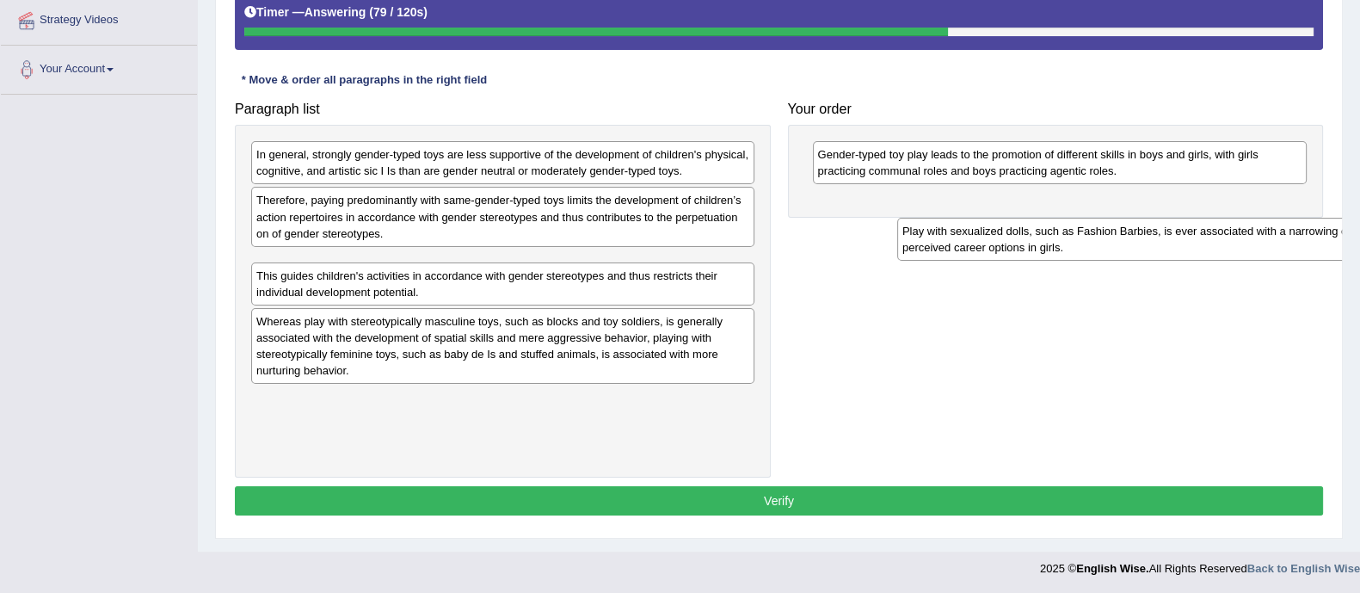
drag, startPoint x: 437, startPoint y: 282, endPoint x: 1079, endPoint y: 236, distance: 643.4
click at [1079, 236] on div "Play with sexualized dolls, such as Fashion Barbies, is ever associated with a …" at bounding box center [1148, 239] width 503 height 43
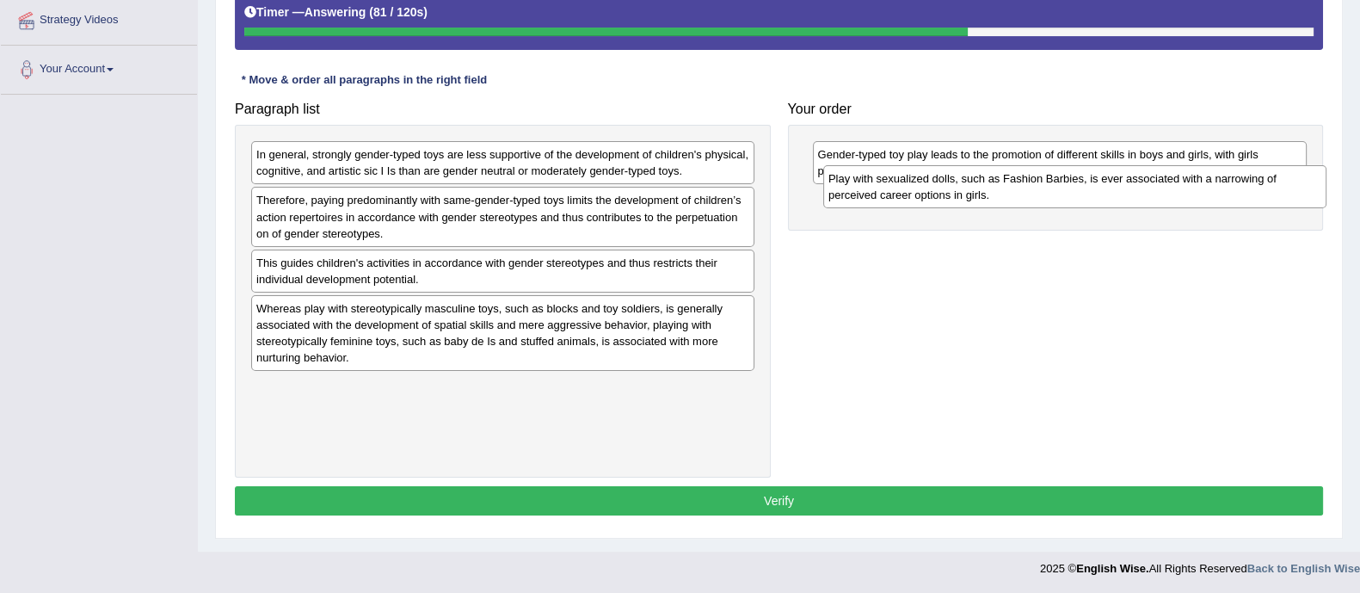
drag, startPoint x: 441, startPoint y: 277, endPoint x: 996, endPoint y: 194, distance: 561.1
click at [996, 194] on div "Play with sexualized dolls, such as Fashion Barbies, is ever associated with a …" at bounding box center [1074, 186] width 503 height 43
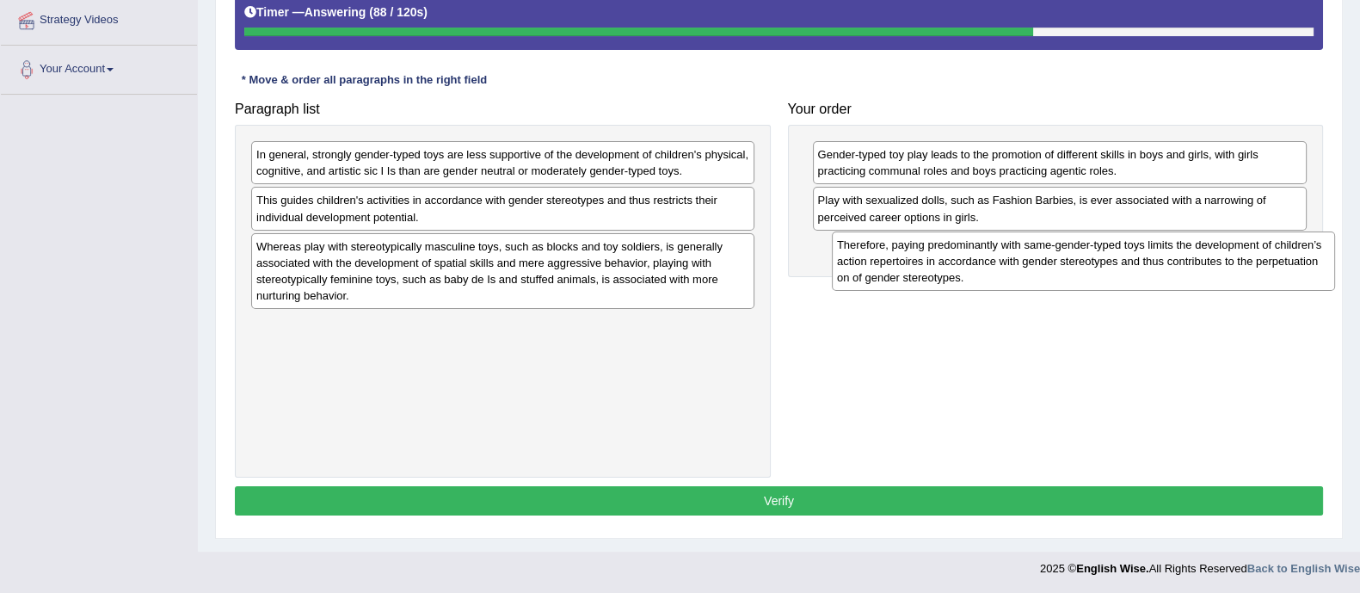
drag, startPoint x: 589, startPoint y: 222, endPoint x: 1170, endPoint y: 268, distance: 582.4
click at [1170, 268] on div "Therefore, paying predominantly with same-gender-typed toys limits the developm…" at bounding box center [1083, 260] width 503 height 59
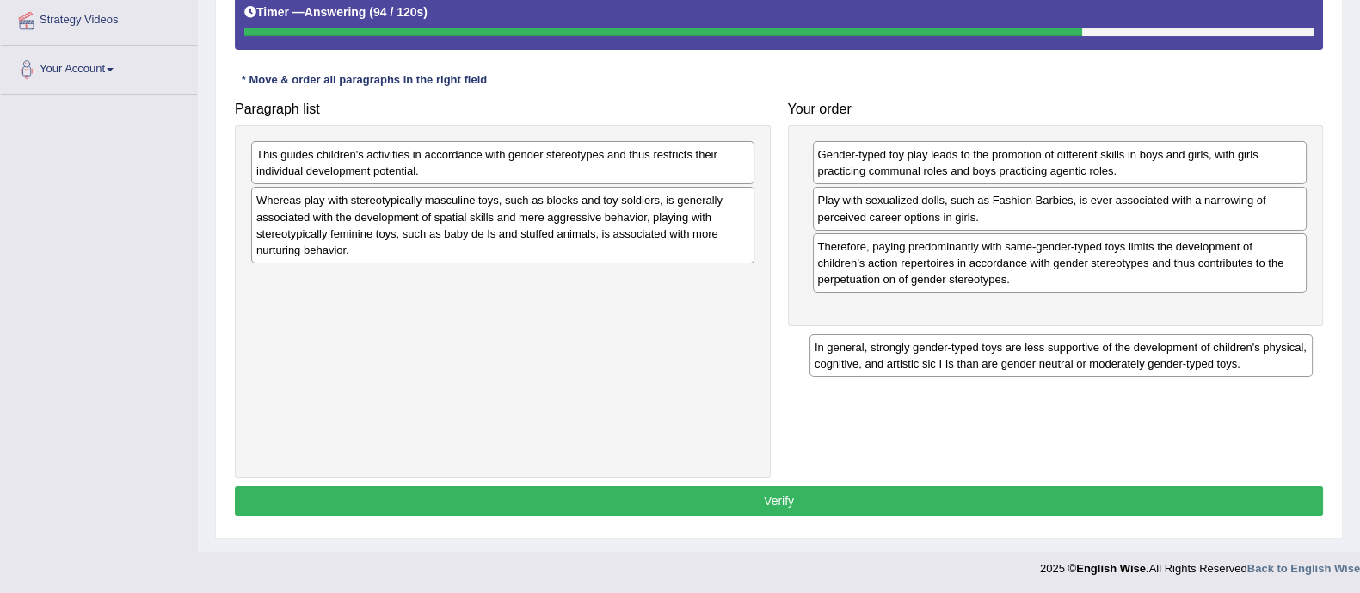
drag, startPoint x: 336, startPoint y: 170, endPoint x: 895, endPoint y: 358, distance: 589.7
click at [895, 358] on div "In general, strongly gender-typed toys are less supportive of the development o…" at bounding box center [1060, 355] width 503 height 43
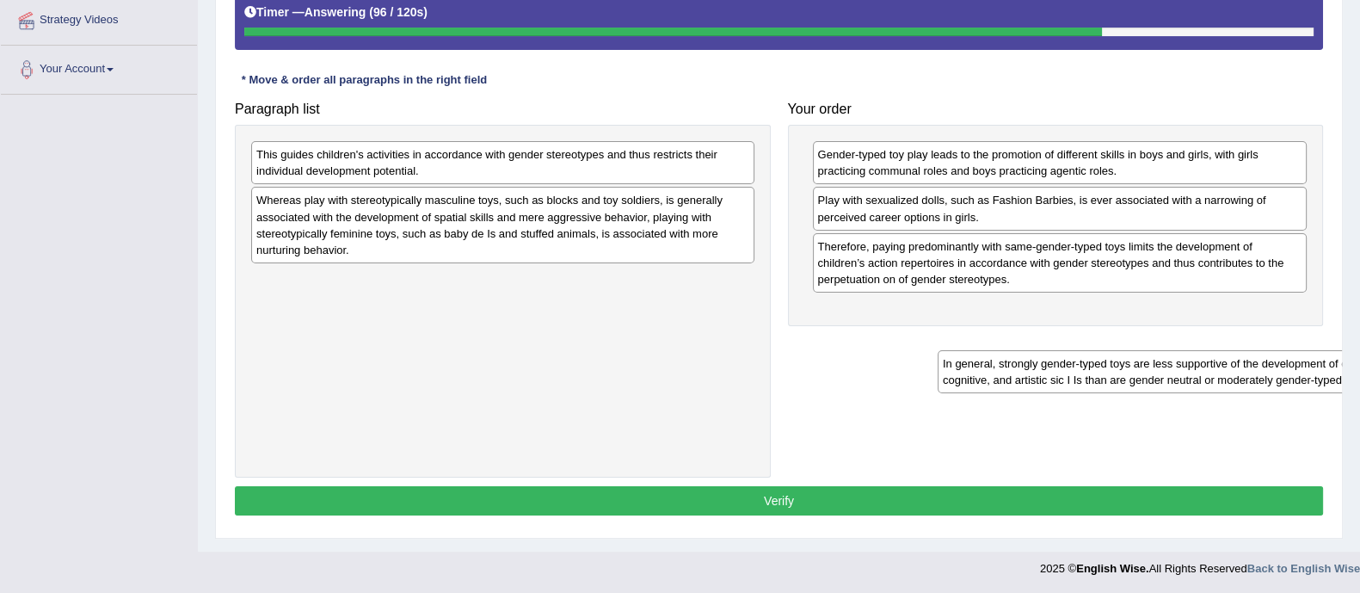
drag, startPoint x: 340, startPoint y: 297, endPoint x: 963, endPoint y: 342, distance: 625.3
click at [963, 350] on div "In general, strongly gender-typed toys are less supportive of the development o…" at bounding box center [1189, 371] width 503 height 43
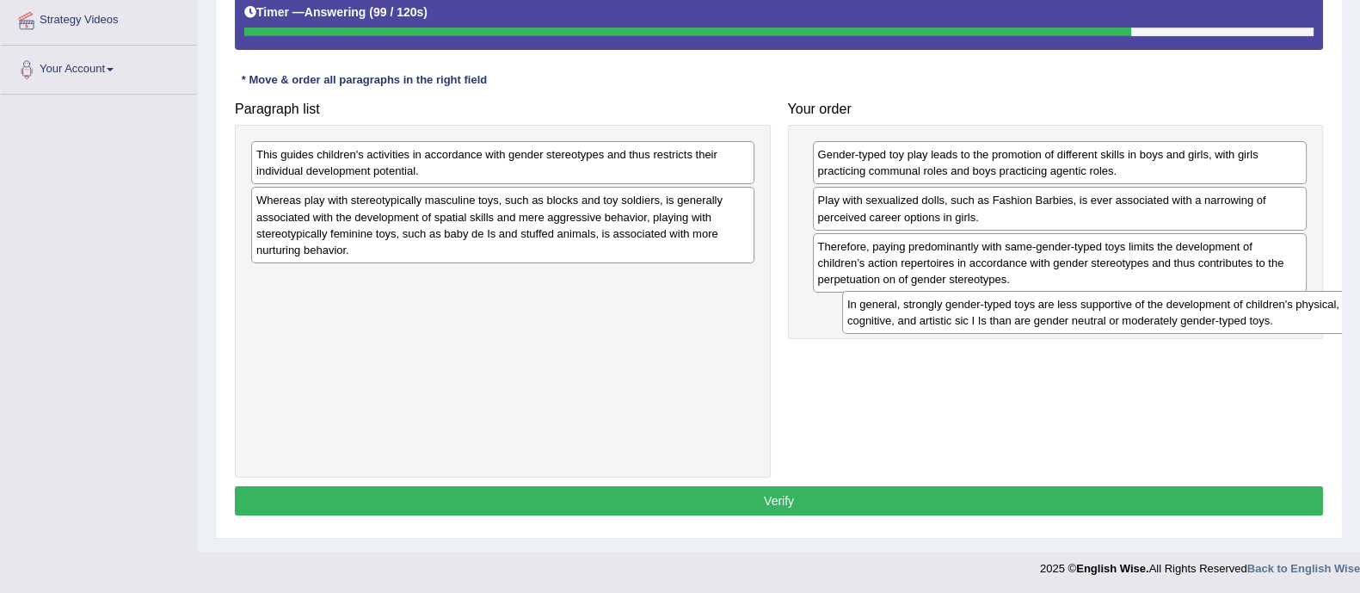
drag, startPoint x: 526, startPoint y: 296, endPoint x: 1116, endPoint y: 312, distance: 590.3
click at [1116, 312] on div "In general, strongly gender-typed toys are less supportive of the development o…" at bounding box center [1093, 312] width 503 height 43
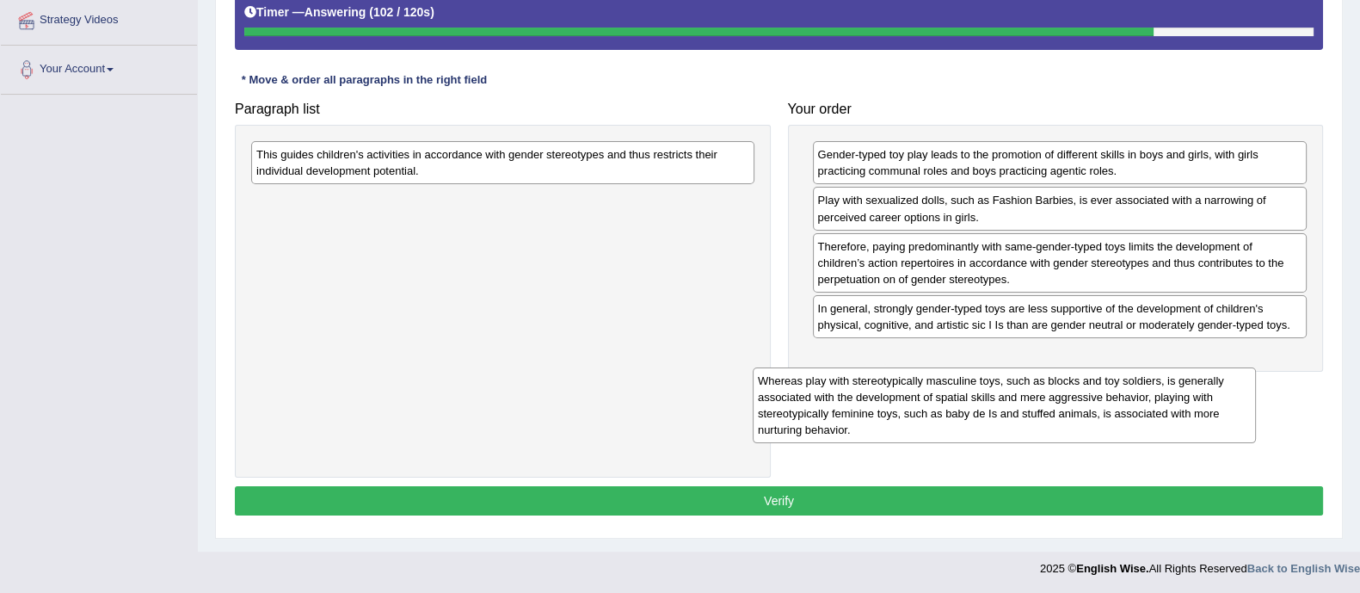
drag, startPoint x: 488, startPoint y: 216, endPoint x: 990, endPoint y: 390, distance: 531.6
click at [990, 390] on div "Whereas play with stereotypically masculine toys, such as blocks and toy soldie…" at bounding box center [1004, 405] width 503 height 76
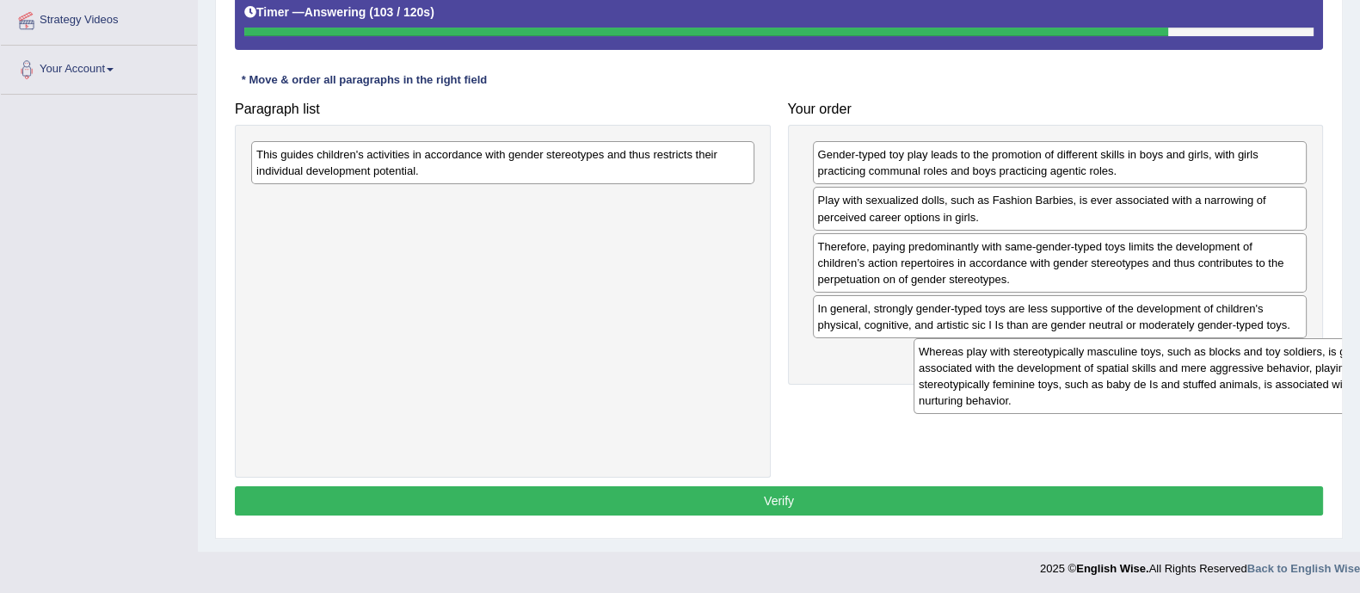
drag, startPoint x: 563, startPoint y: 208, endPoint x: 1149, endPoint y: 342, distance: 600.8
click at [1149, 342] on div "Whereas play with stereotypically masculine toys, such as blocks and toy soldie…" at bounding box center [1165, 376] width 503 height 76
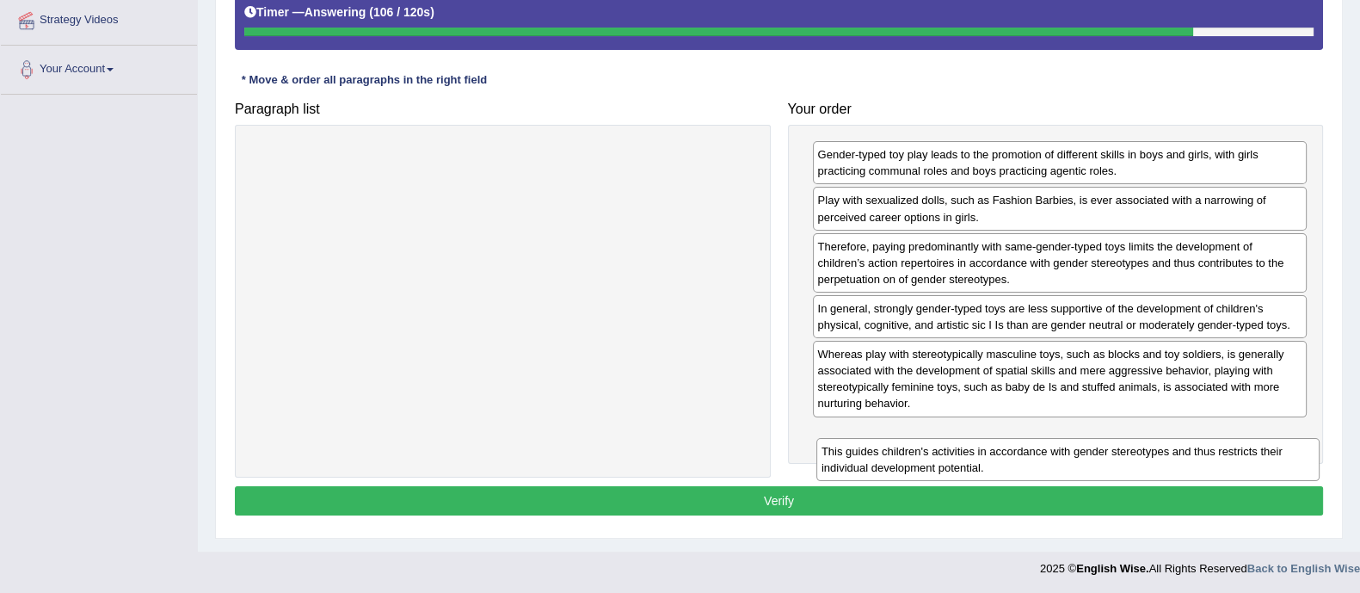
drag, startPoint x: 583, startPoint y: 158, endPoint x: 1148, endPoint y: 455, distance: 638.3
click at [1148, 455] on div "This guides children's activities in accordance with gender stereotypes and thu…" at bounding box center [1067, 459] width 503 height 43
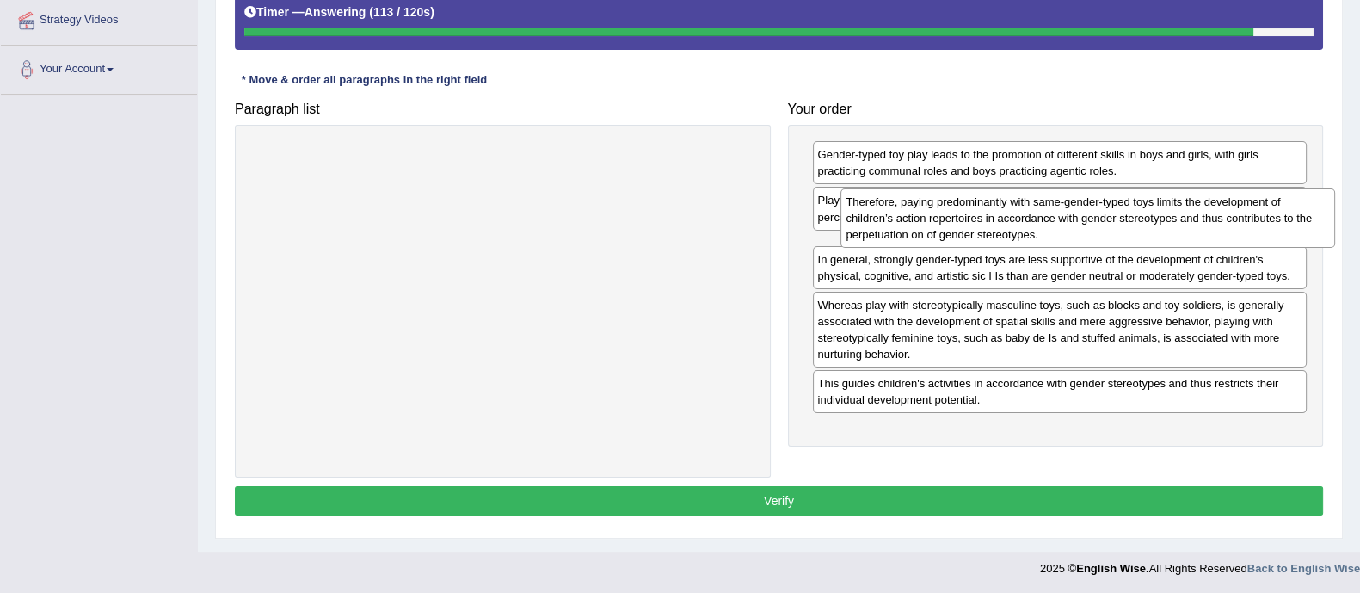
drag, startPoint x: 932, startPoint y: 262, endPoint x: 935, endPoint y: 208, distance: 54.3
click at [935, 208] on div "Therefore, paying predominantly with same-gender-typed toys limits the developm…" at bounding box center [1087, 217] width 495 height 59
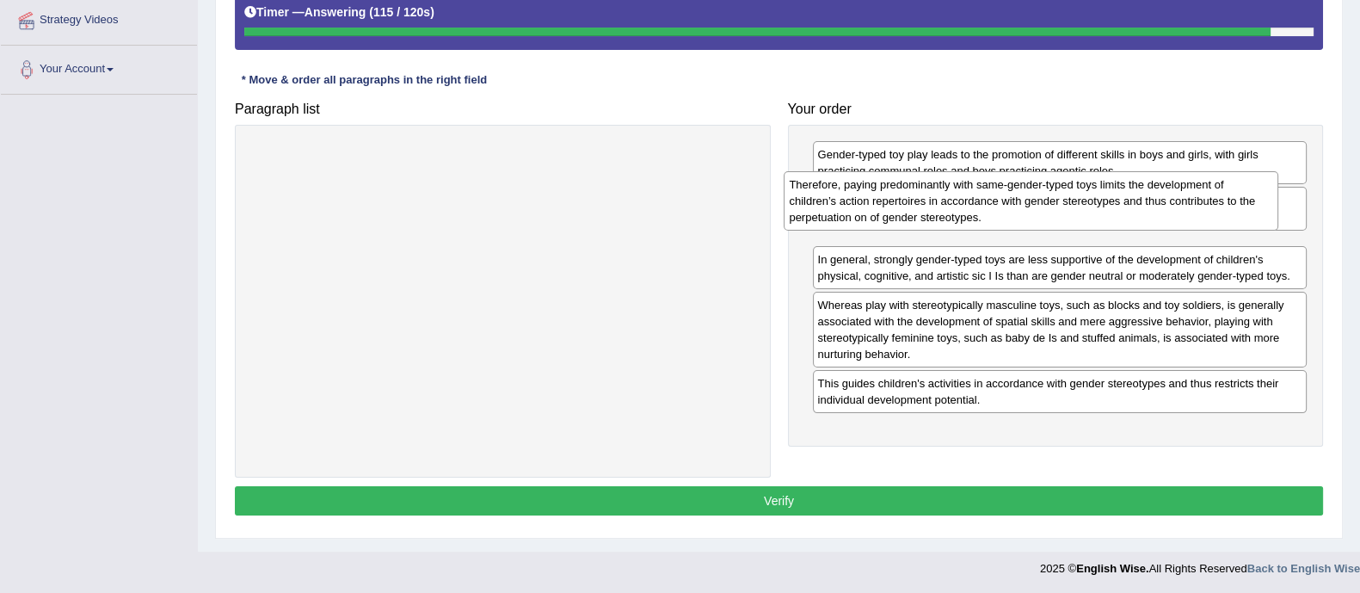
drag, startPoint x: 917, startPoint y: 272, endPoint x: 889, endPoint y: 211, distance: 67.3
click at [889, 211] on div "Therefore, paying predominantly with same-gender-typed toys limits the developm…" at bounding box center [1031, 200] width 495 height 59
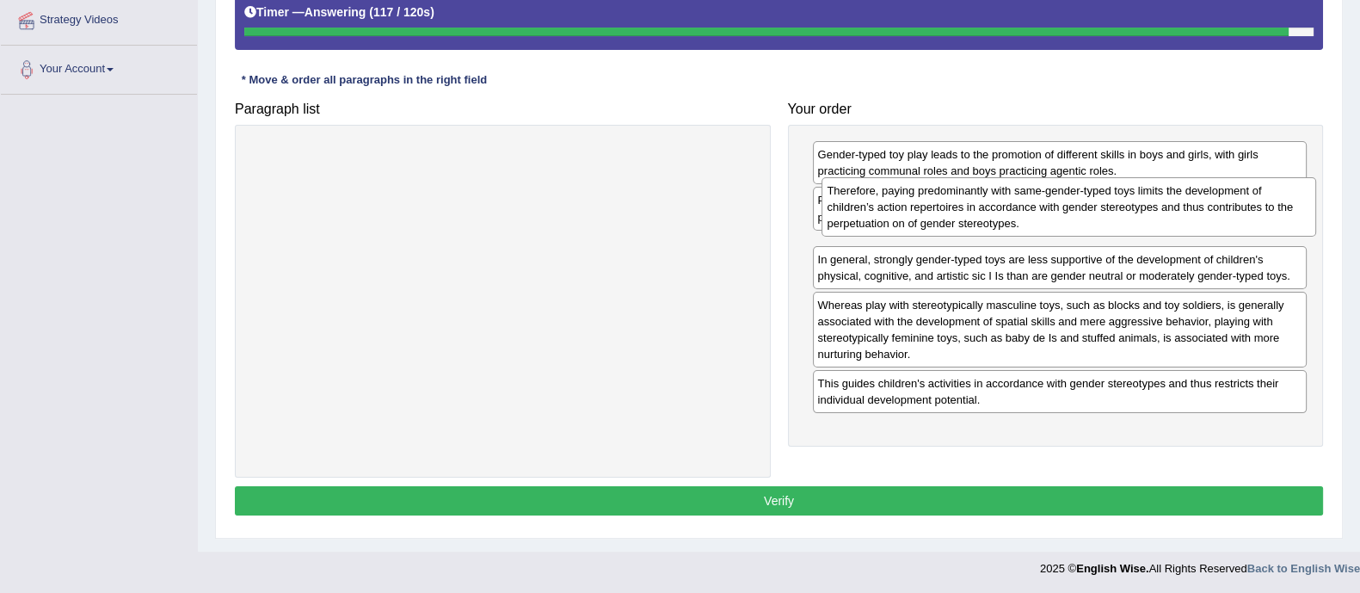
drag, startPoint x: 857, startPoint y: 281, endPoint x: 852, endPoint y: 221, distance: 60.4
click at [852, 221] on div "Therefore, paying predominantly with same-gender-typed toys limits the developm…" at bounding box center [1068, 206] width 495 height 59
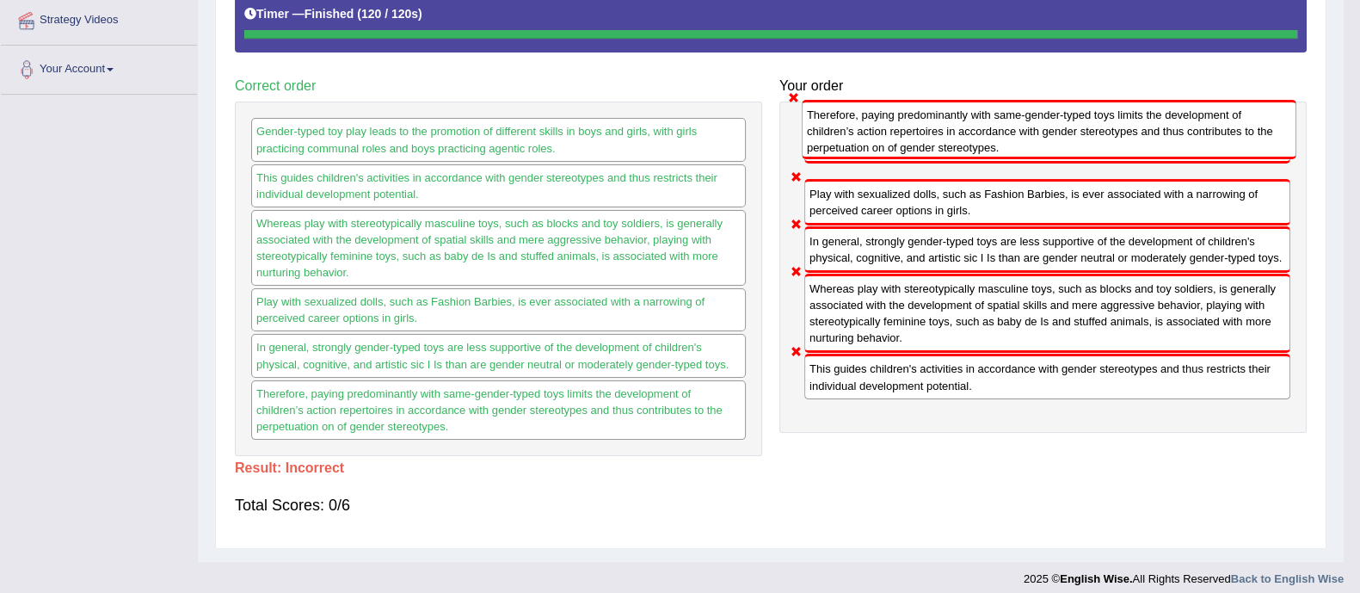
scroll to position [310, 0]
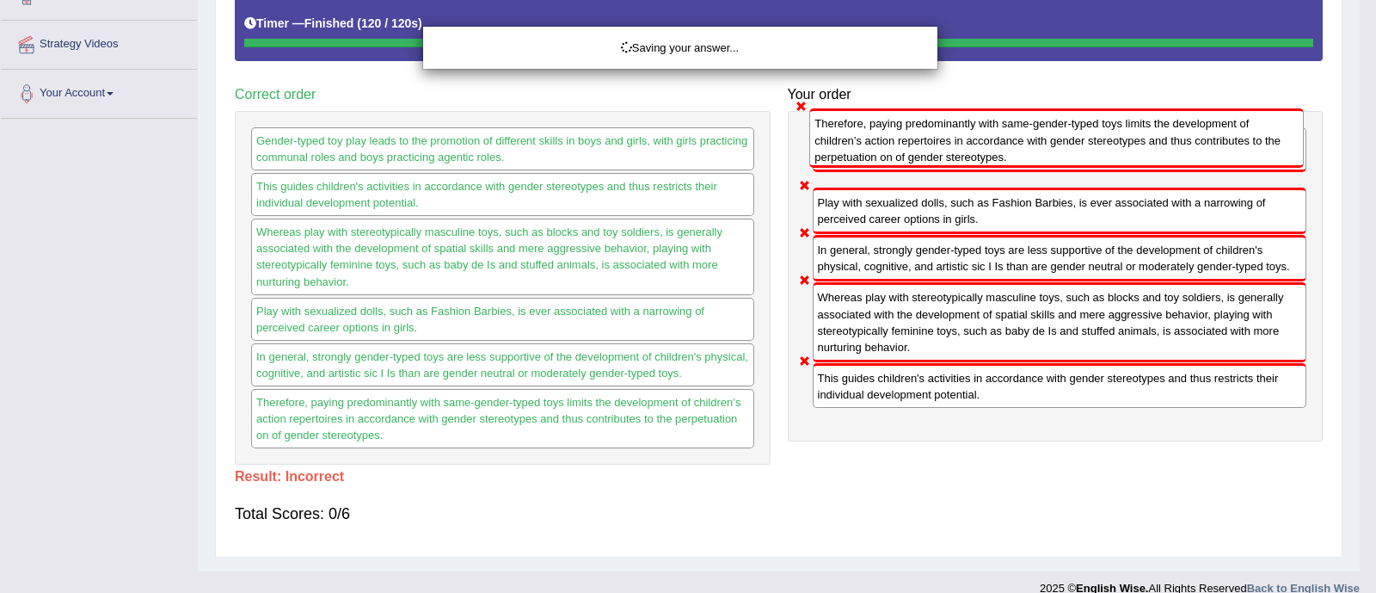
drag, startPoint x: 845, startPoint y: 272, endPoint x: 842, endPoint y: 188, distance: 84.3
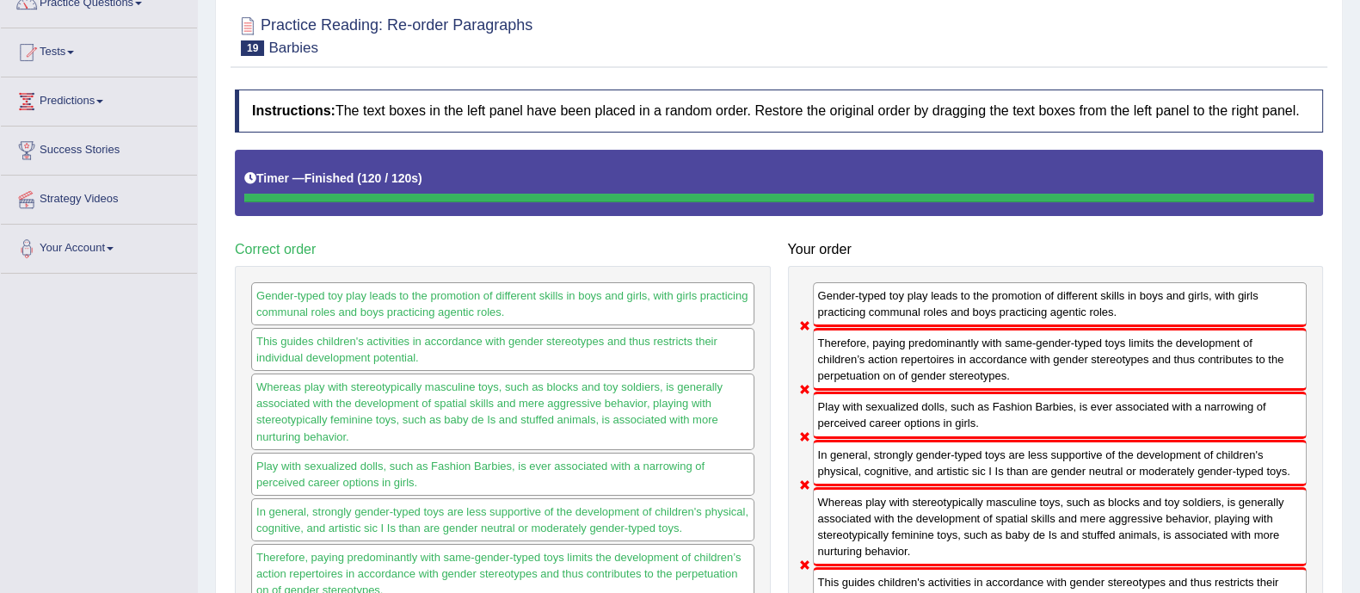
scroll to position [0, 0]
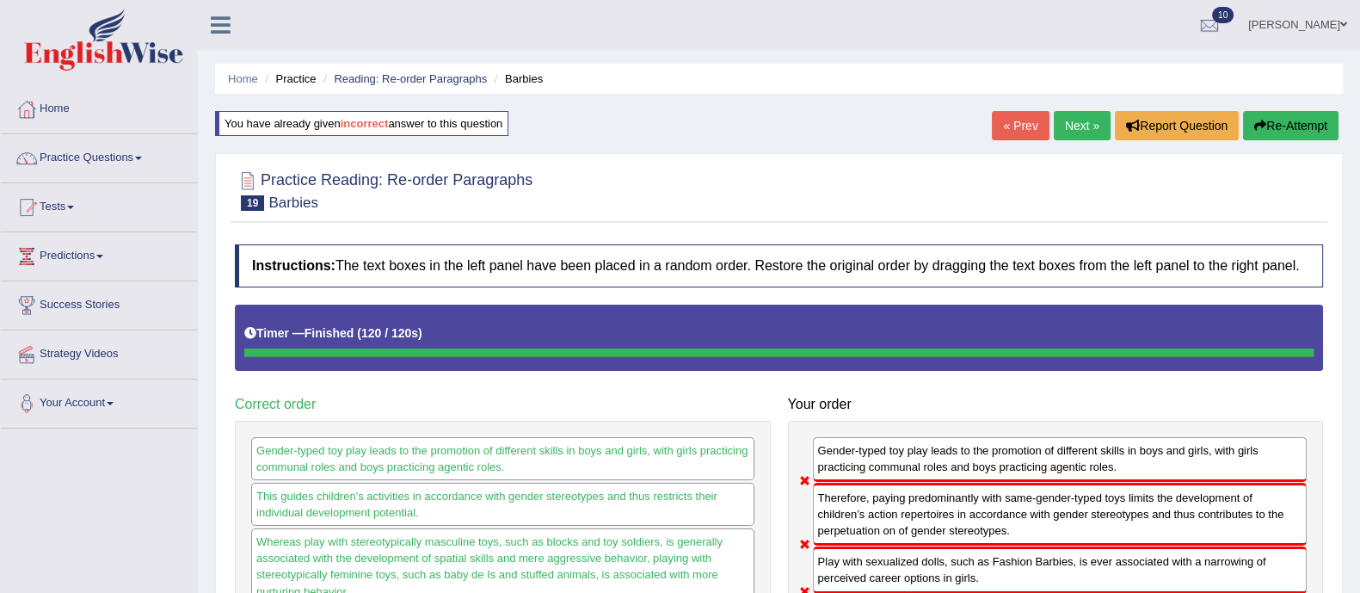
click at [1080, 125] on link "Next »" at bounding box center [1082, 125] width 57 height 29
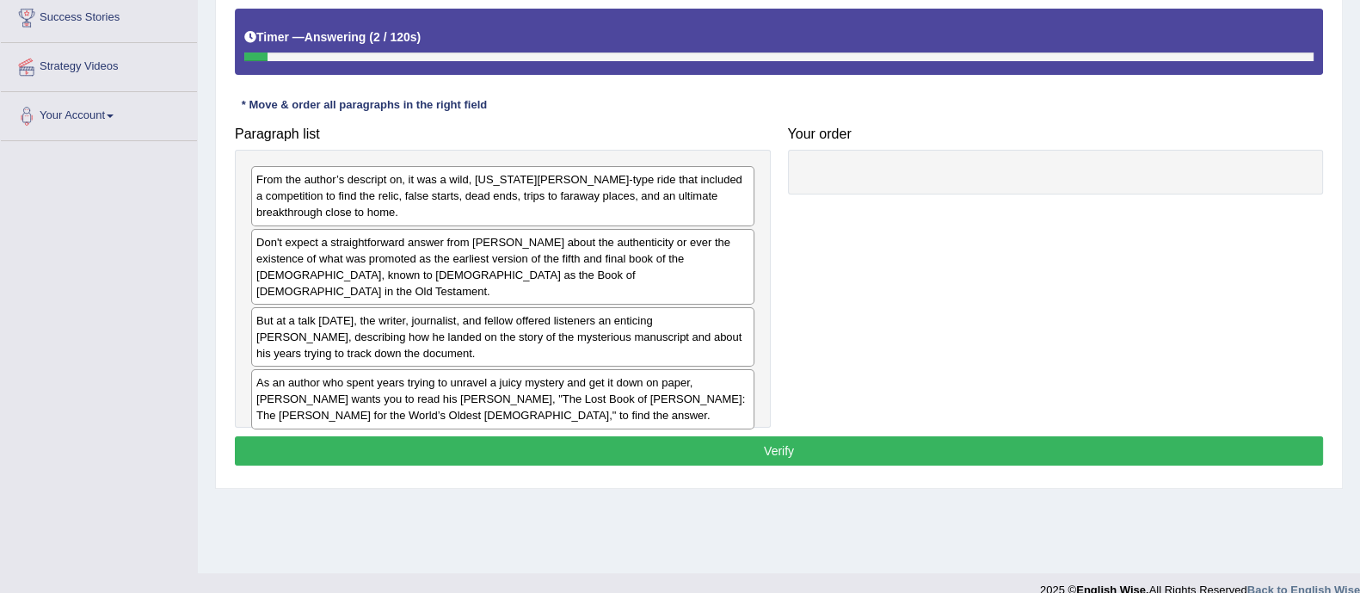
scroll to position [288, 0]
